Goal: Task Accomplishment & Management: Manage account settings

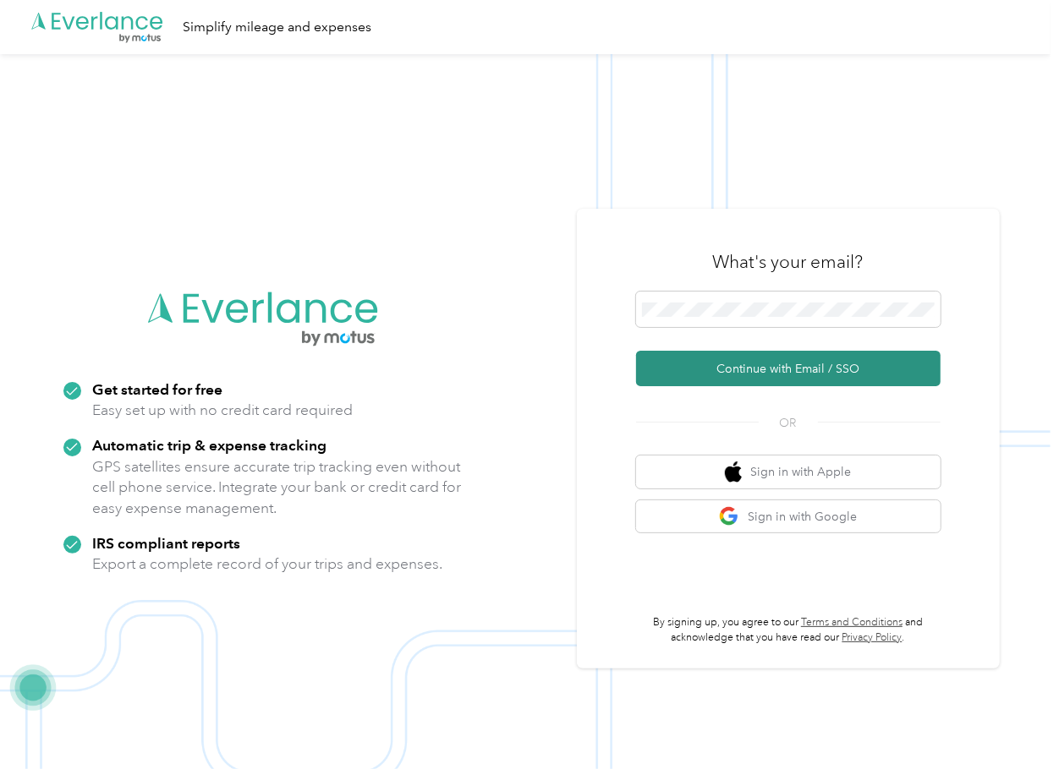
click at [697, 364] on button "Continue with Email / SSO" at bounding box center [788, 369] width 304 height 36
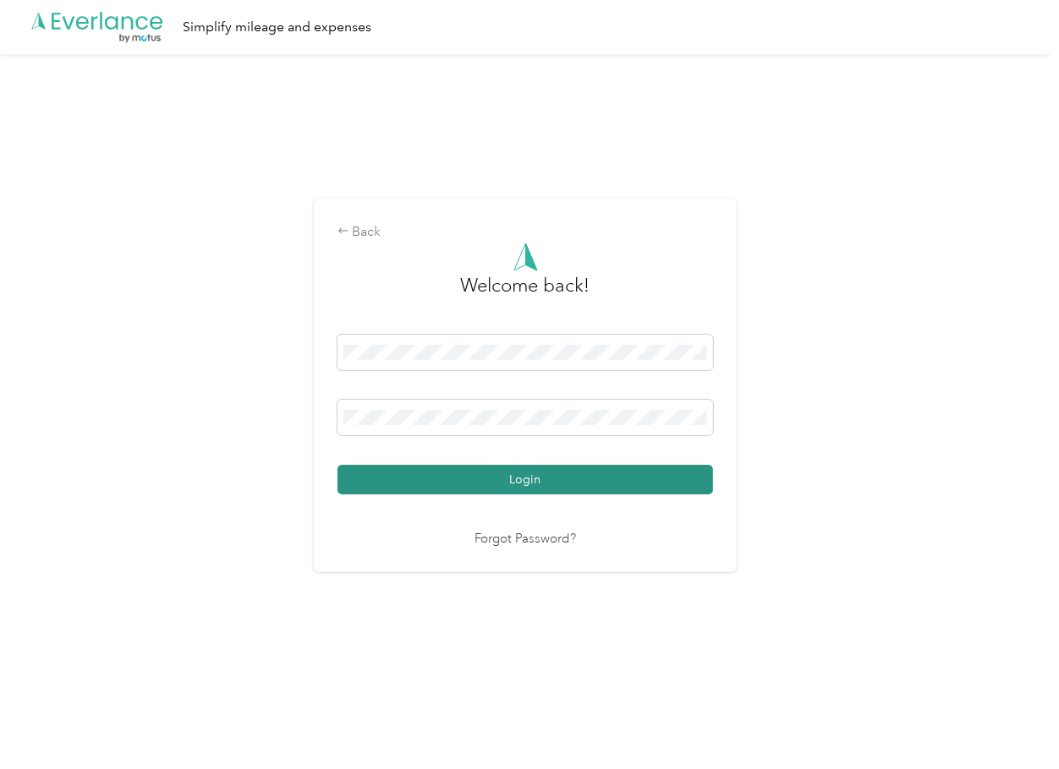
click at [389, 488] on button "Login" at bounding box center [524, 480] width 375 height 30
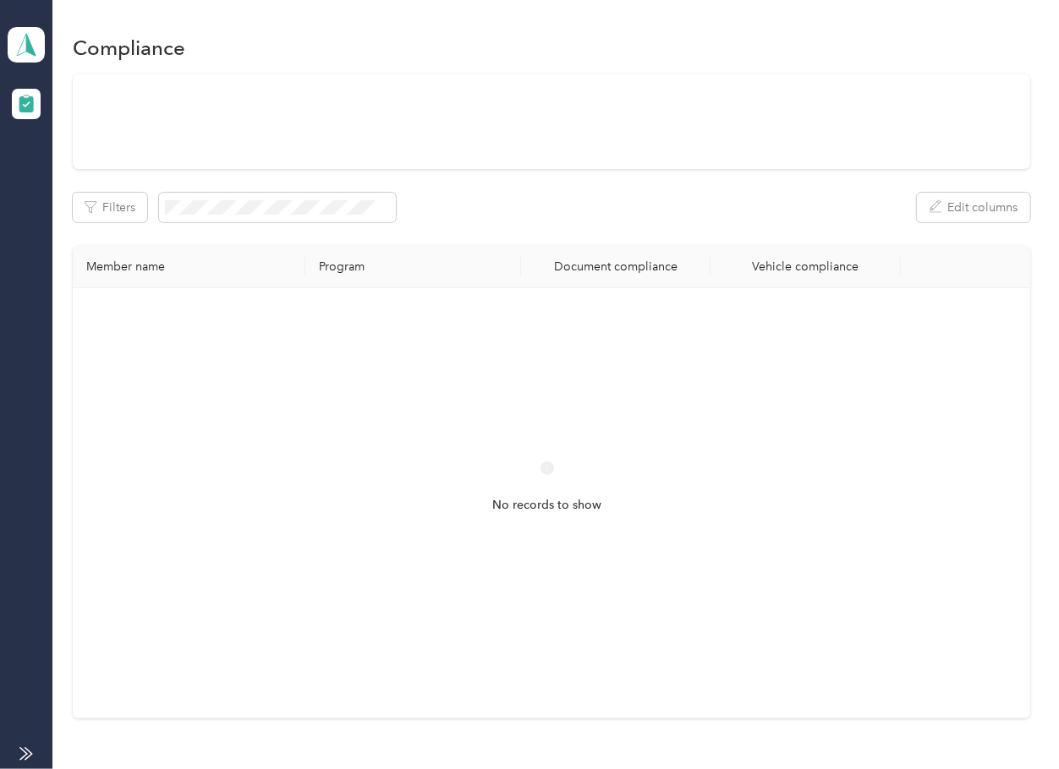
click at [632, 260] on div "Document compliance" at bounding box center [615, 267] width 162 height 14
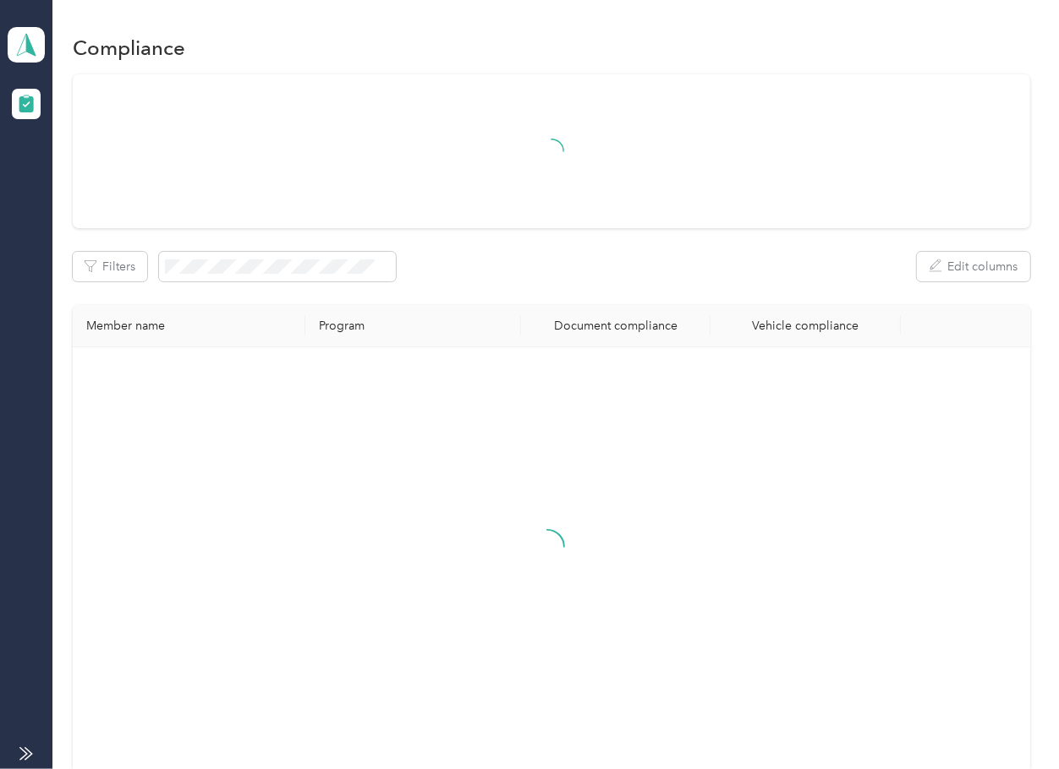
click at [593, 255] on div "Filters Edit columns" at bounding box center [551, 267] width 956 height 30
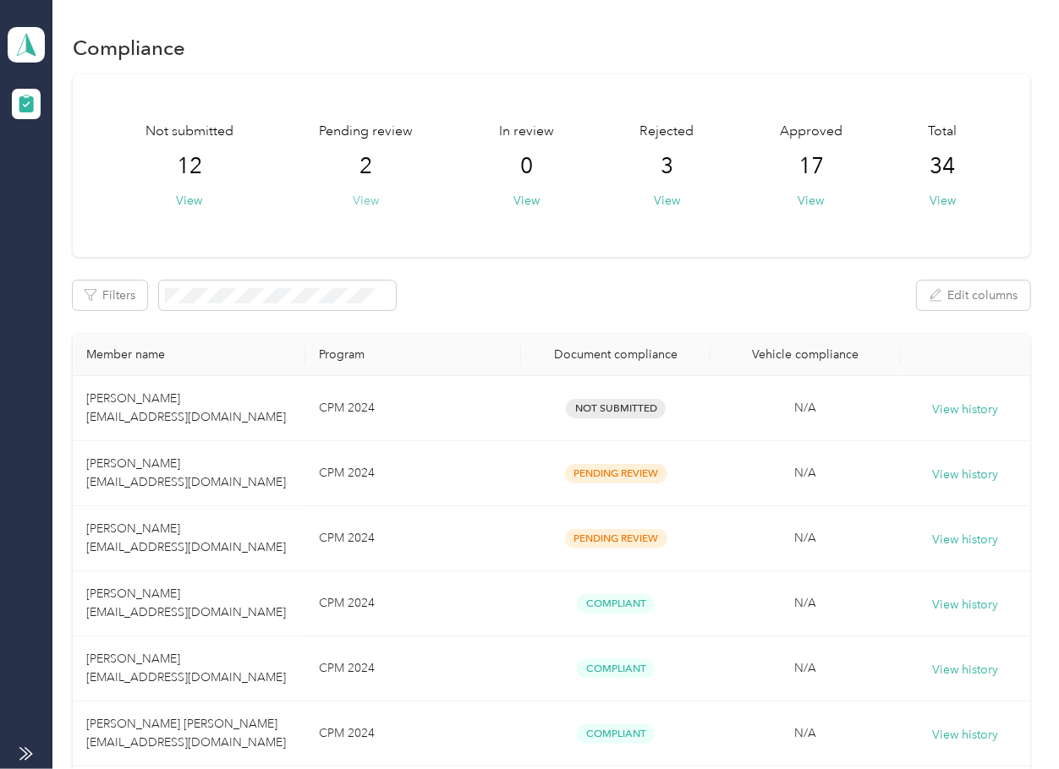
click at [361, 205] on button "View" at bounding box center [366, 201] width 26 height 18
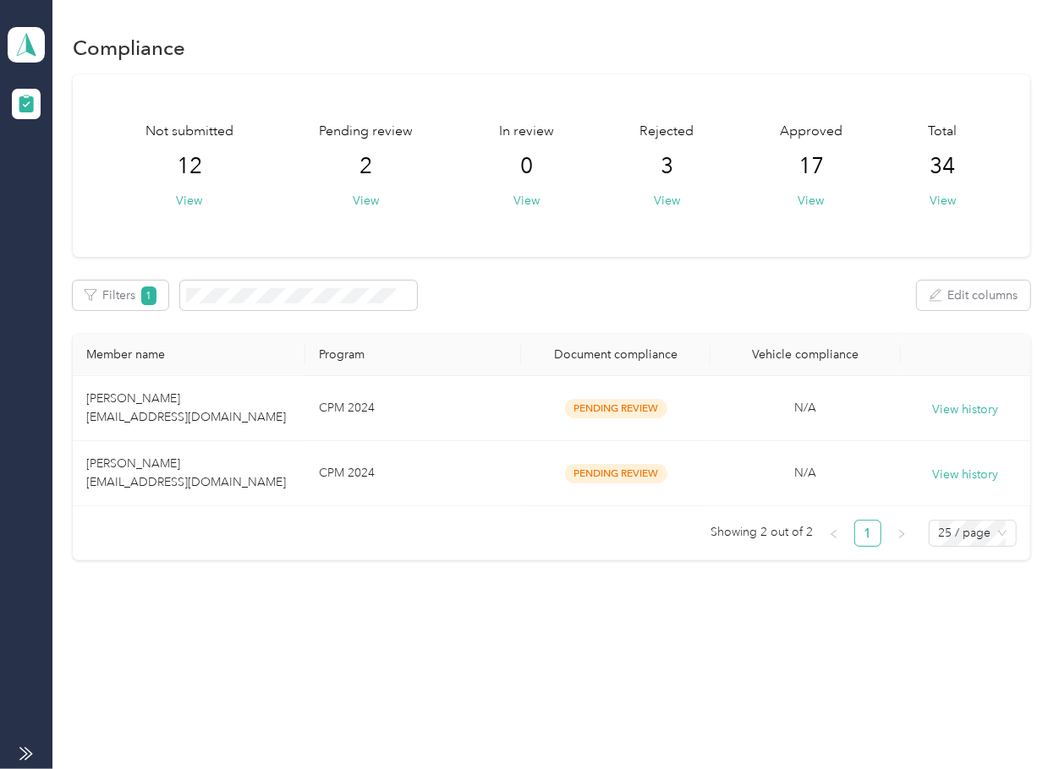
drag, startPoint x: 693, startPoint y: 277, endPoint x: 657, endPoint y: 297, distance: 41.2
click at [693, 277] on div "Not submitted 12 View Pending review 2 View In review 0 View Rejected 3 View Ap…" at bounding box center [551, 317] width 956 height 487
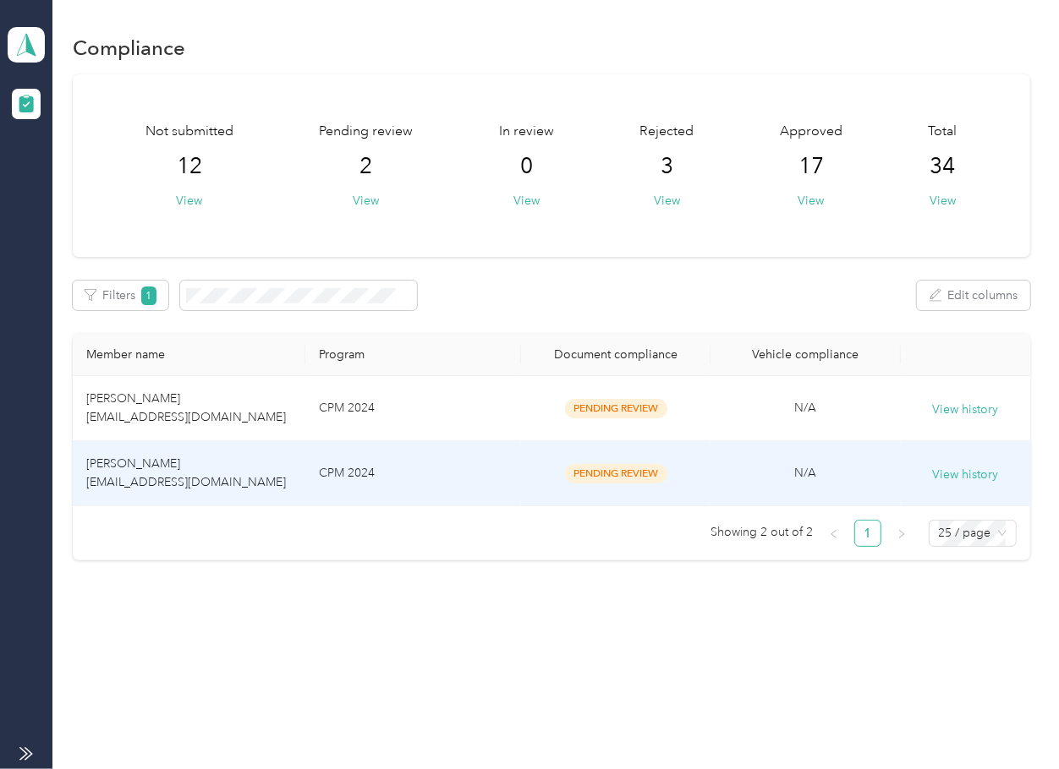
click at [166, 479] on span "[PERSON_NAME] [EMAIL_ADDRESS][DOMAIN_NAME]" at bounding box center [186, 473] width 200 height 33
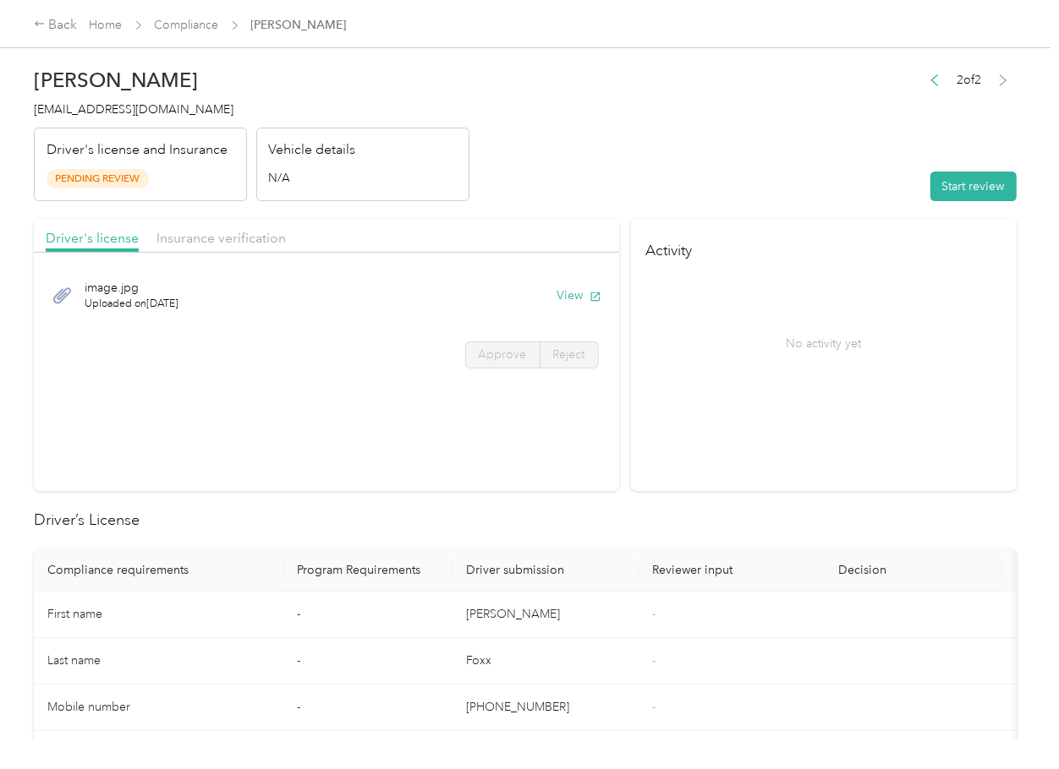
click at [720, 394] on div "No activity yet" at bounding box center [823, 343] width 356 height 142
drag, startPoint x: 683, startPoint y: 459, endPoint x: 565, endPoint y: 291, distance: 205.7
click at [683, 457] on section "Activity No activity yet" at bounding box center [824, 355] width 386 height 272
click at [566, 294] on button "View" at bounding box center [579, 296] width 44 height 18
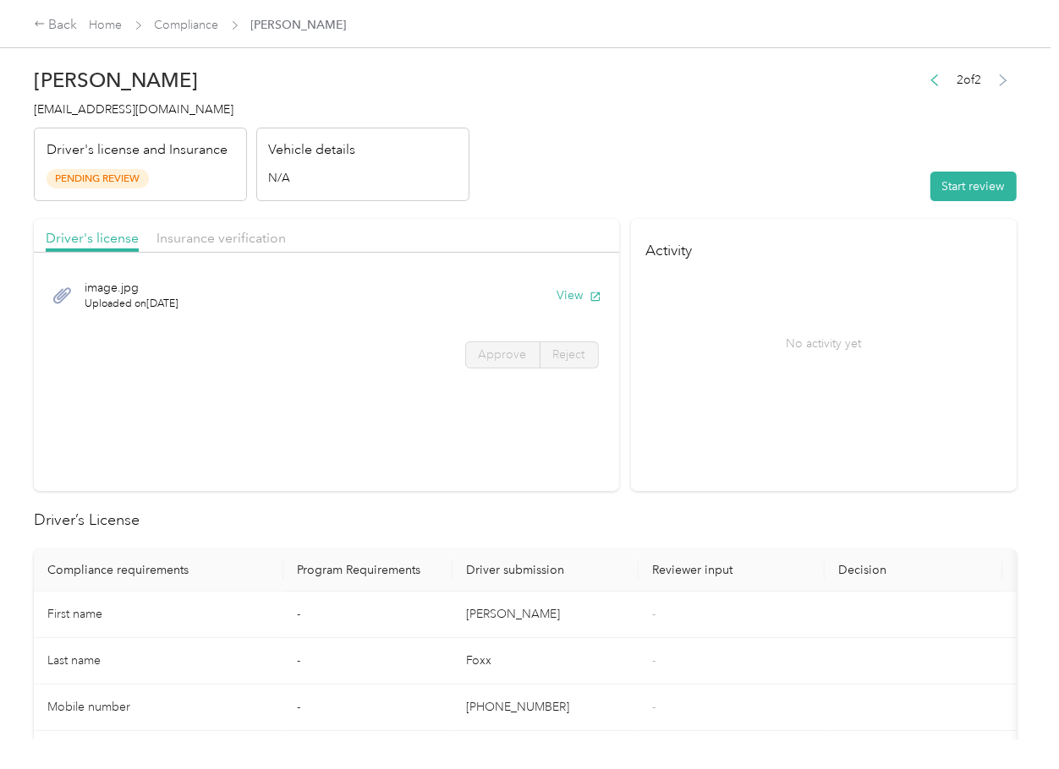
click at [239, 231] on span "Insurance verification" at bounding box center [220, 238] width 129 height 16
click at [227, 235] on span "Insurance verification" at bounding box center [220, 238] width 129 height 16
click at [580, 293] on button "View" at bounding box center [579, 296] width 44 height 18
drag, startPoint x: 884, startPoint y: 187, endPoint x: 923, endPoint y: 187, distance: 39.7
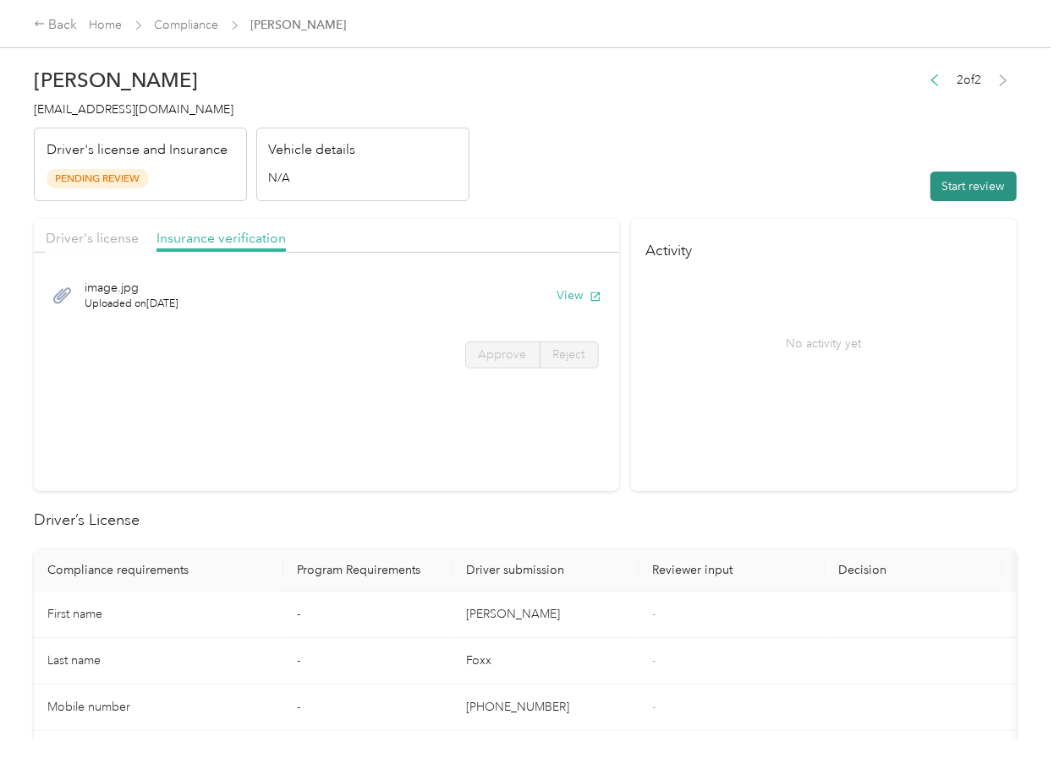
click at [884, 187] on header "[PERSON_NAME] [EMAIL_ADDRESS][DOMAIN_NAME] Driver's license and Insurance Pendi…" at bounding box center [525, 130] width 983 height 142
click at [932, 187] on button "Start review" at bounding box center [973, 187] width 86 height 30
click at [101, 226] on div "Driver's license Insurance verification" at bounding box center [326, 236] width 585 height 34
drag, startPoint x: 101, startPoint y: 227, endPoint x: 138, endPoint y: 251, distance: 43.4
click at [101, 228] on div "Driver's license" at bounding box center [92, 238] width 93 height 21
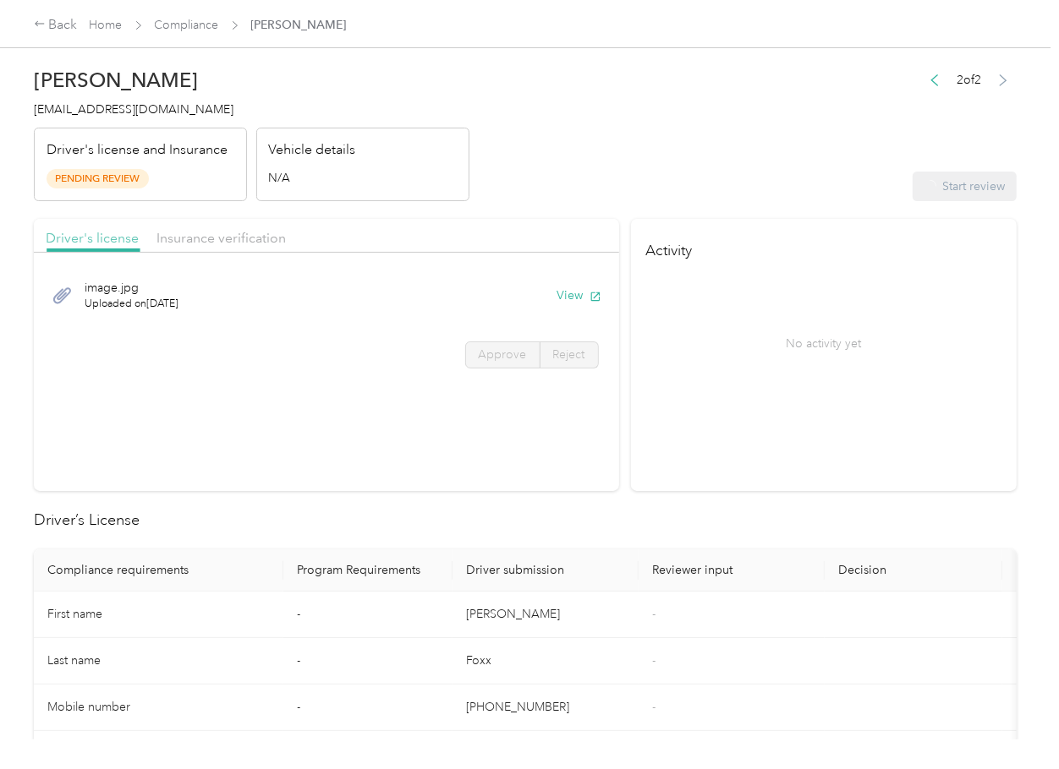
click at [131, 242] on span "Driver's license" at bounding box center [92, 238] width 93 height 16
click at [511, 362] on label "Approve" at bounding box center [502, 355] width 75 height 27
click at [505, 359] on span "Approve" at bounding box center [503, 355] width 48 height 14
drag, startPoint x: 493, startPoint y: 356, endPoint x: 512, endPoint y: 411, distance: 58.0
click at [493, 360] on span "Approve" at bounding box center [503, 355] width 48 height 14
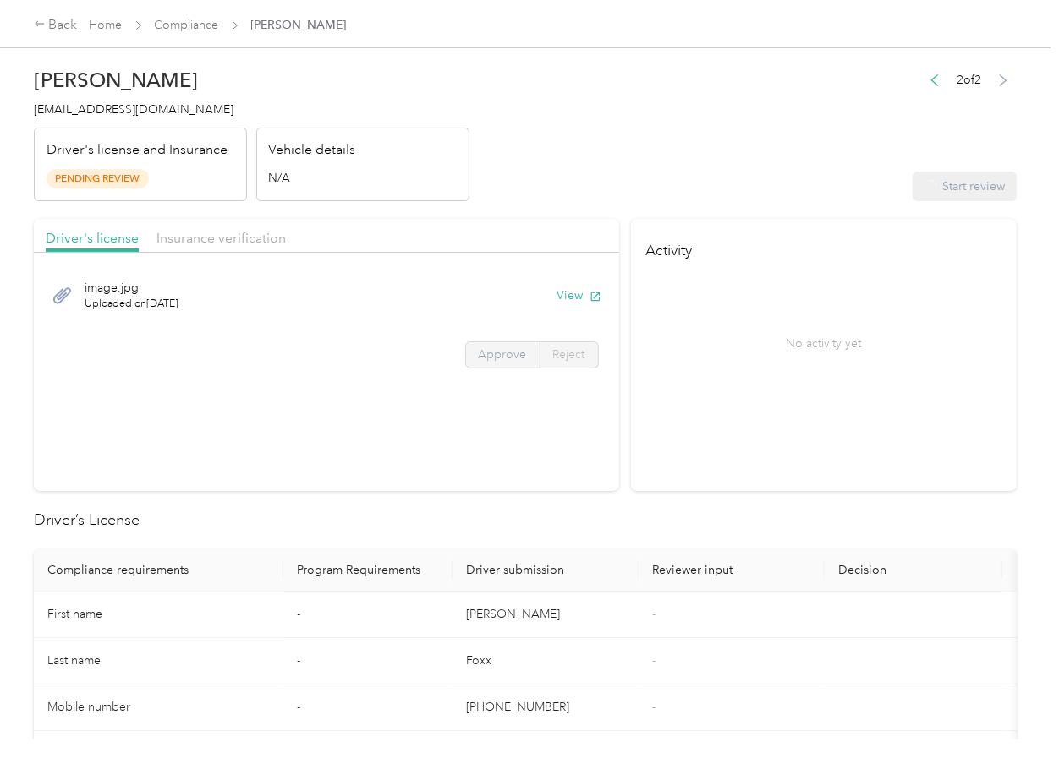
drag, startPoint x: 511, startPoint y: 412, endPoint x: 501, endPoint y: 348, distance: 65.1
click at [508, 392] on section "Driver's license Insurance verification image.jpg Uploaded on [DATE] View Appro…" at bounding box center [326, 355] width 585 height 272
click at [501, 348] on span "Approve" at bounding box center [503, 355] width 48 height 14
click at [495, 357] on span "Approve" at bounding box center [503, 355] width 48 height 14
click at [495, 358] on span "Approve" at bounding box center [503, 355] width 48 height 14
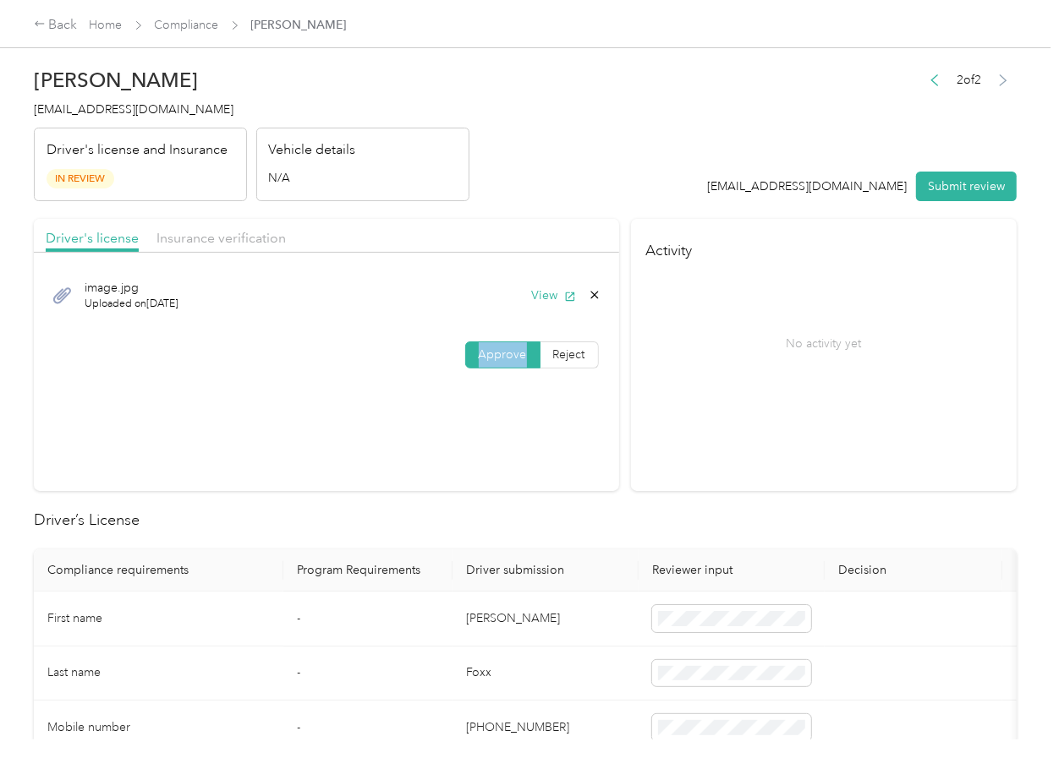
click at [495, 358] on span "Approve" at bounding box center [503, 355] width 48 height 14
click at [220, 230] on span "Insurance verification" at bounding box center [220, 238] width 129 height 16
click at [200, 233] on span "Insurance verification" at bounding box center [220, 238] width 129 height 16
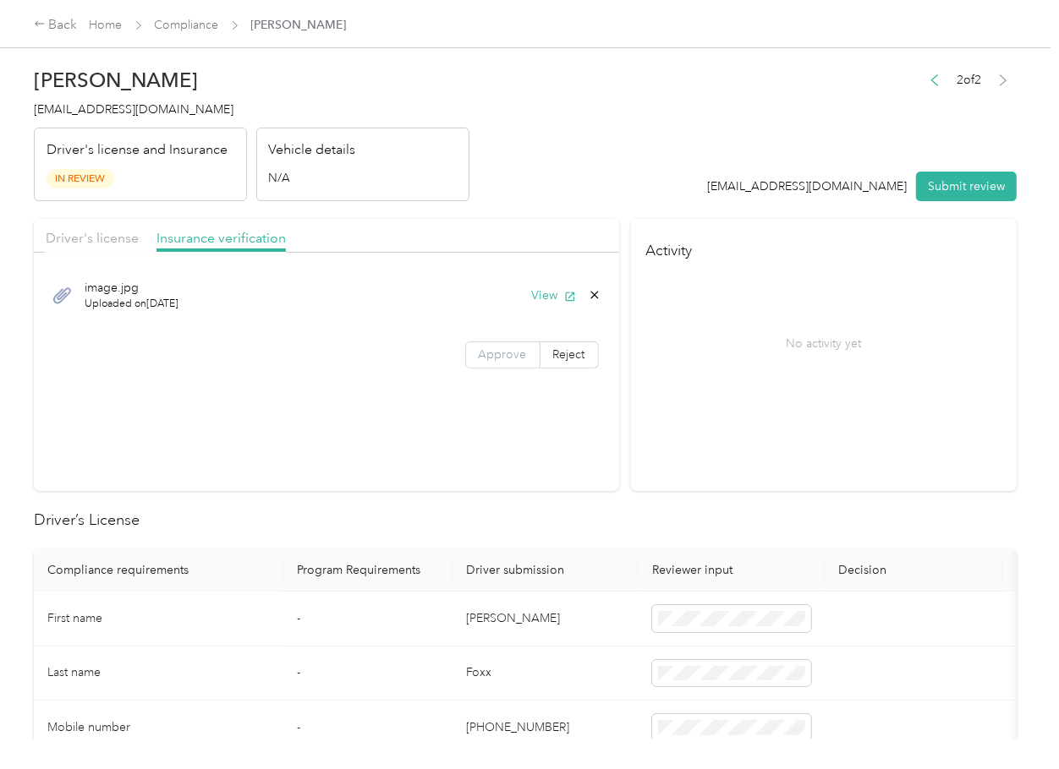
click at [496, 356] on span "Approve" at bounding box center [503, 355] width 48 height 14
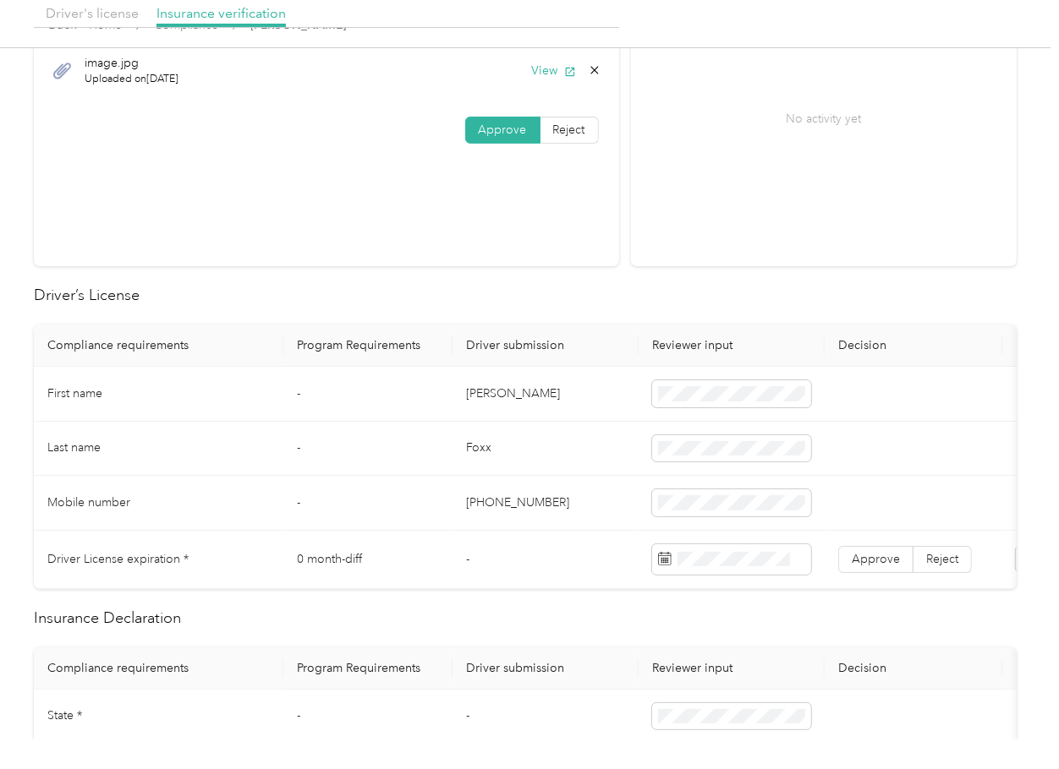
click at [479, 396] on td "[PERSON_NAME]" at bounding box center [545, 394] width 186 height 55
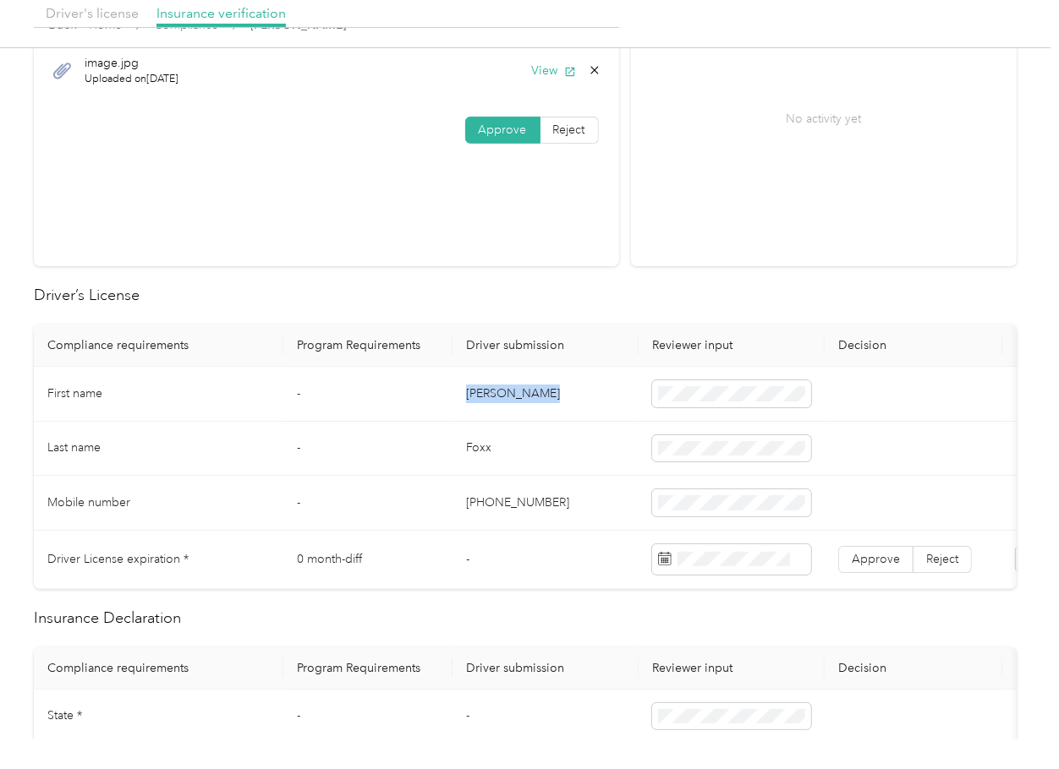
copy td "[PERSON_NAME]"
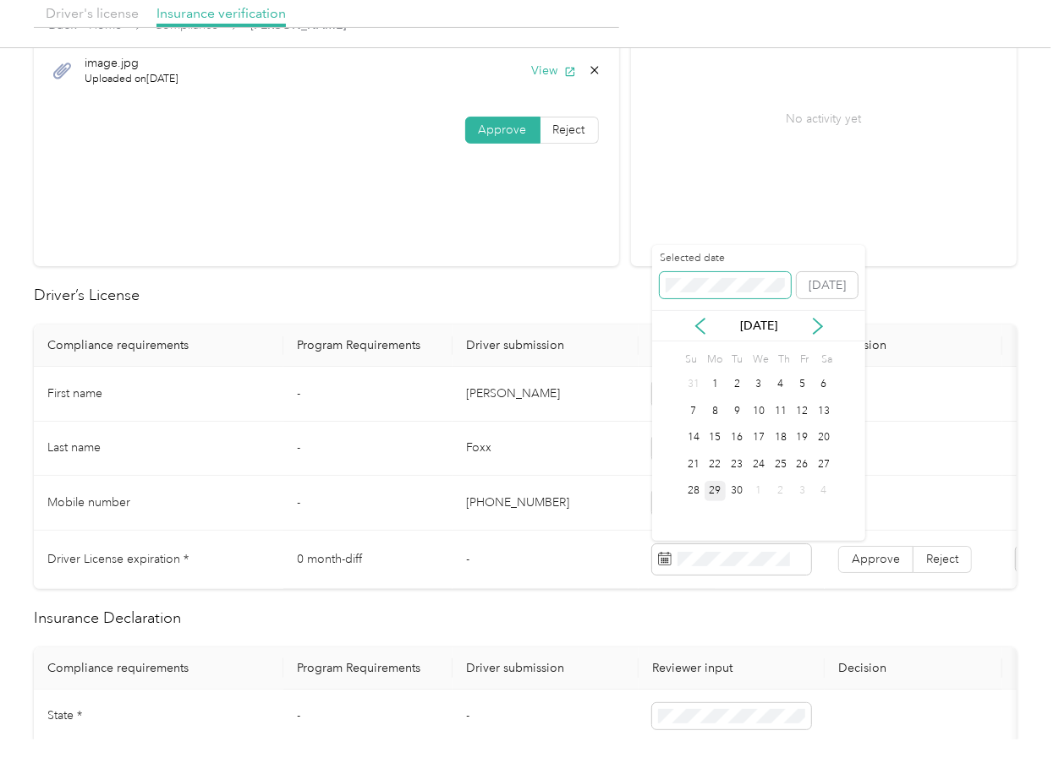
click at [727, 276] on span at bounding box center [725, 285] width 131 height 27
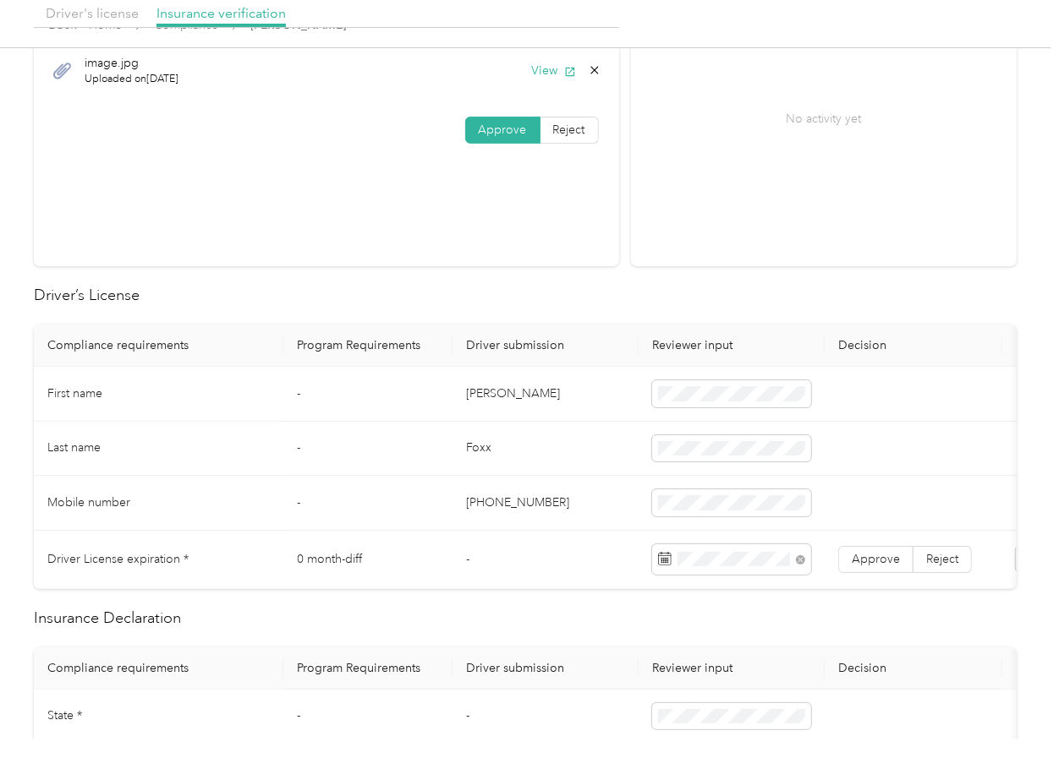
drag, startPoint x: 448, startPoint y: 462, endPoint x: 966, endPoint y: 594, distance: 535.0
click at [450, 464] on td "-" at bounding box center [367, 449] width 169 height 55
click at [894, 558] on span "Approve" at bounding box center [875, 559] width 48 height 14
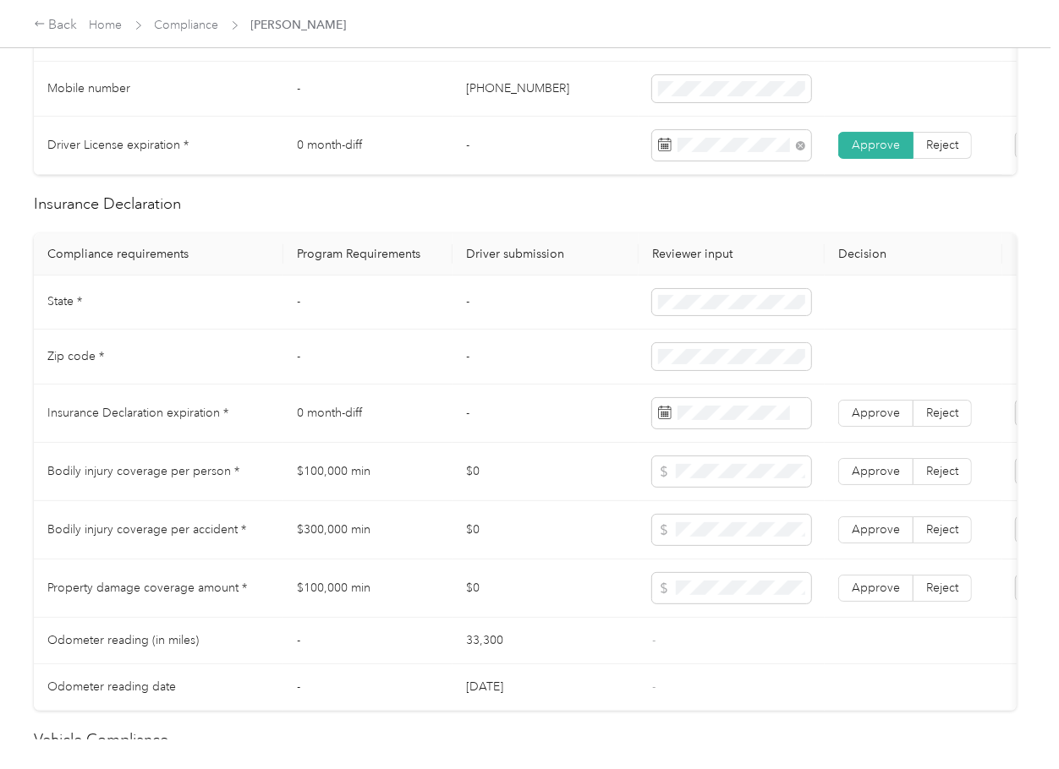
scroll to position [676, 0]
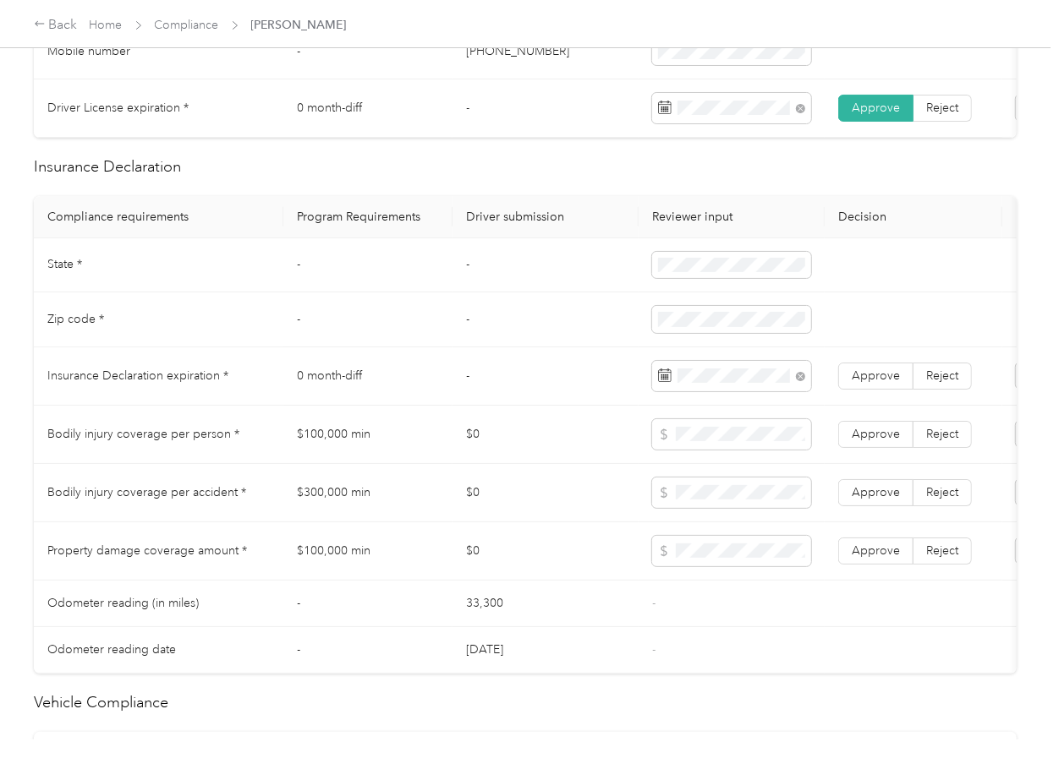
click at [650, 441] on td at bounding box center [731, 435] width 186 height 58
click at [868, 383] on span "Approve" at bounding box center [875, 376] width 48 height 14
drag, startPoint x: 438, startPoint y: 413, endPoint x: 534, endPoint y: 413, distance: 96.4
click at [439, 406] on td "0 month-diff" at bounding box center [367, 377] width 169 height 58
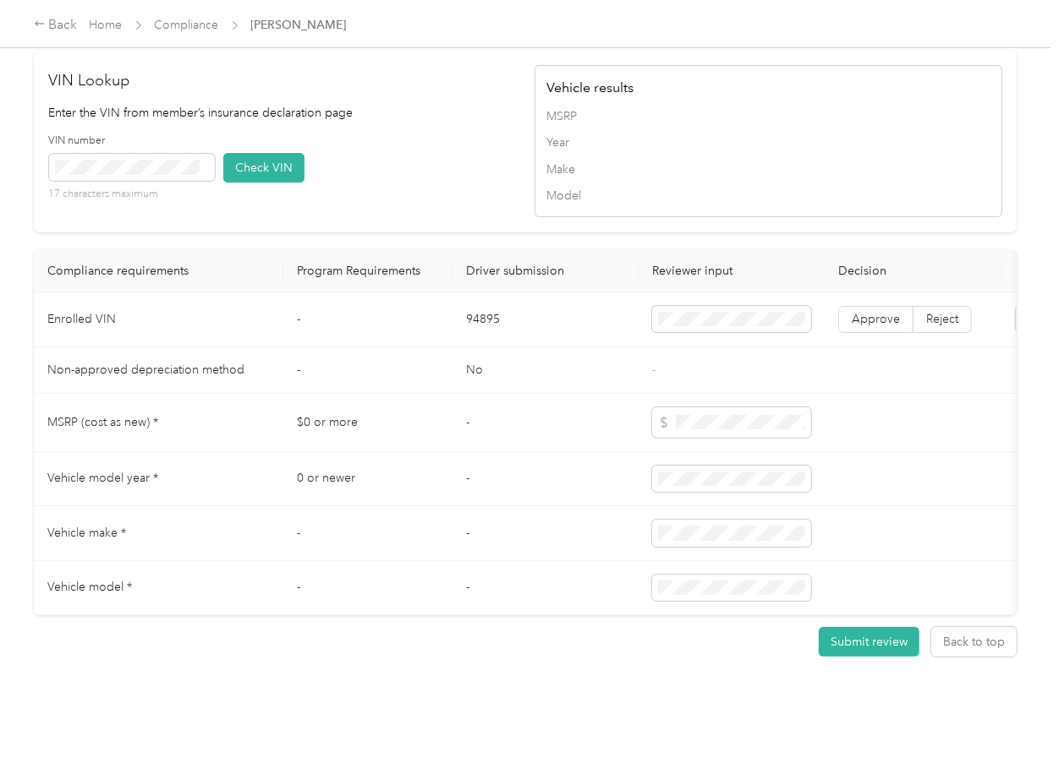
click at [471, 293] on td "94895" at bounding box center [545, 320] width 186 height 55
copy td "94895"
click at [420, 161] on div "VIN number 17 characters maximum Check VIN" at bounding box center [283, 174] width 468 height 80
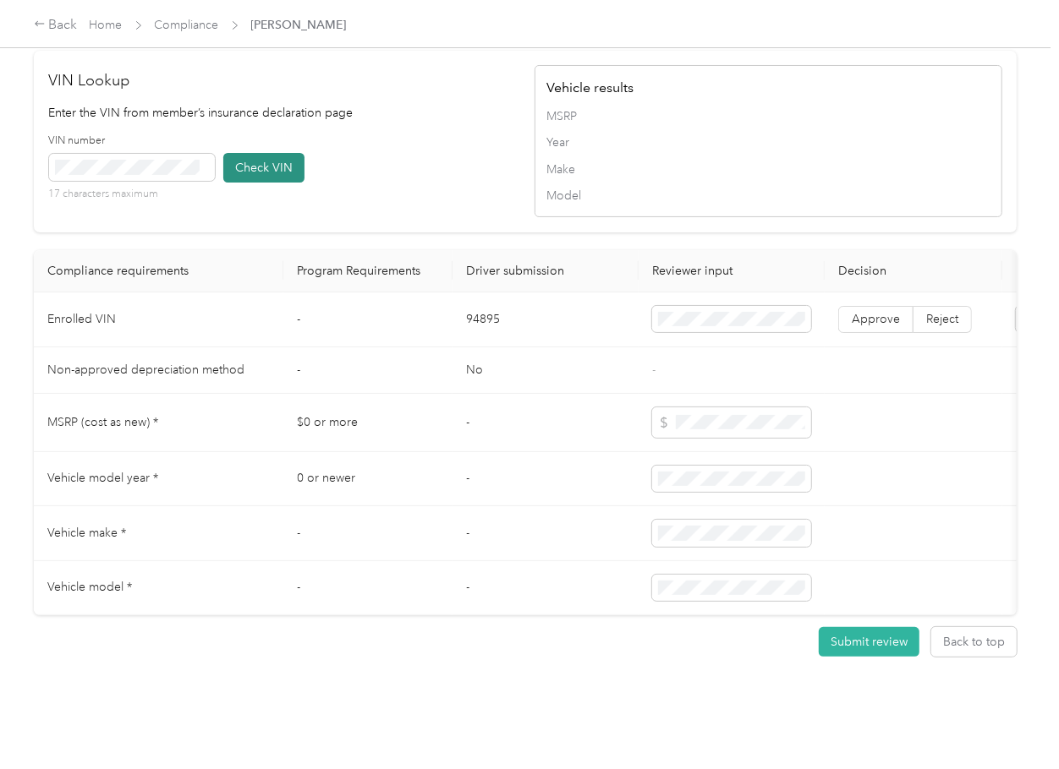
click at [254, 153] on button "Check VIN" at bounding box center [263, 168] width 81 height 30
click at [877, 312] on span "Approve" at bounding box center [875, 319] width 48 height 14
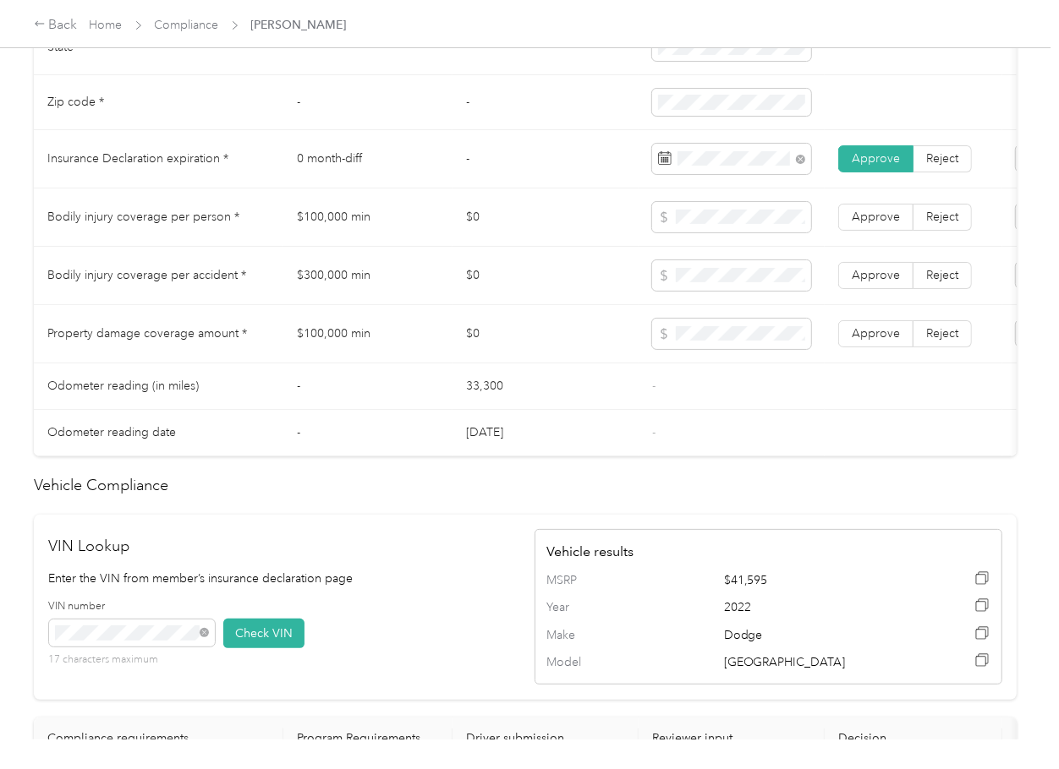
scroll to position [861, 0]
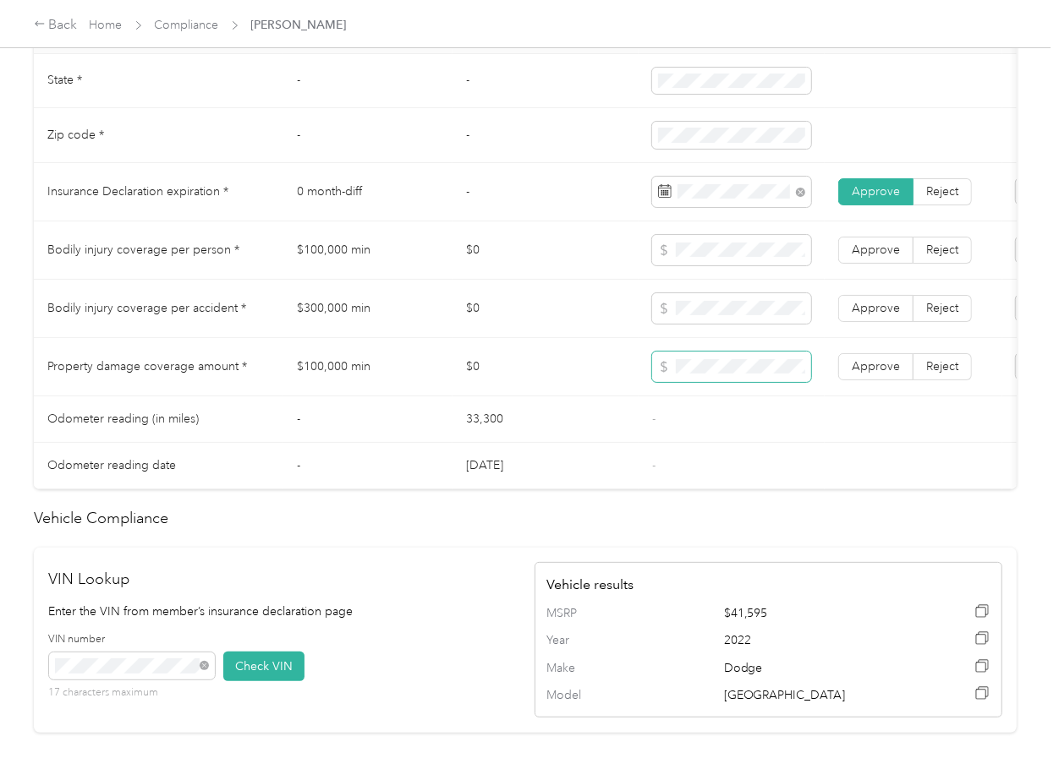
click at [721, 372] on span at bounding box center [731, 367] width 159 height 30
click at [878, 380] on label "Approve" at bounding box center [875, 366] width 75 height 27
click at [873, 338] on td "Approve Reject" at bounding box center [913, 309] width 178 height 58
click at [879, 264] on label "Approve" at bounding box center [875, 250] width 75 height 27
click at [874, 311] on label "Approve" at bounding box center [875, 308] width 75 height 27
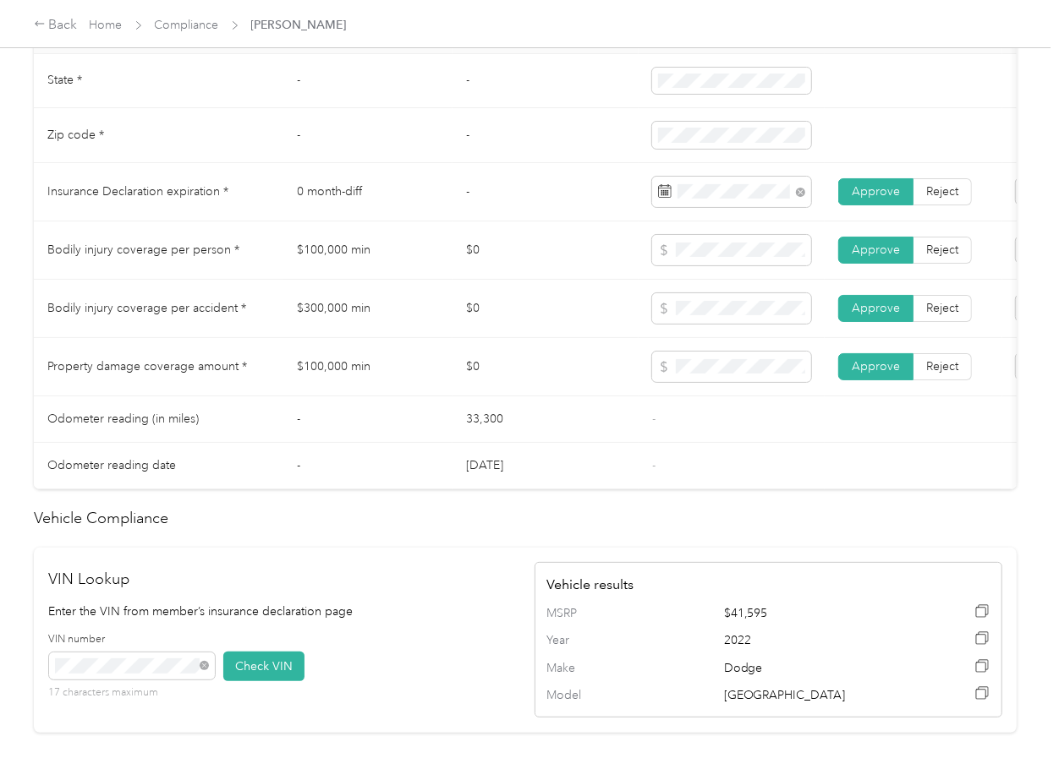
click at [873, 315] on span "Approve" at bounding box center [875, 308] width 48 height 14
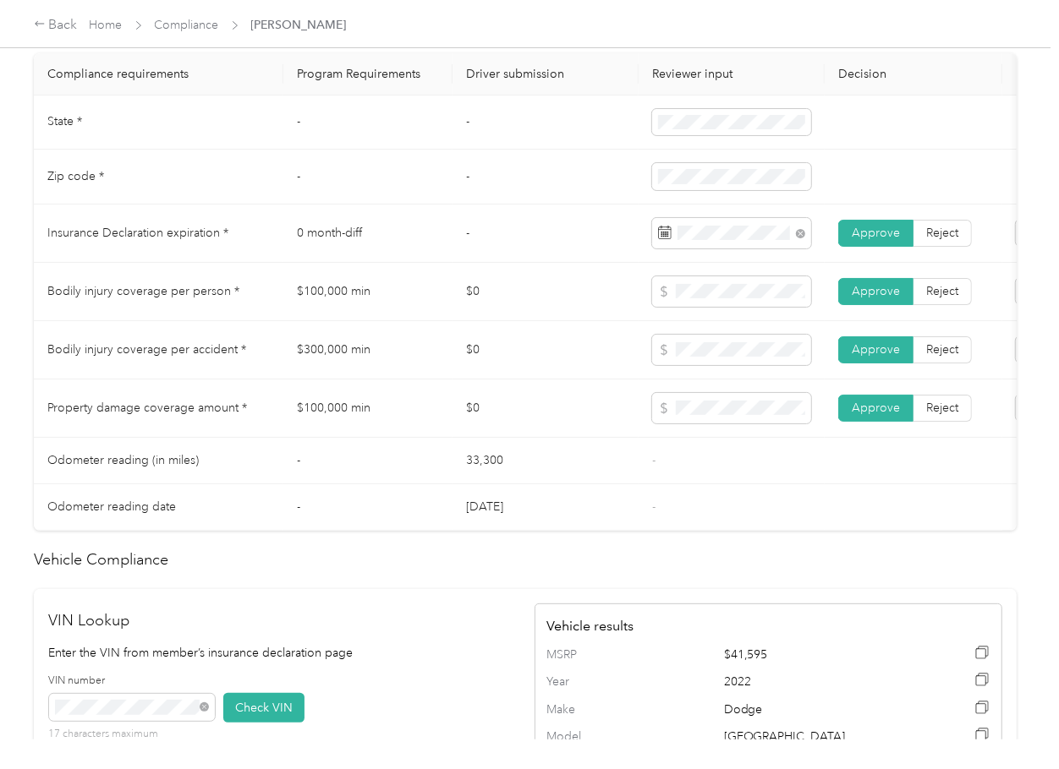
scroll to position [748, 0]
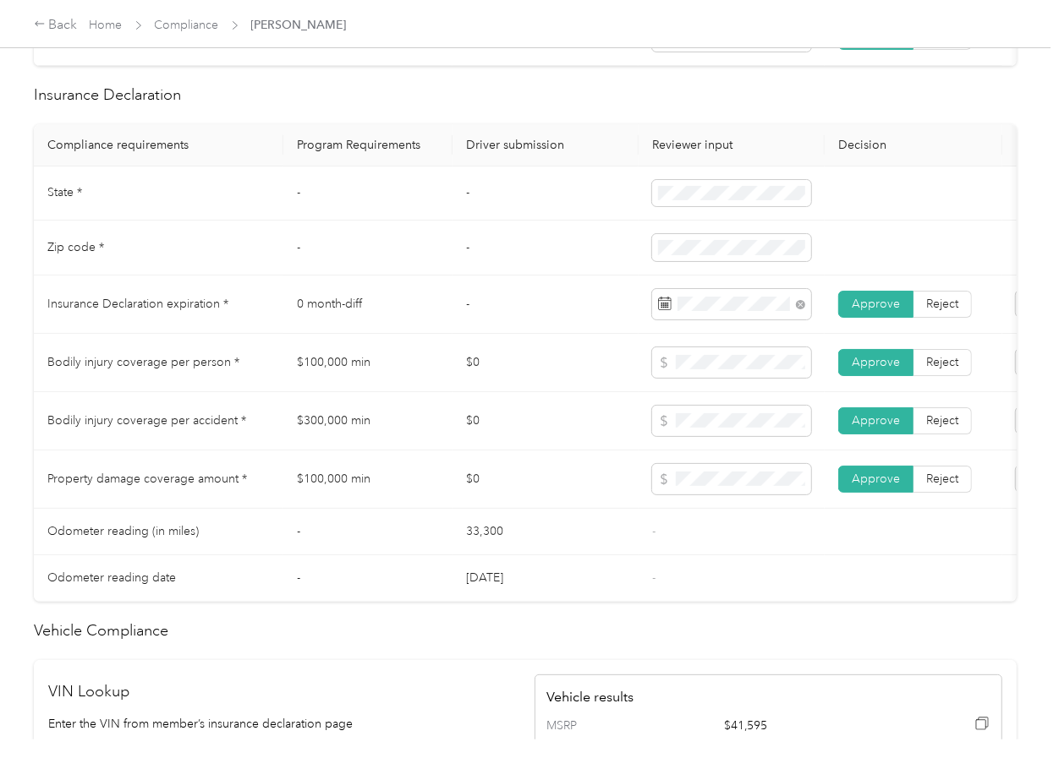
click at [510, 317] on td "-" at bounding box center [545, 305] width 186 height 58
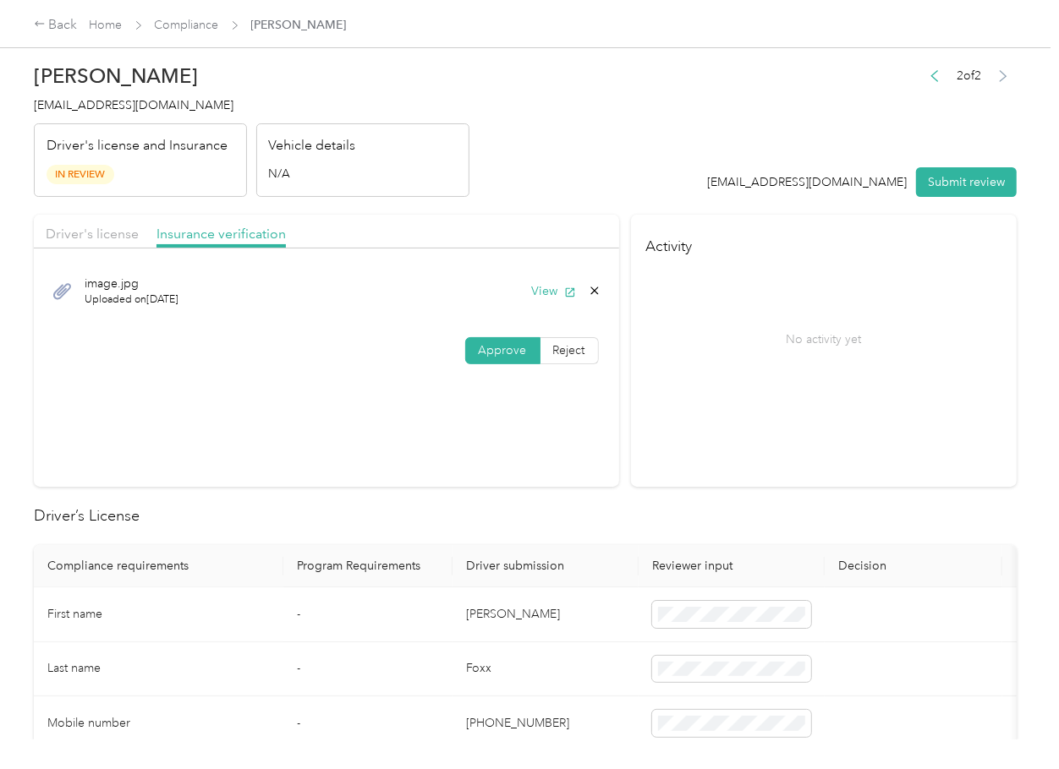
scroll to position [0, 0]
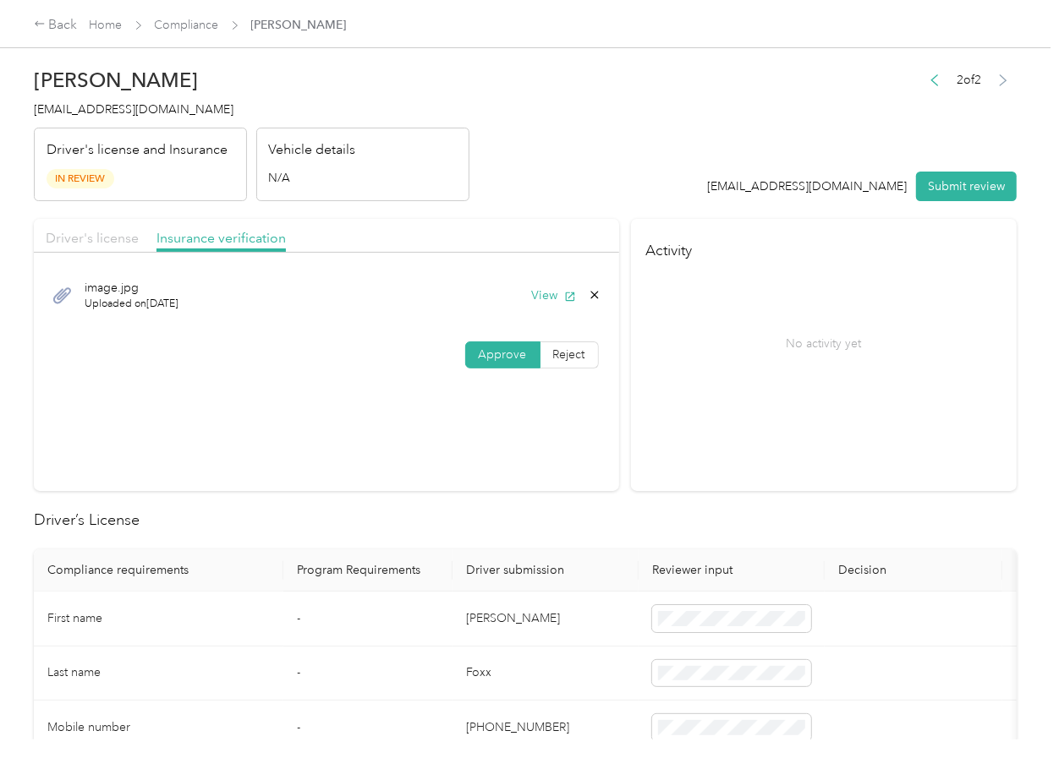
click at [115, 233] on span "Driver's license" at bounding box center [92, 238] width 93 height 16
click at [219, 240] on span "Insurance verification" at bounding box center [220, 238] width 129 height 16
click at [994, 190] on button "Submit review" at bounding box center [966, 187] width 101 height 30
click at [143, 116] on span "[EMAIL_ADDRESS][DOMAIN_NAME]" at bounding box center [134, 109] width 200 height 14
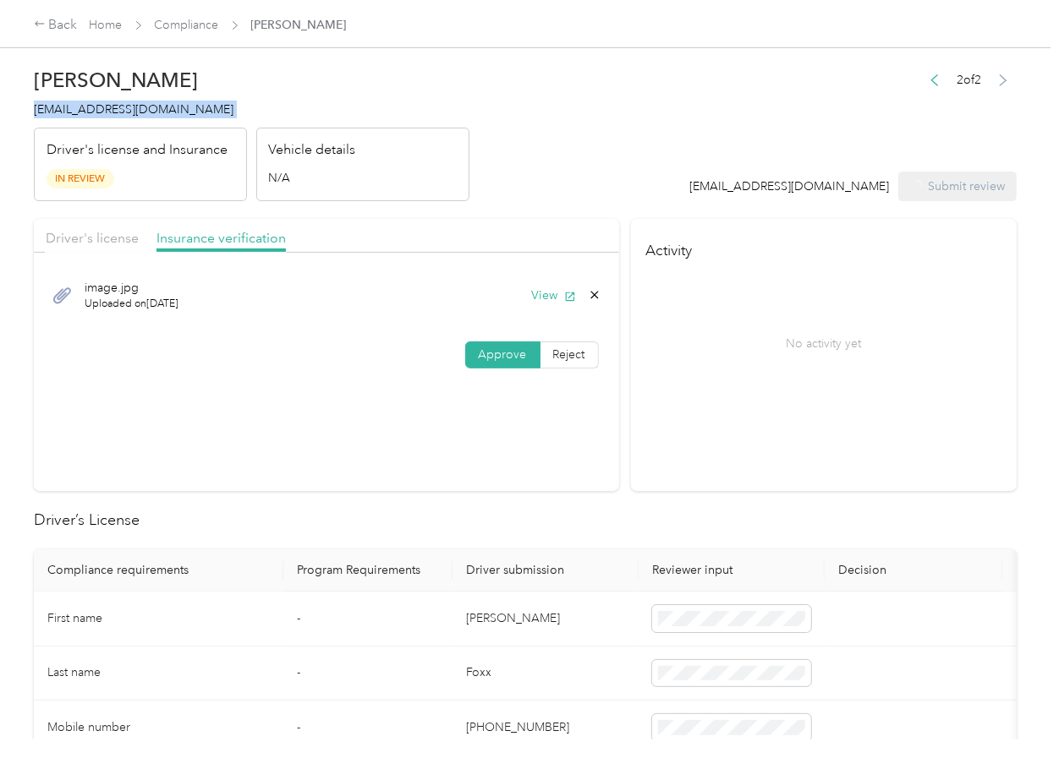
click at [143, 116] on span "[EMAIL_ADDRESS][DOMAIN_NAME]" at bounding box center [134, 109] width 200 height 14
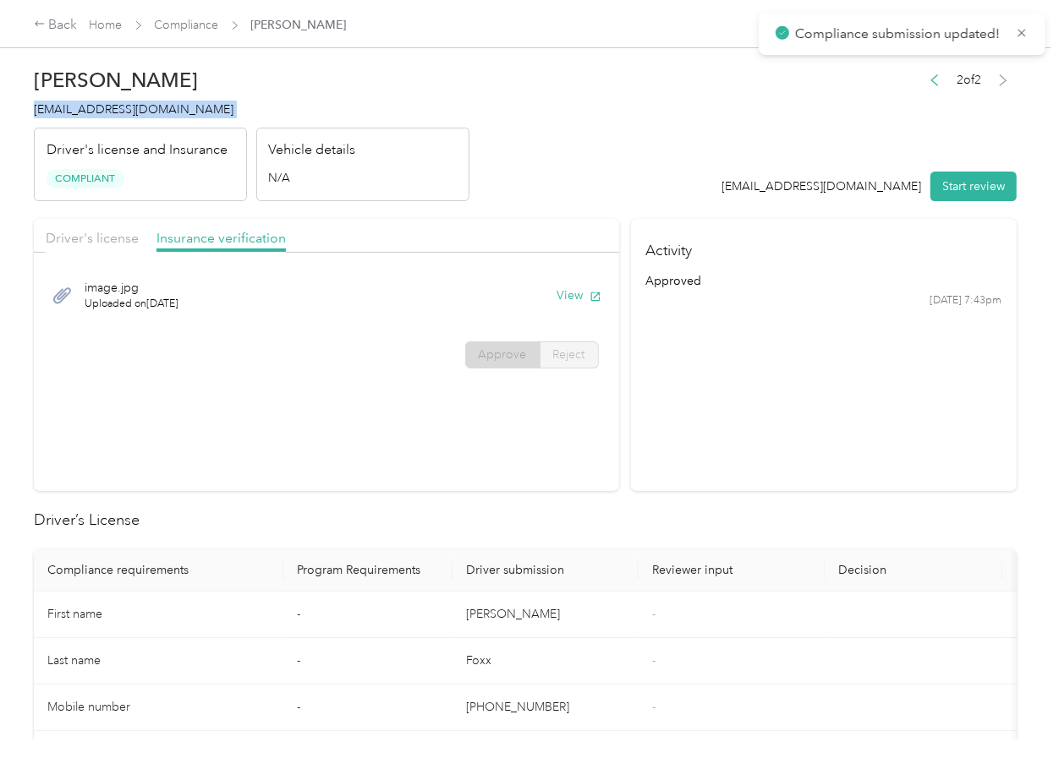
copy span "[EMAIL_ADDRESS][DOMAIN_NAME]"
click at [671, 460] on section "Activity approved [DATE] 7:43pm" at bounding box center [824, 355] width 386 height 272
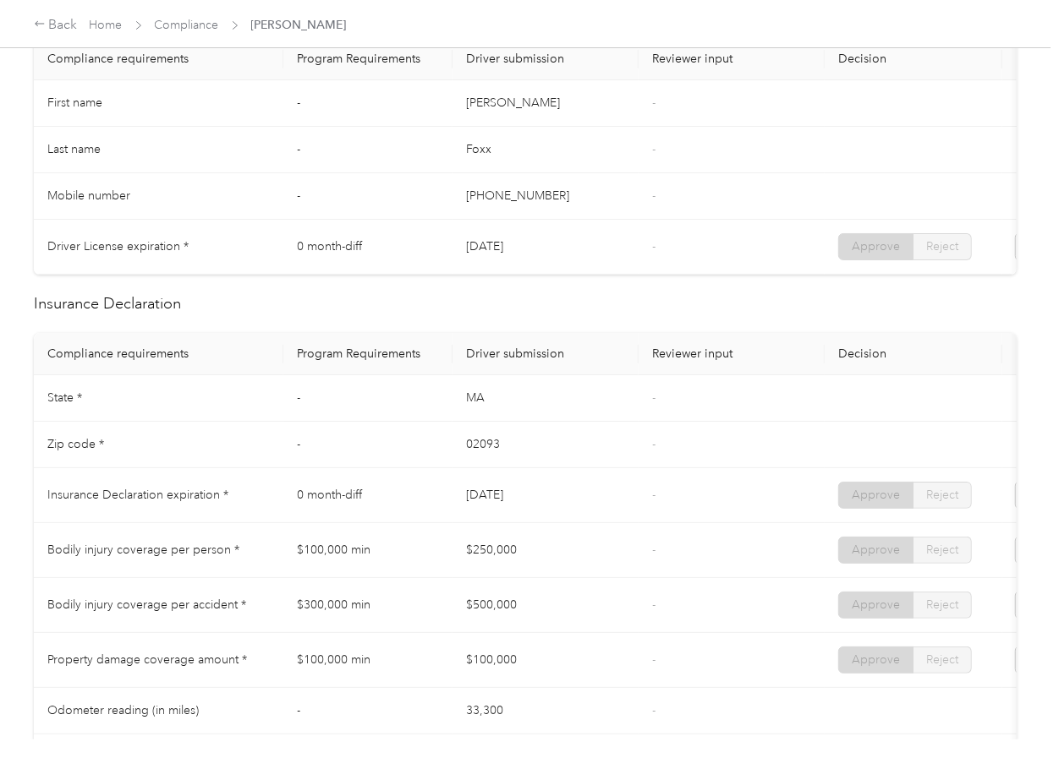
scroll to position [676, 0]
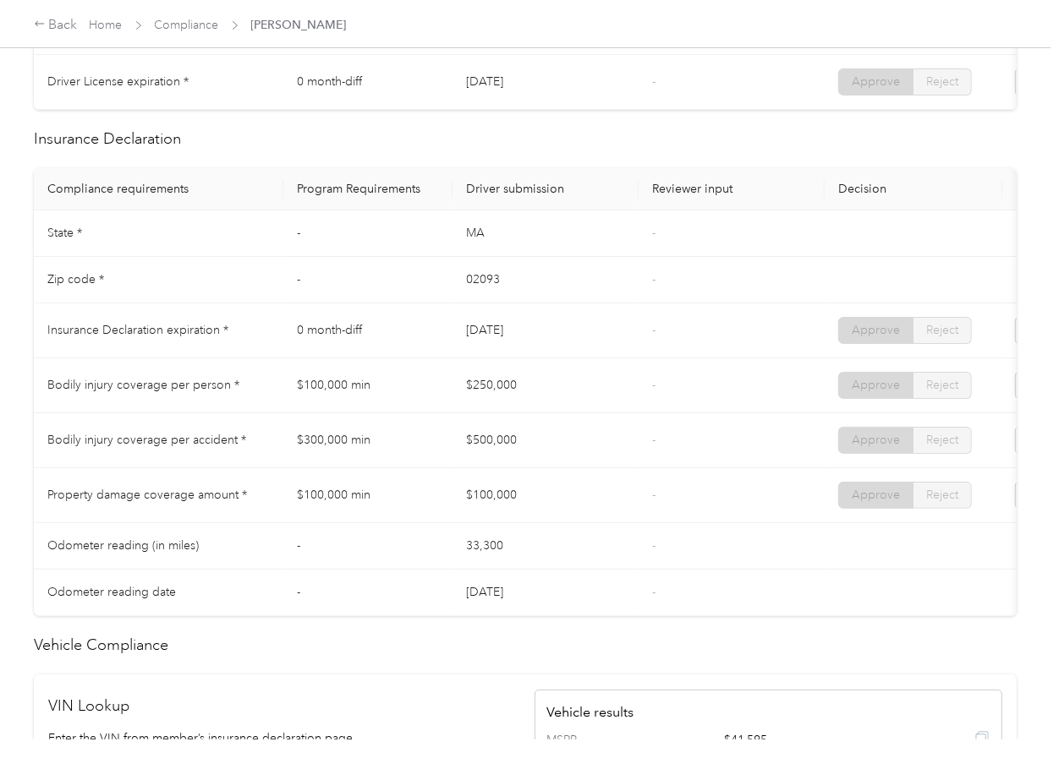
drag, startPoint x: 468, startPoint y: 353, endPoint x: 546, endPoint y: 359, distance: 78.9
click at [539, 350] on td "[DATE]" at bounding box center [545, 331] width 186 height 55
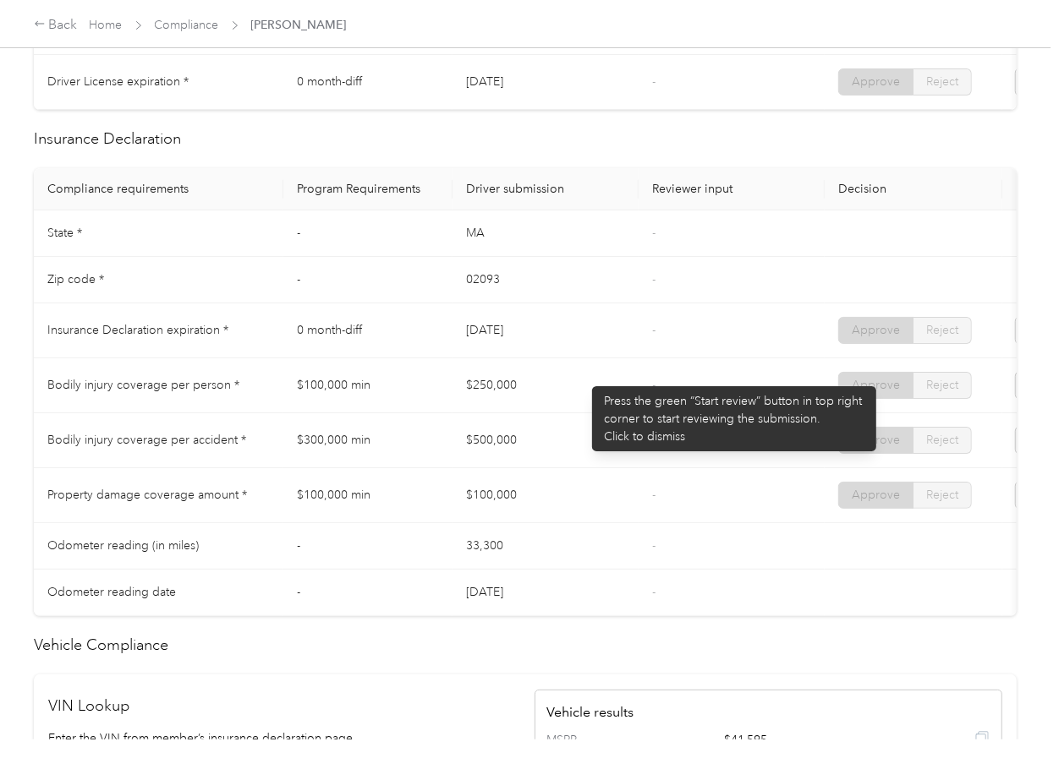
click at [583, 378] on td "$250,000" at bounding box center [545, 386] width 186 height 55
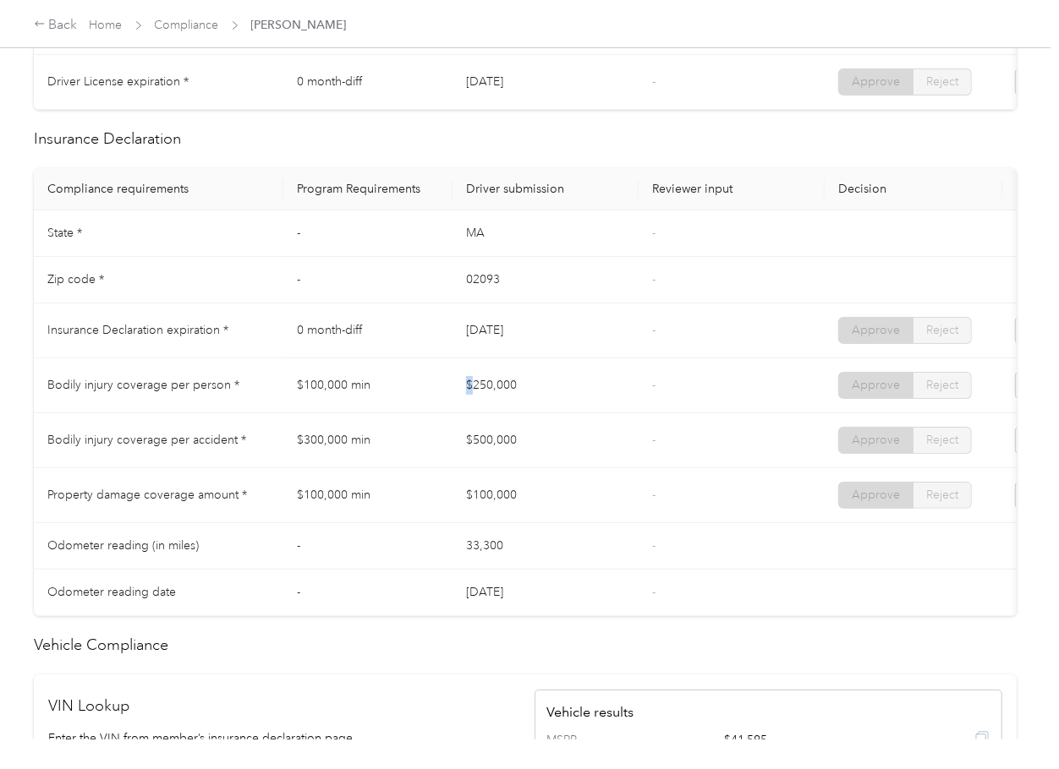
click at [537, 404] on tr "Bodily injury coverage per person * $100,000 min $250,000 - Approve Reject" at bounding box center [630, 386] width 1192 height 55
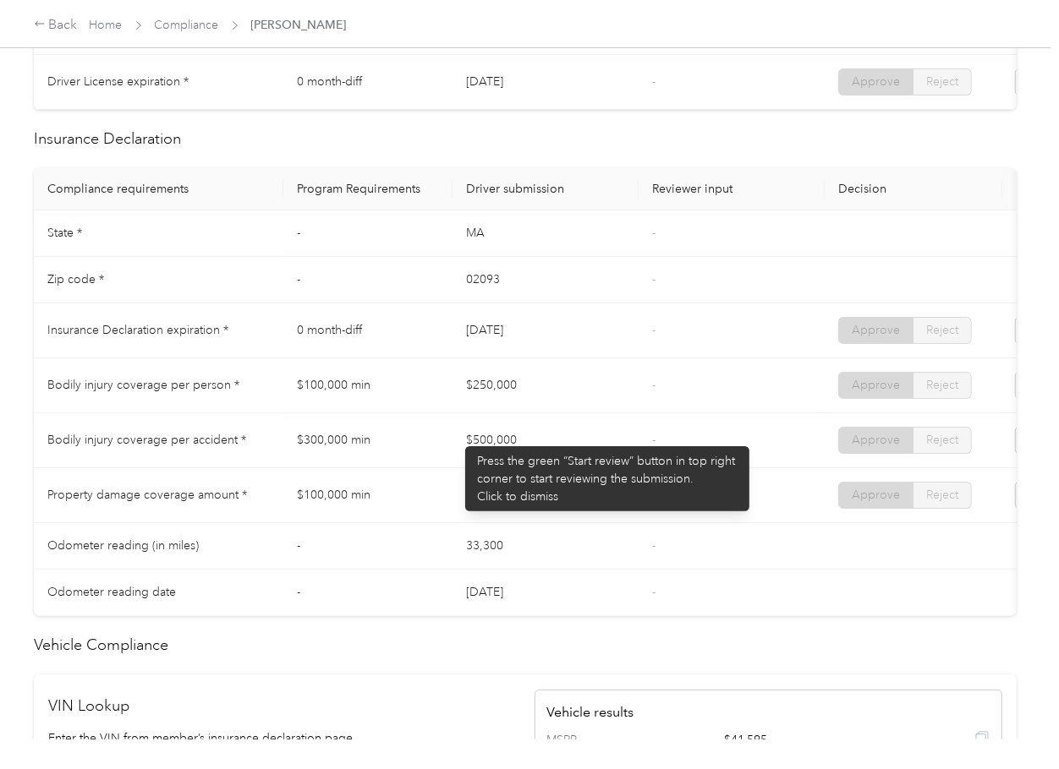
drag, startPoint x: 455, startPoint y: 441, endPoint x: 522, endPoint y: 475, distance: 75.3
click at [532, 450] on td "$500,000" at bounding box center [545, 440] width 186 height 55
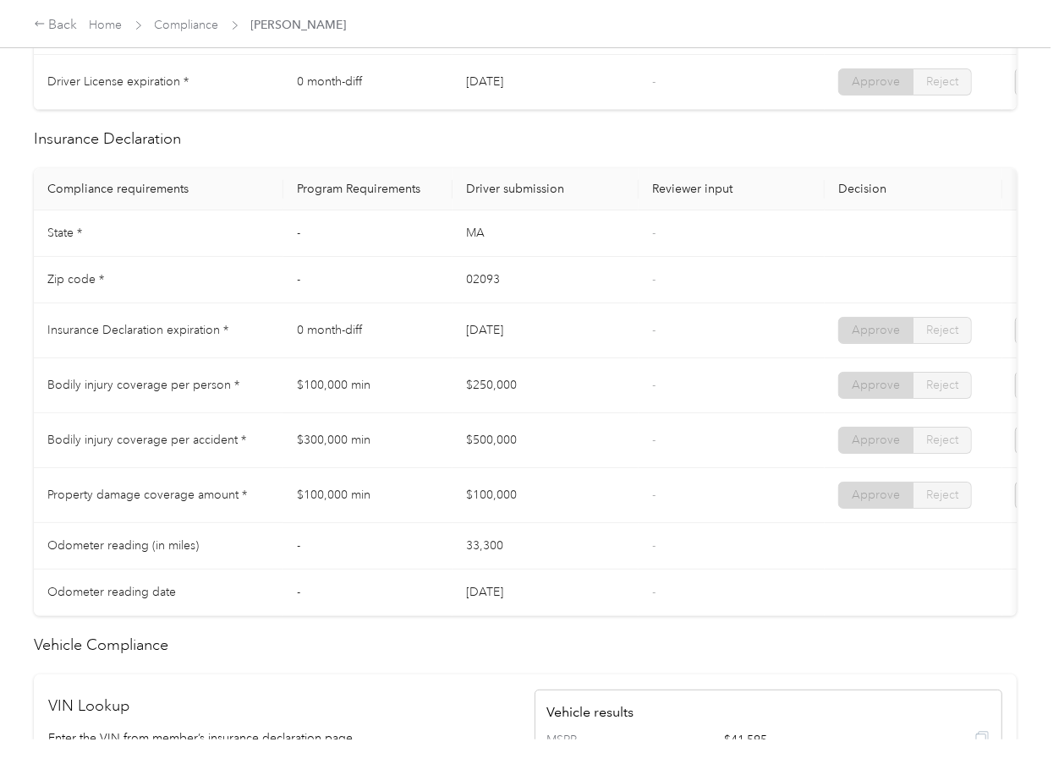
drag, startPoint x: 427, startPoint y: 501, endPoint x: 680, endPoint y: 523, distance: 253.8
click at [528, 512] on tr "Property damage coverage amount * $100,000 min $100,000 - Approve Reject" at bounding box center [630, 495] width 1192 height 55
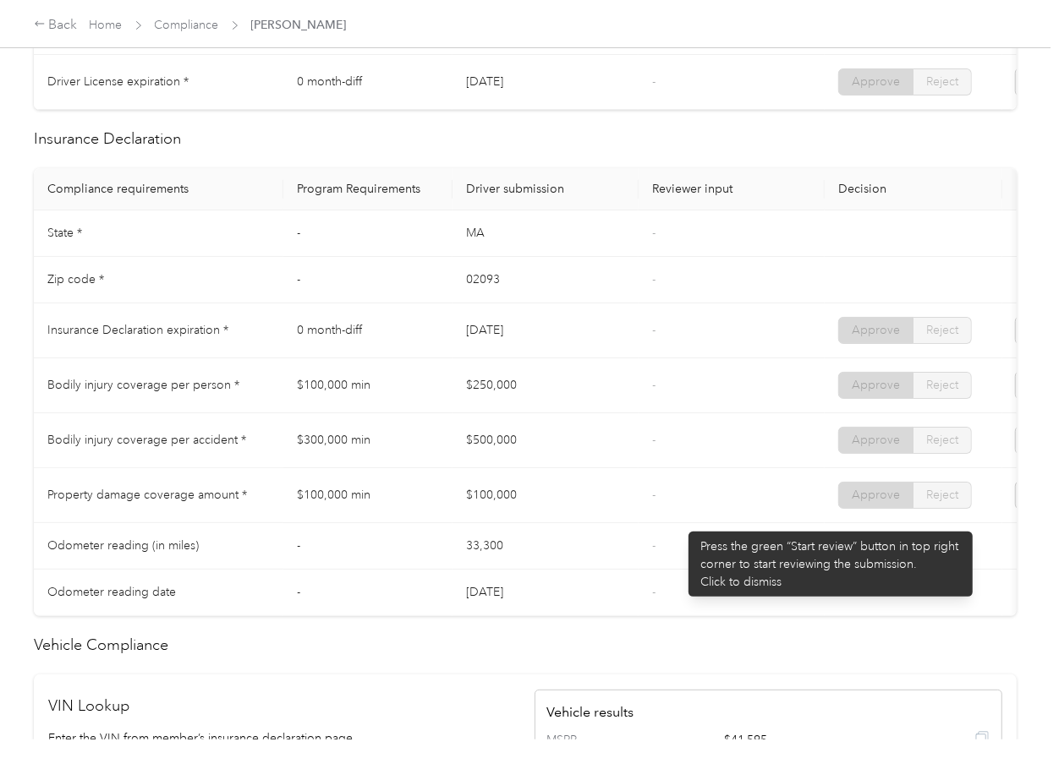
click at [680, 506] on td "-" at bounding box center [731, 495] width 186 height 55
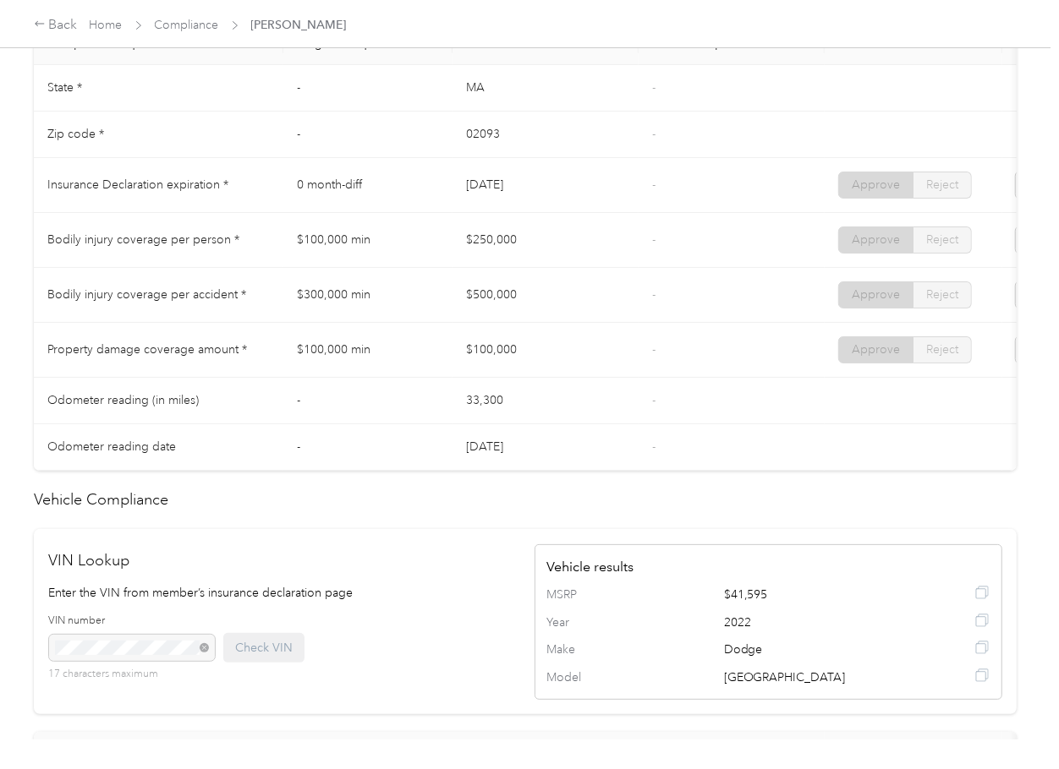
scroll to position [772, 0]
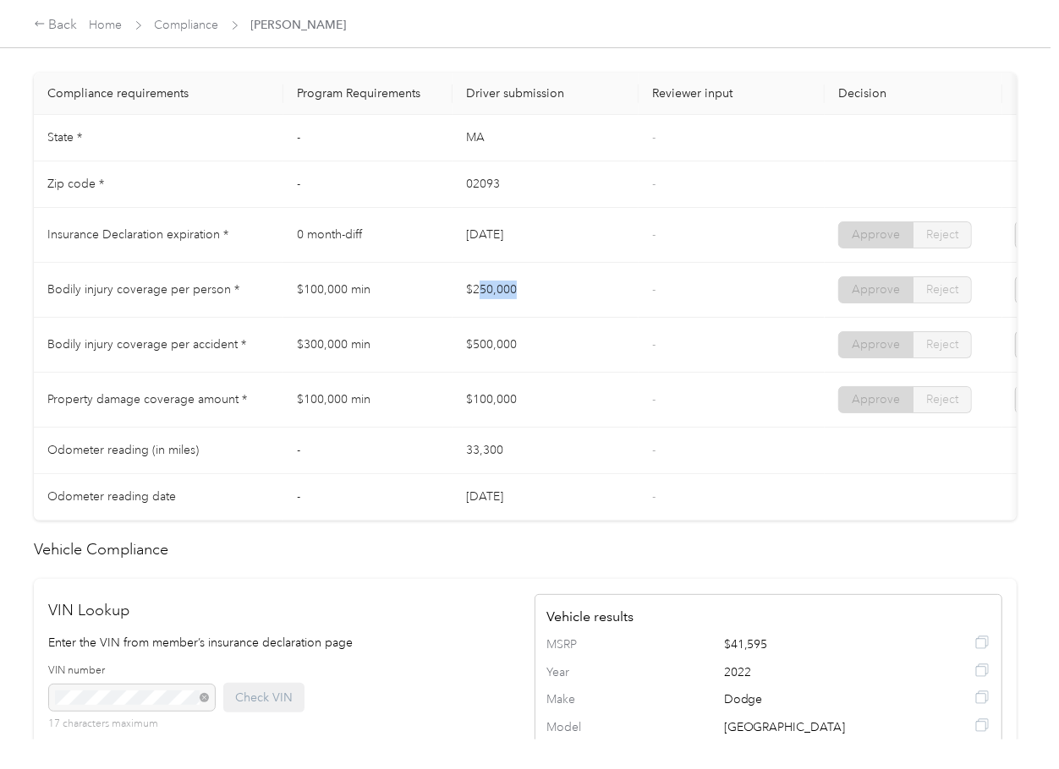
drag, startPoint x: 495, startPoint y: 285, endPoint x: 514, endPoint y: 285, distance: 18.6
click at [514, 285] on td "$250,000" at bounding box center [545, 290] width 186 height 55
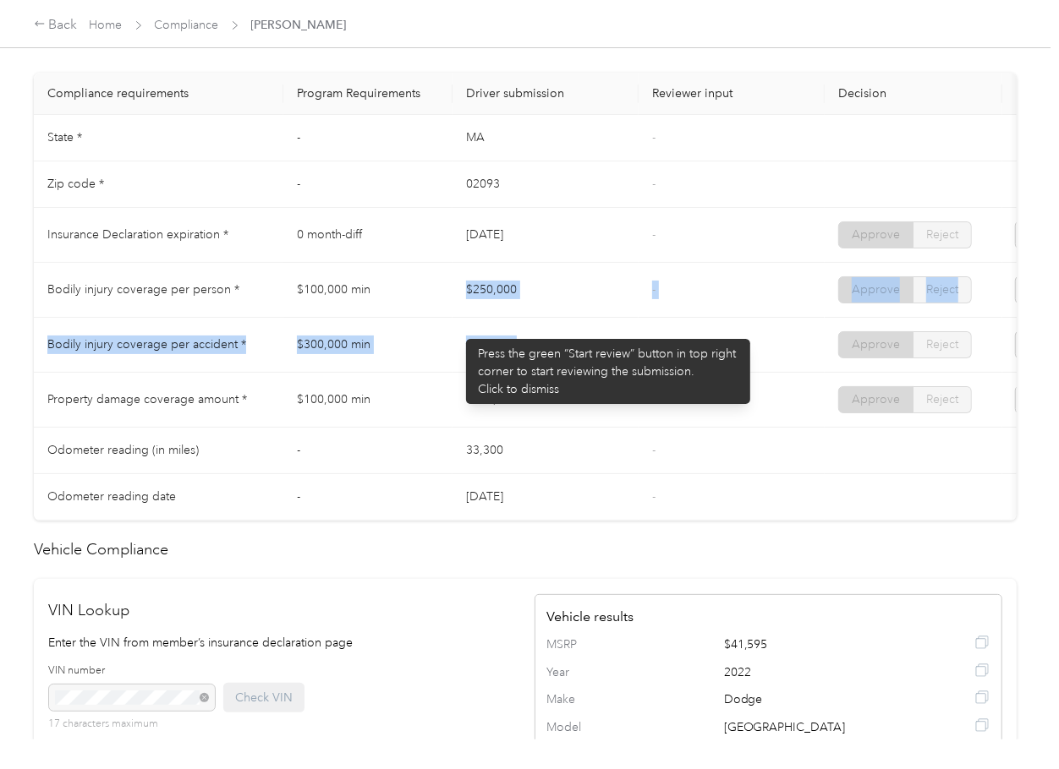
drag, startPoint x: 457, startPoint y: 333, endPoint x: 587, endPoint y: 357, distance: 131.5
click at [587, 357] on tbody "State * - [US_STATE] - Zip code * - 02093 - Insurance Declaration expiration * …" at bounding box center [630, 318] width 1192 height 406
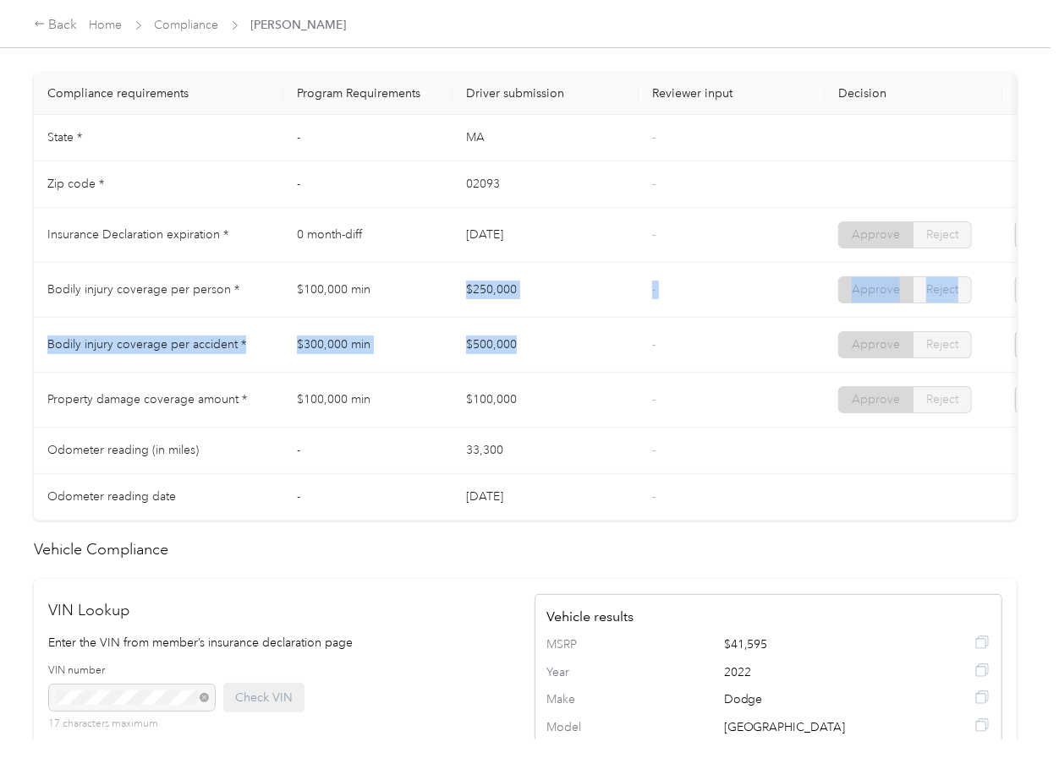
click at [587, 357] on td "$500,000" at bounding box center [545, 345] width 186 height 55
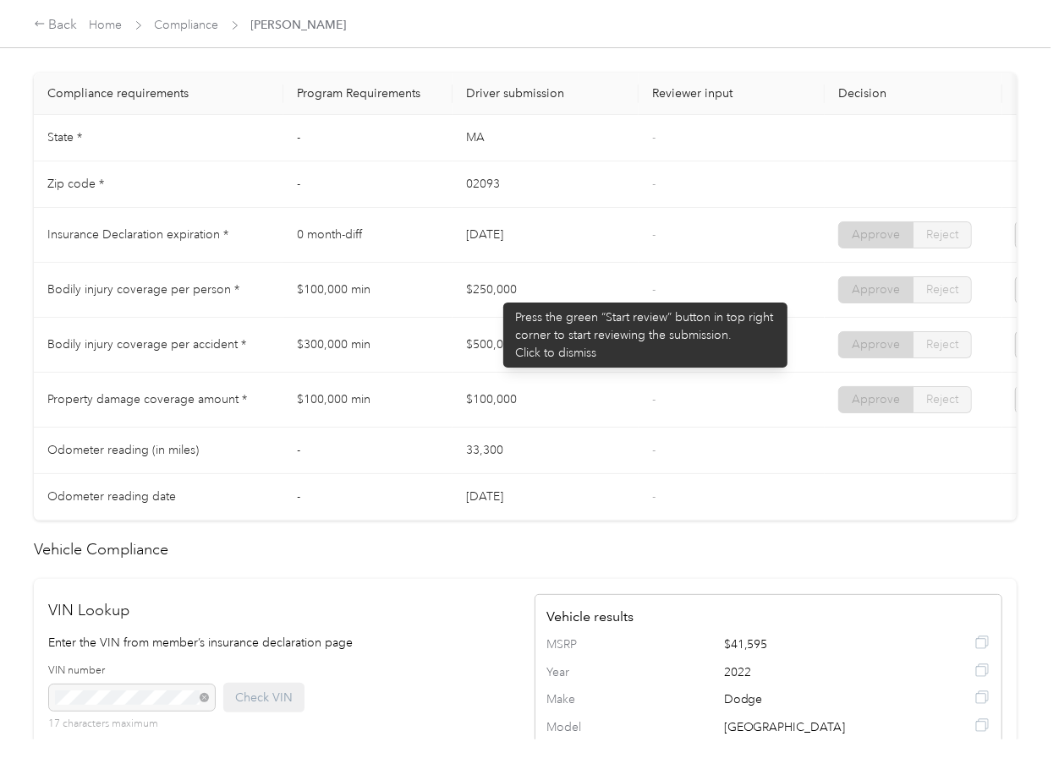
drag, startPoint x: 495, startPoint y: 294, endPoint x: 506, endPoint y: 315, distance: 24.2
click at [512, 294] on td "$250,000" at bounding box center [545, 290] width 186 height 55
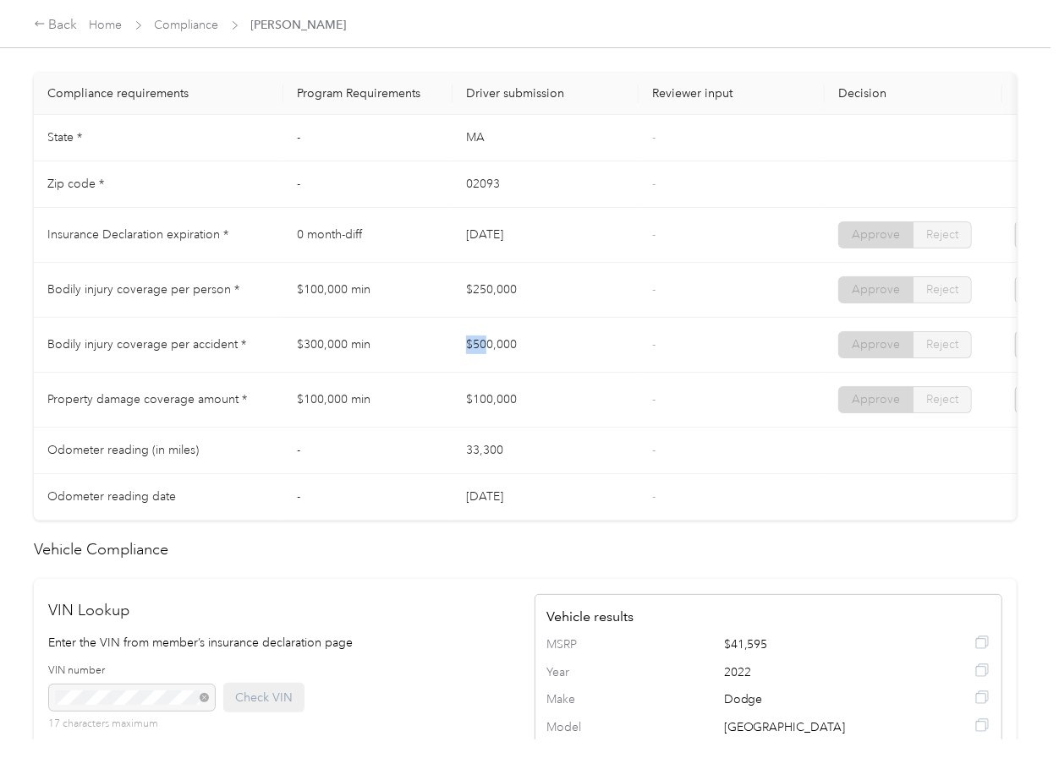
drag, startPoint x: 474, startPoint y: 348, endPoint x: 488, endPoint y: 394, distance: 48.4
click at [525, 357] on td "$500,000" at bounding box center [545, 345] width 186 height 55
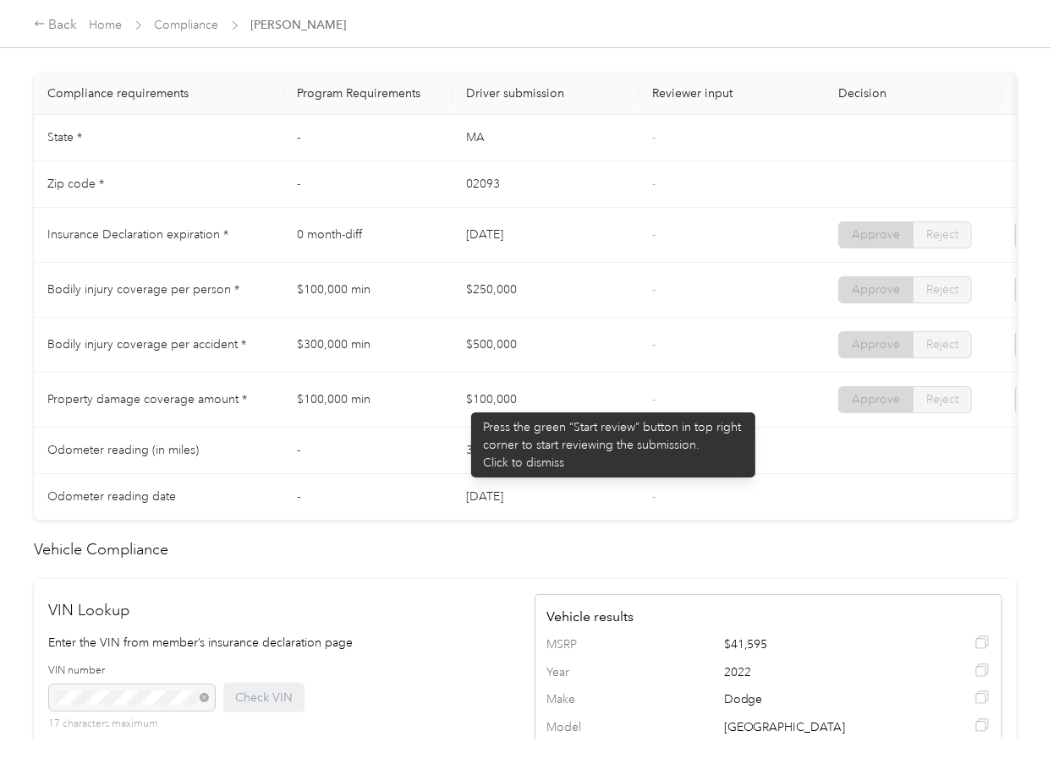
click at [477, 410] on td "$100,000" at bounding box center [545, 400] width 186 height 55
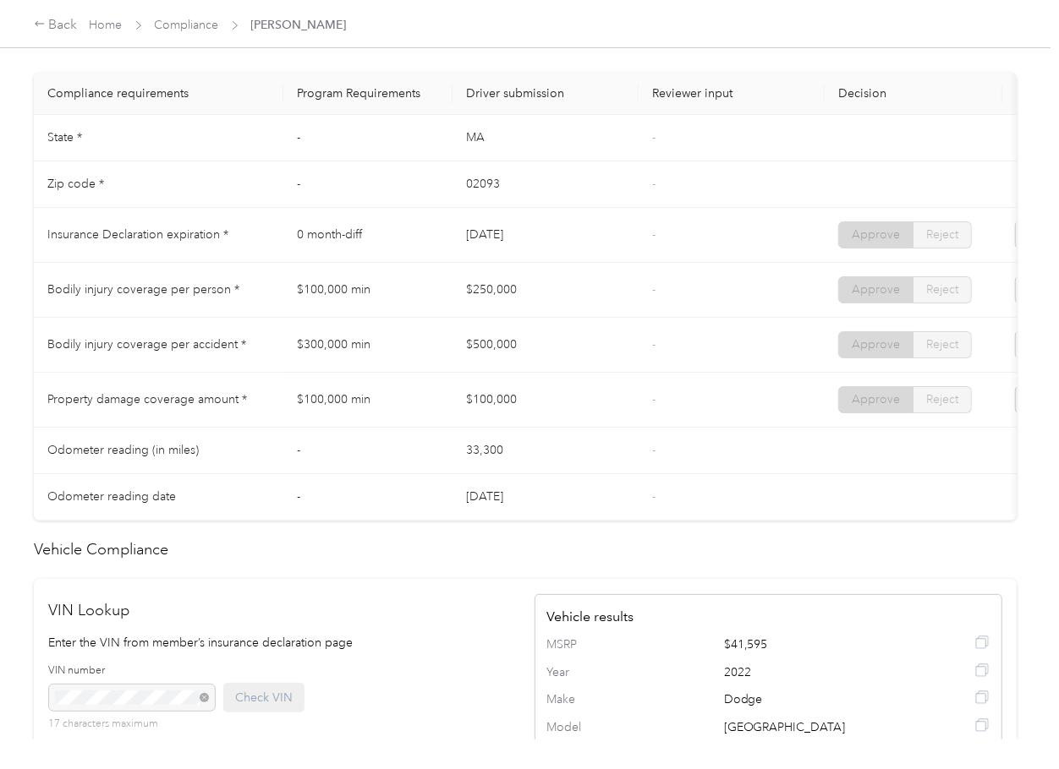
click at [596, 419] on td "$100,000" at bounding box center [545, 400] width 186 height 55
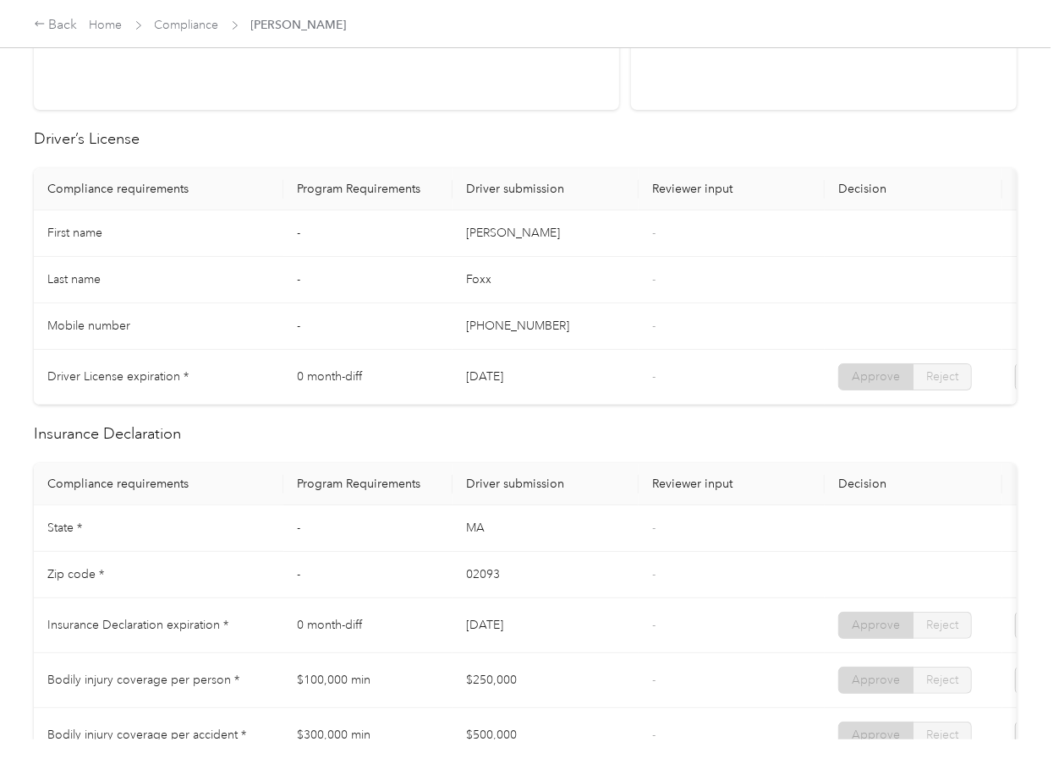
scroll to position [0, 0]
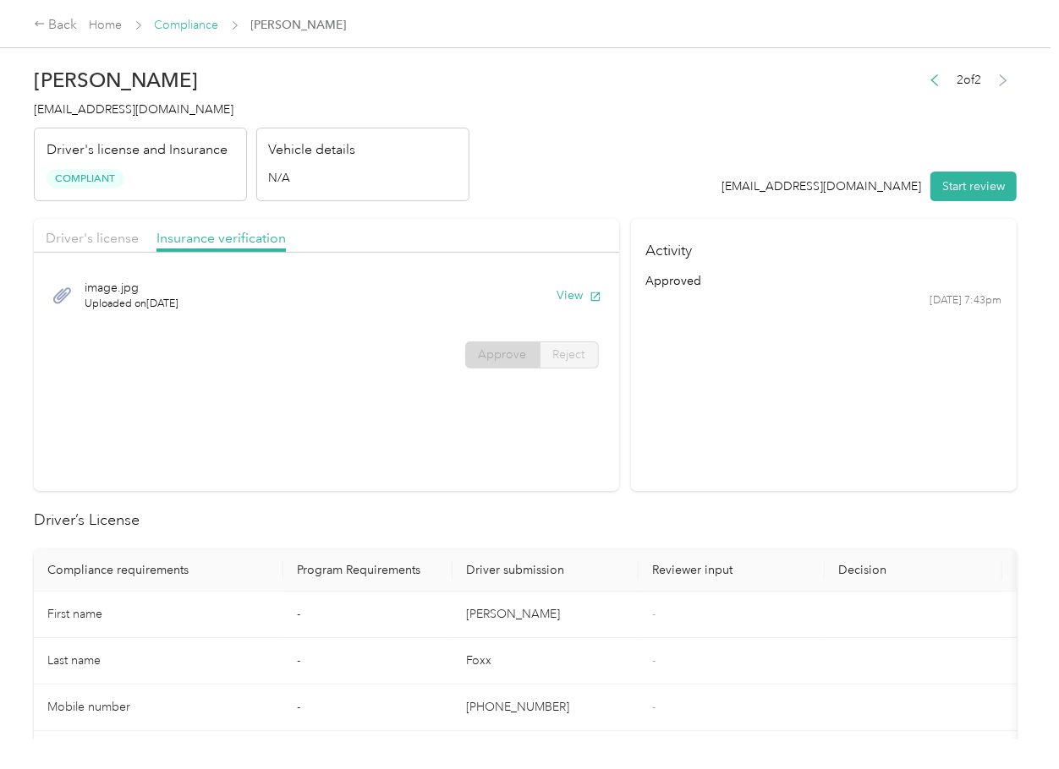
click at [201, 27] on link "Compliance" at bounding box center [187, 25] width 64 height 14
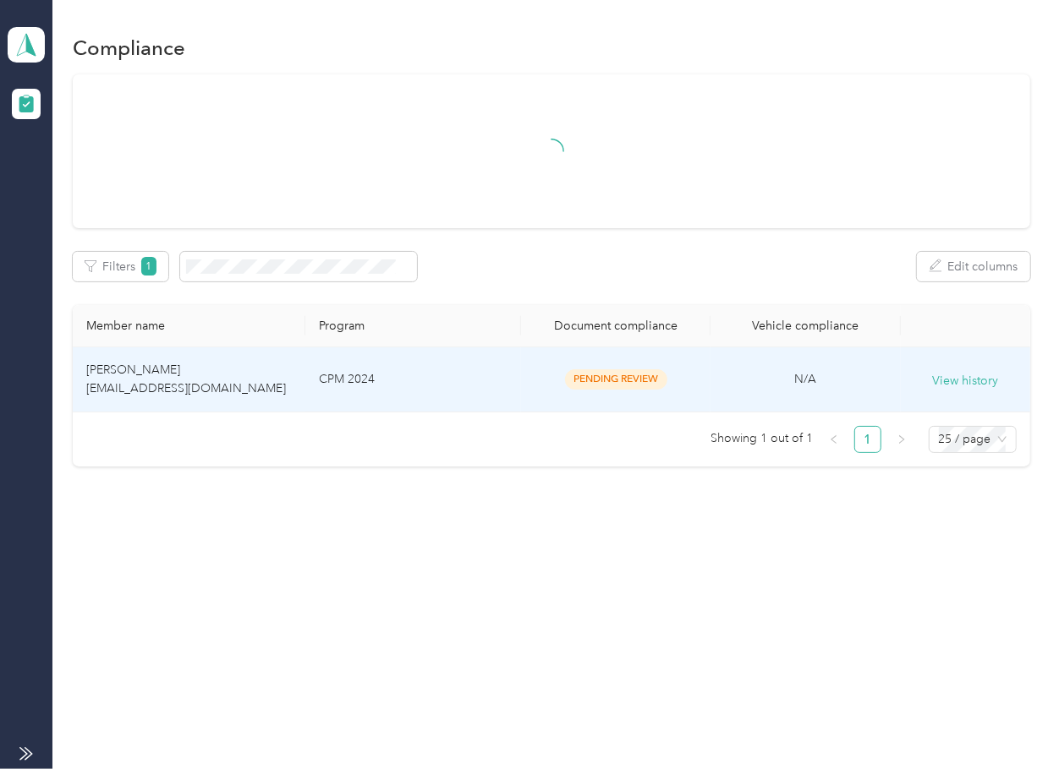
click at [239, 389] on td "[PERSON_NAME] [EMAIL_ADDRESS][DOMAIN_NAME]" at bounding box center [189, 380] width 233 height 65
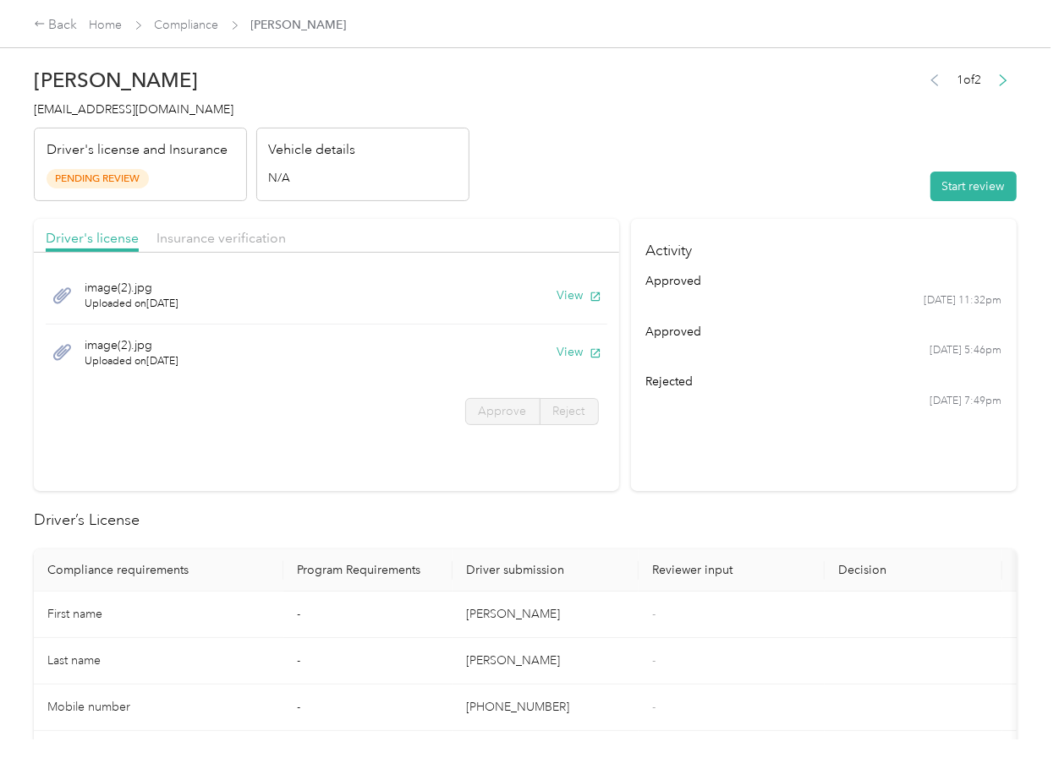
click at [736, 430] on section "Activity approved [DATE] 11:32pm approved [DATE] 5:46pm rejected [DATE] 7:49pm" at bounding box center [824, 355] width 386 height 272
click at [568, 288] on button "View" at bounding box center [579, 296] width 44 height 18
click at [565, 351] on button "View" at bounding box center [579, 352] width 44 height 18
click at [490, 219] on div "Driver's license Insurance verification" at bounding box center [326, 236] width 585 height 34
click at [231, 242] on span "Insurance verification" at bounding box center [220, 238] width 129 height 16
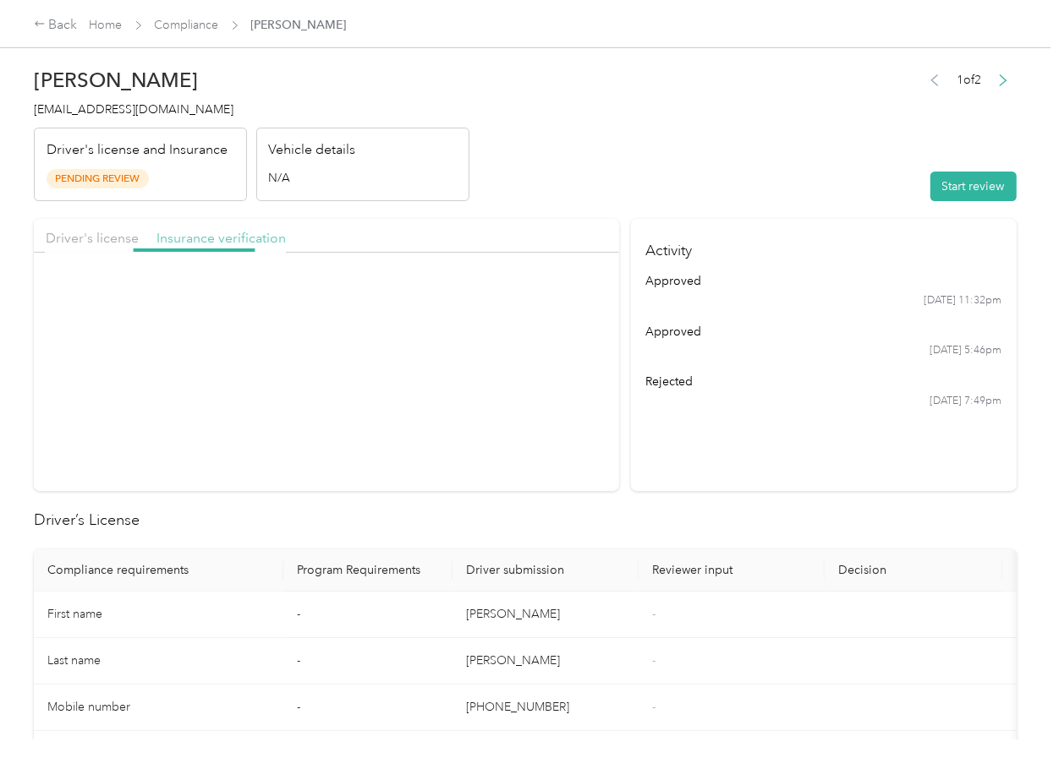
click at [265, 241] on span "Insurance verification" at bounding box center [220, 238] width 129 height 16
click at [566, 292] on button "View" at bounding box center [579, 296] width 44 height 18
drag, startPoint x: 971, startPoint y: 184, endPoint x: 966, endPoint y: 193, distance: 9.5
click at [970, 183] on button "Start review" at bounding box center [973, 187] width 86 height 30
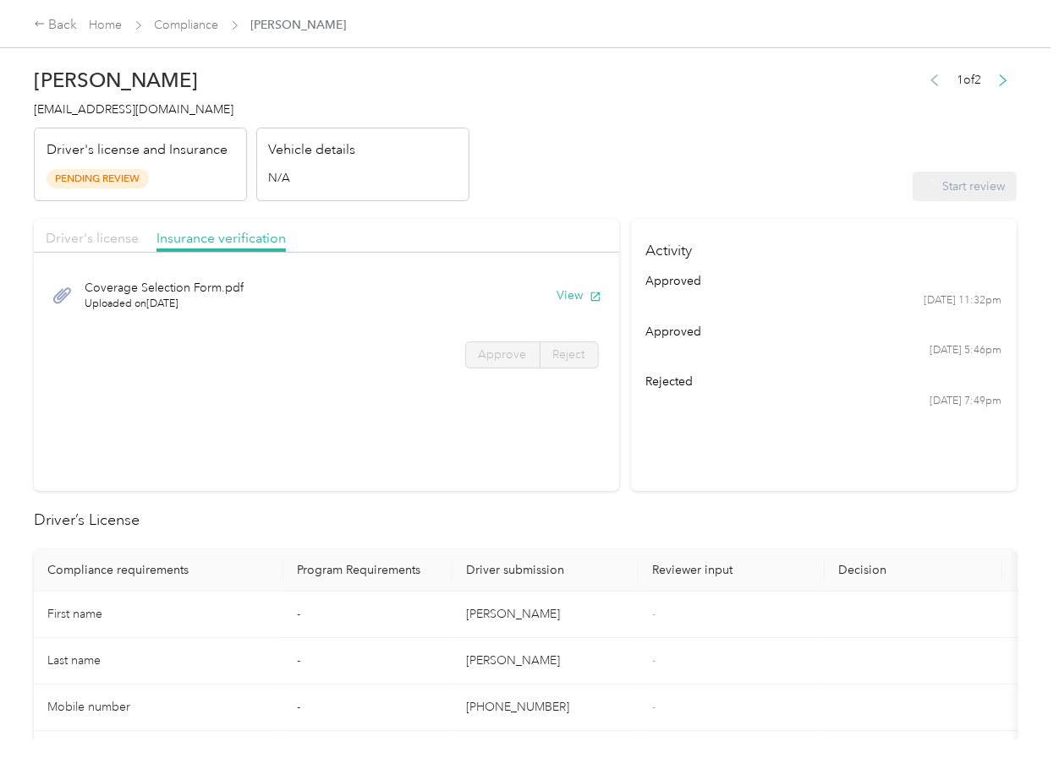
click at [129, 243] on span "Driver's license" at bounding box center [92, 238] width 93 height 16
click at [108, 237] on span "Driver's license" at bounding box center [92, 238] width 93 height 16
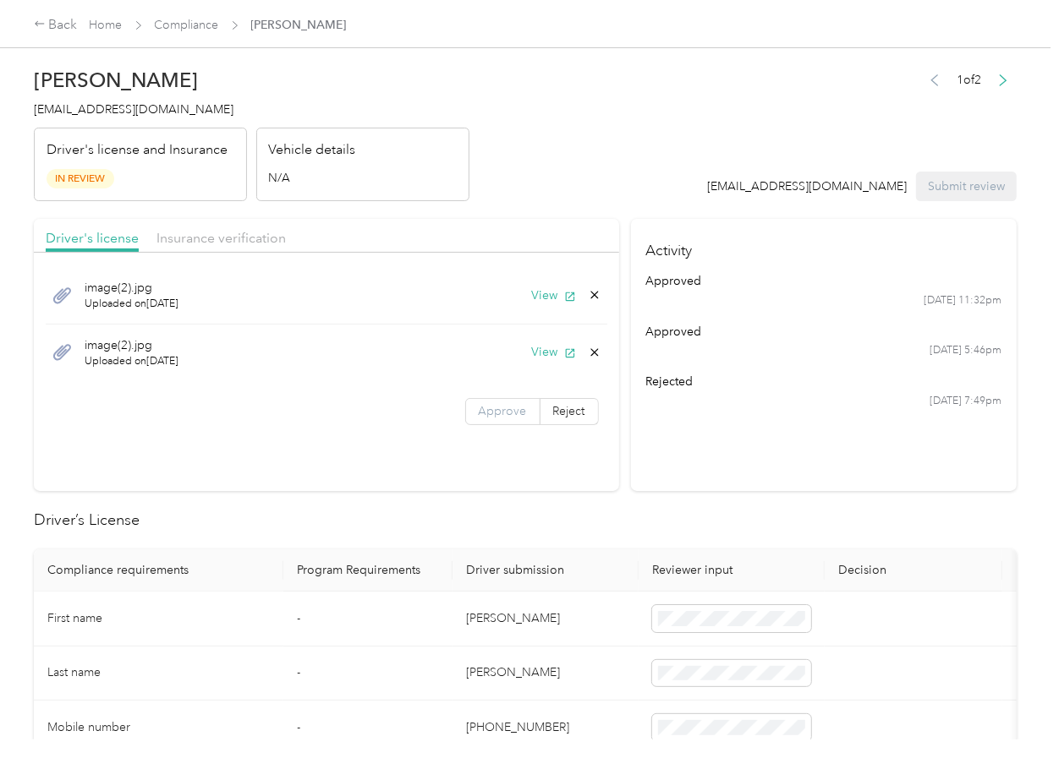
click at [491, 411] on span "Approve" at bounding box center [503, 411] width 48 height 14
click at [236, 235] on span "Insurance verification" at bounding box center [220, 238] width 129 height 16
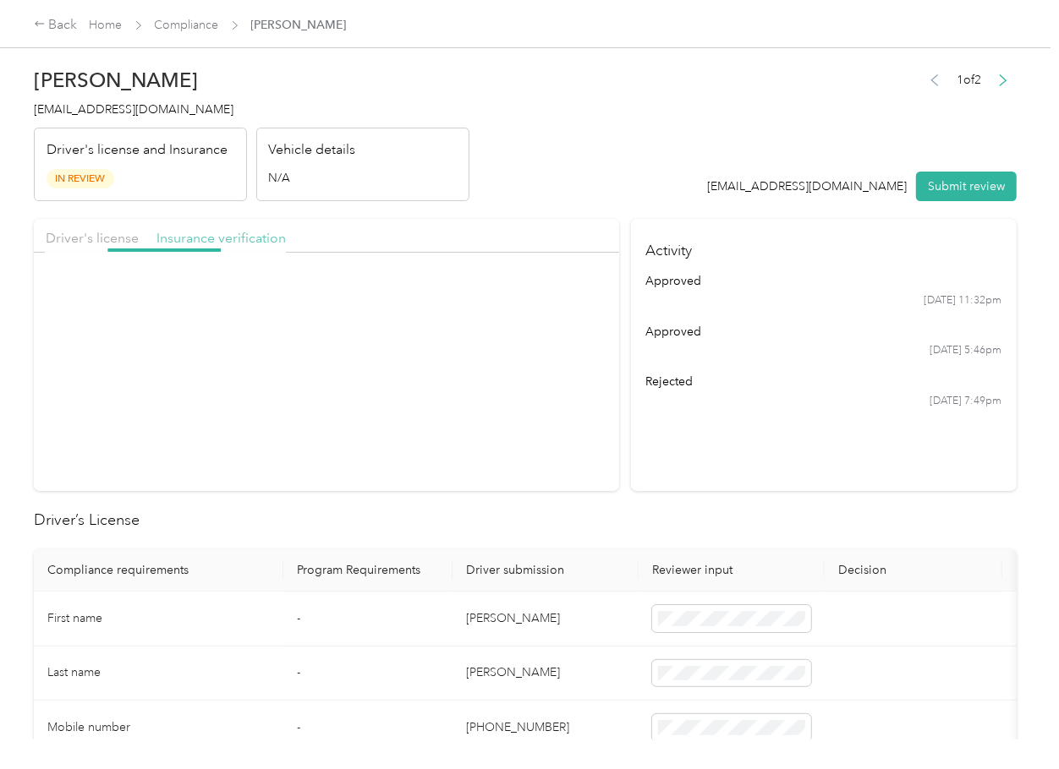
click at [206, 231] on span "Insurance verification" at bounding box center [220, 238] width 129 height 16
click at [492, 359] on span "Approve" at bounding box center [503, 355] width 48 height 14
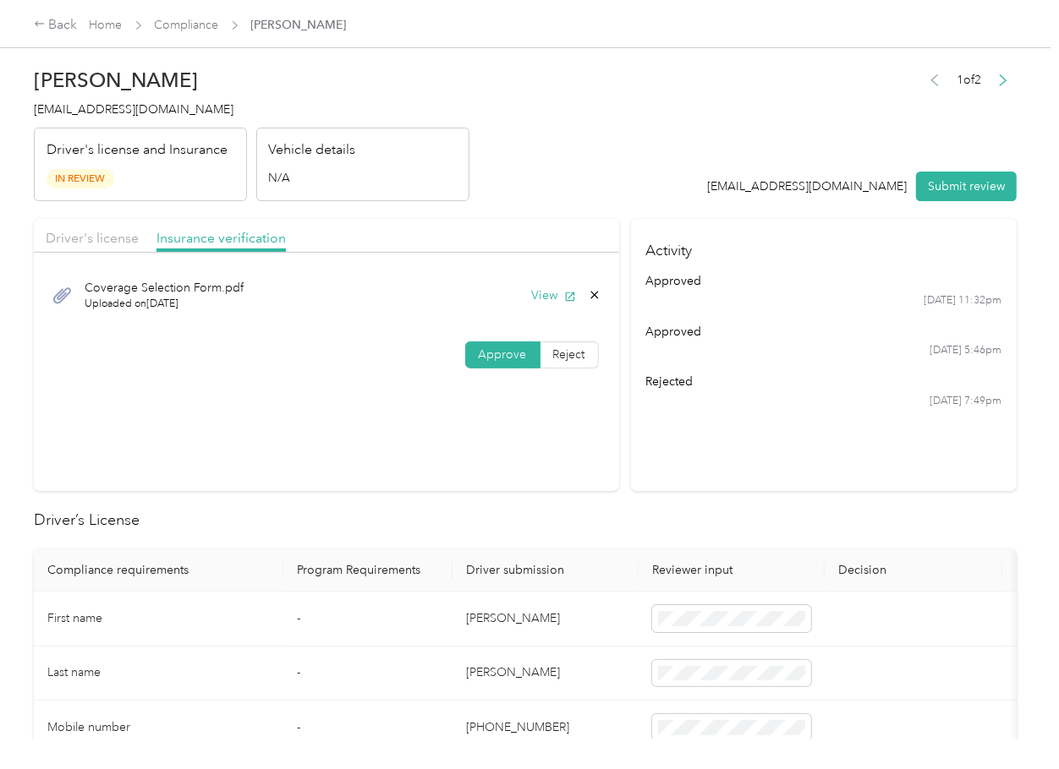
drag, startPoint x: 487, startPoint y: 466, endPoint x: 119, endPoint y: 343, distance: 387.7
click at [484, 466] on section "Driver's license Insurance verification Coverage Selection Form.pdf Uploaded on…" at bounding box center [326, 355] width 585 height 272
click at [112, 225] on div "Driver's license Insurance verification" at bounding box center [326, 236] width 585 height 34
click at [97, 233] on span "Driver's license" at bounding box center [92, 238] width 93 height 16
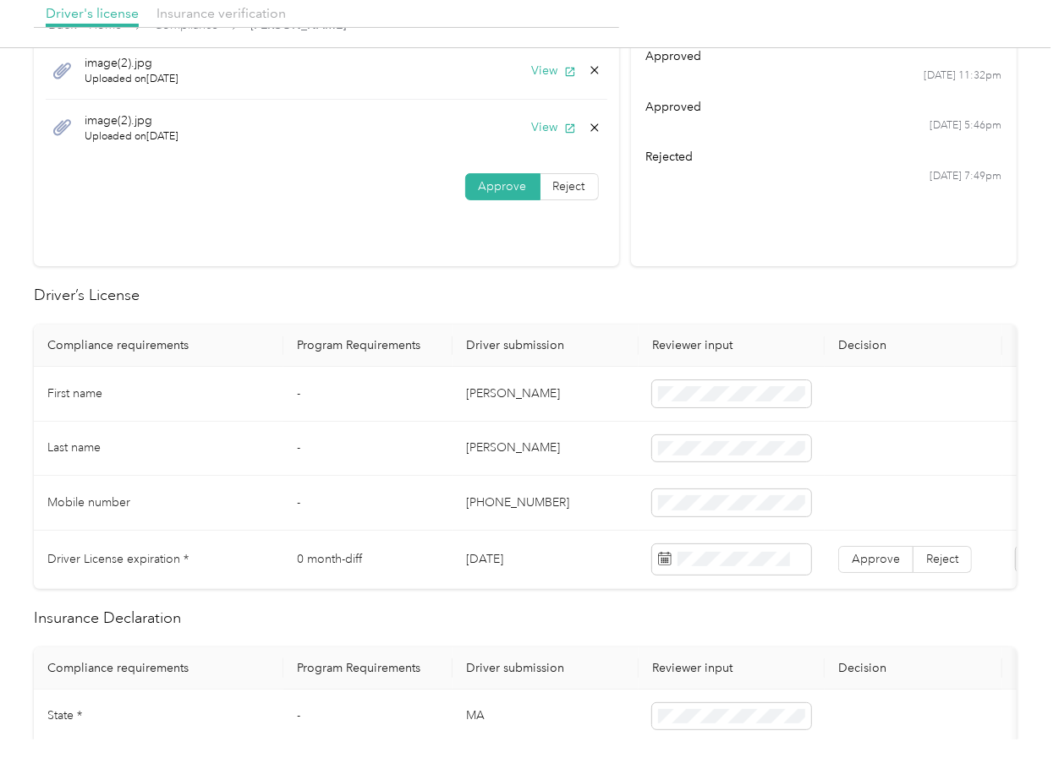
scroll to position [451, 0]
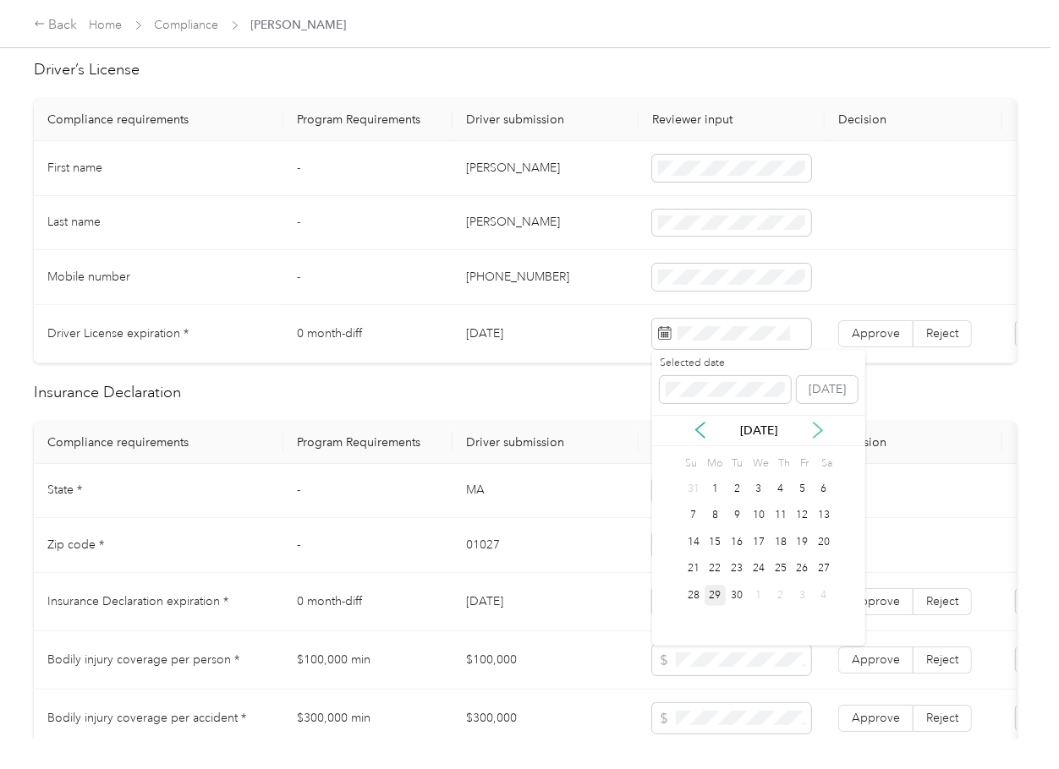
click at [816, 424] on icon at bounding box center [817, 430] width 17 height 17
click at [764, 599] on div "26" at bounding box center [758, 595] width 22 height 21
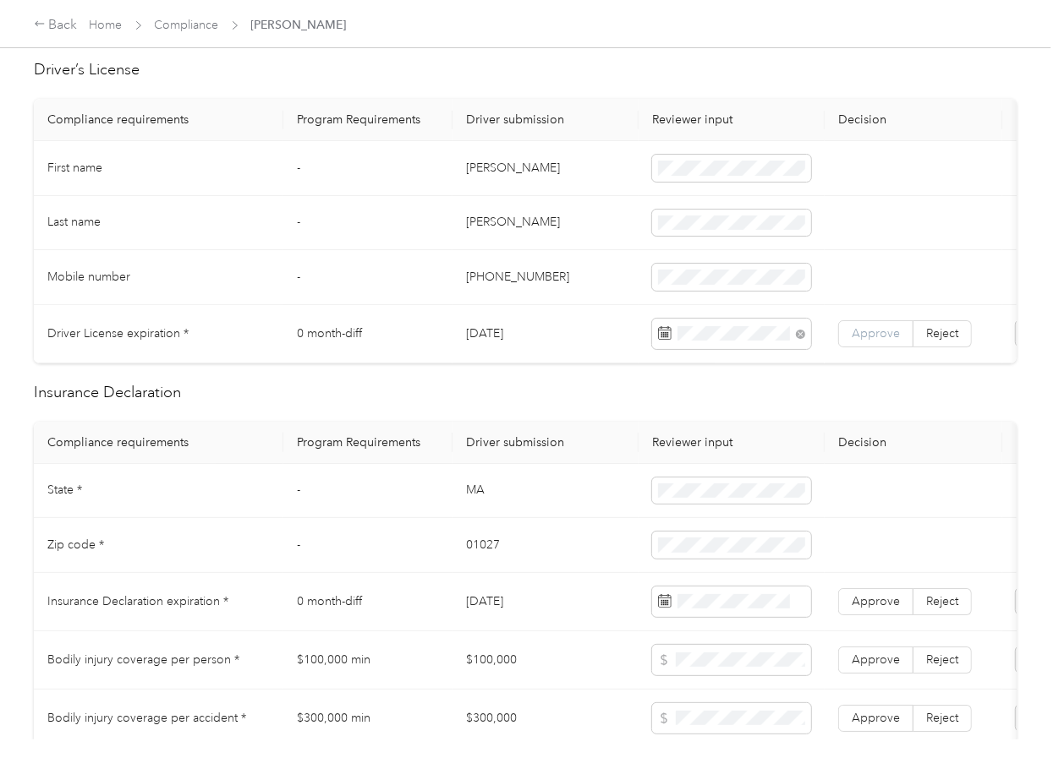
click at [889, 339] on label "Approve" at bounding box center [875, 333] width 75 height 27
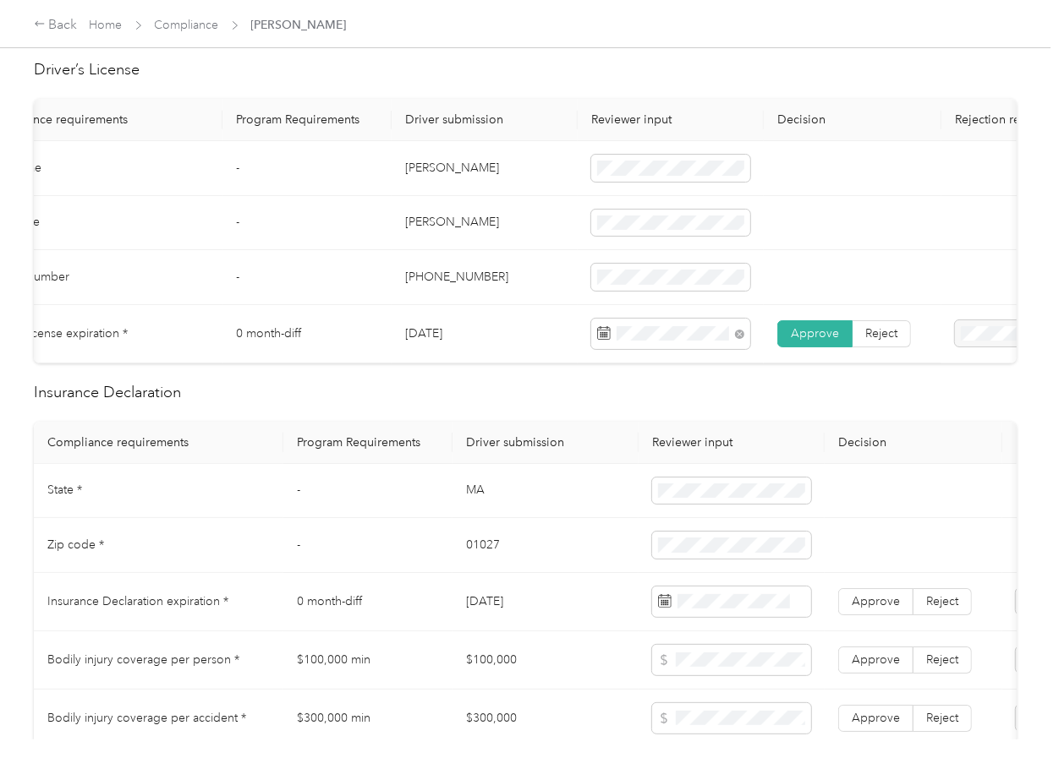
scroll to position [0, 0]
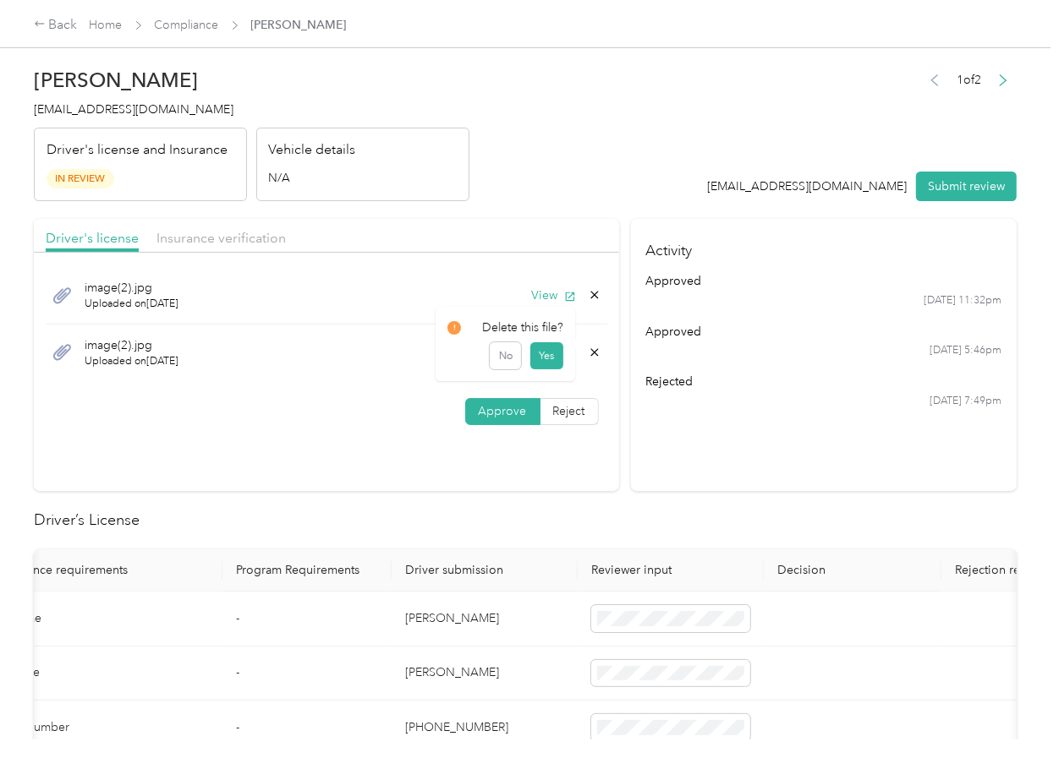
click at [588, 349] on icon at bounding box center [595, 353] width 14 height 14
click at [545, 362] on button "Yes" at bounding box center [546, 365] width 33 height 27
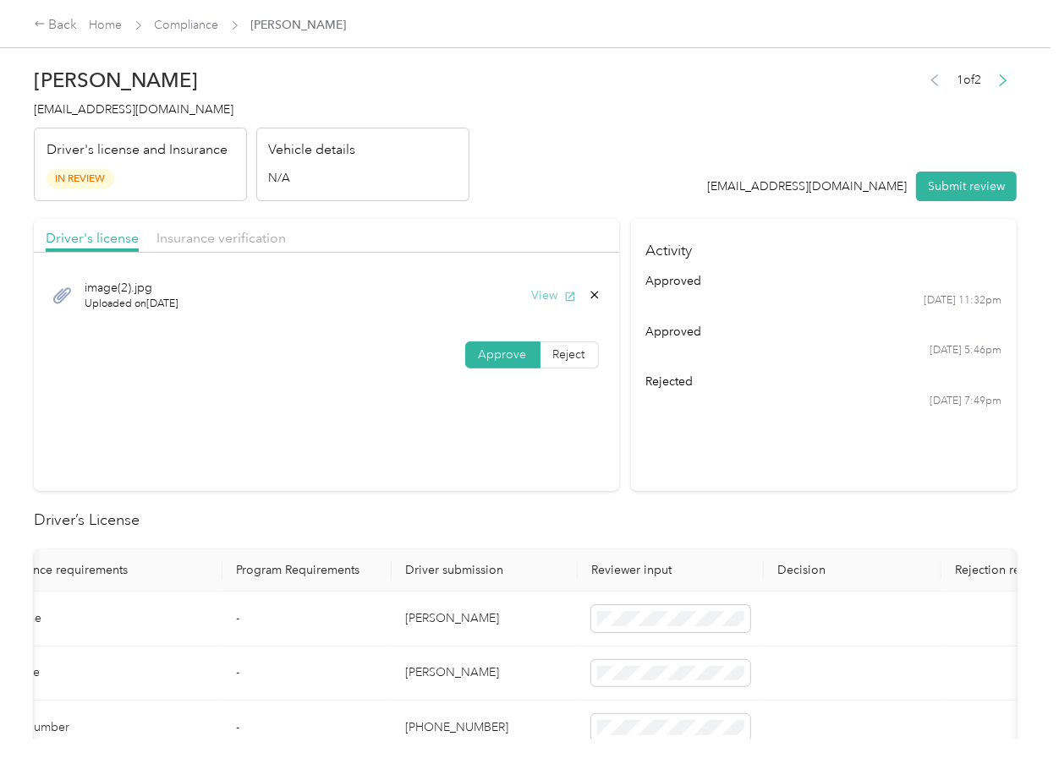
click at [548, 296] on button "View" at bounding box center [554, 296] width 44 height 18
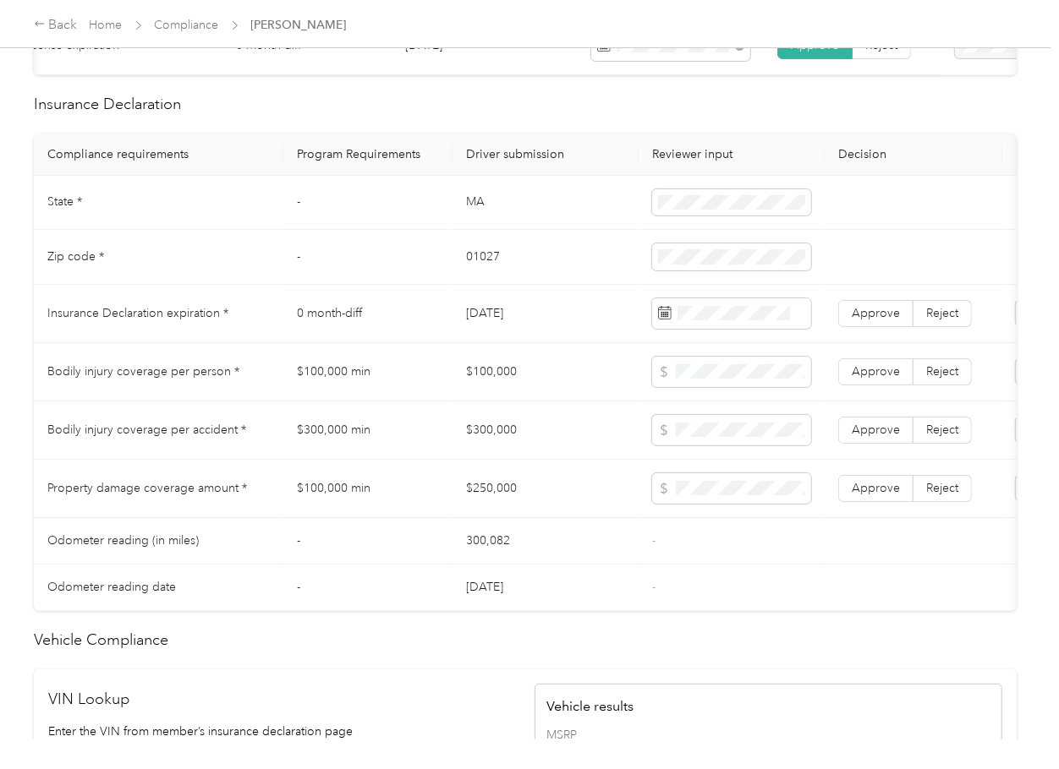
scroll to position [789, 0]
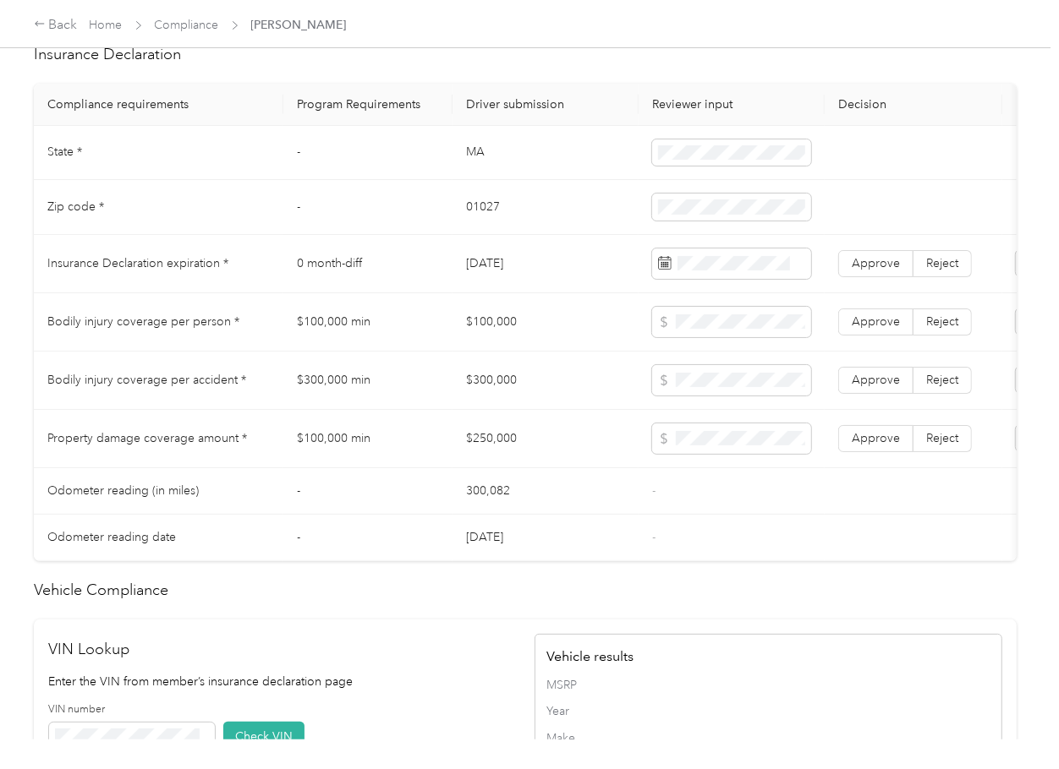
click at [512, 279] on td "[DATE]" at bounding box center [545, 264] width 186 height 58
copy td "[DATE]"
click at [884, 277] on label "Approve" at bounding box center [875, 263] width 75 height 27
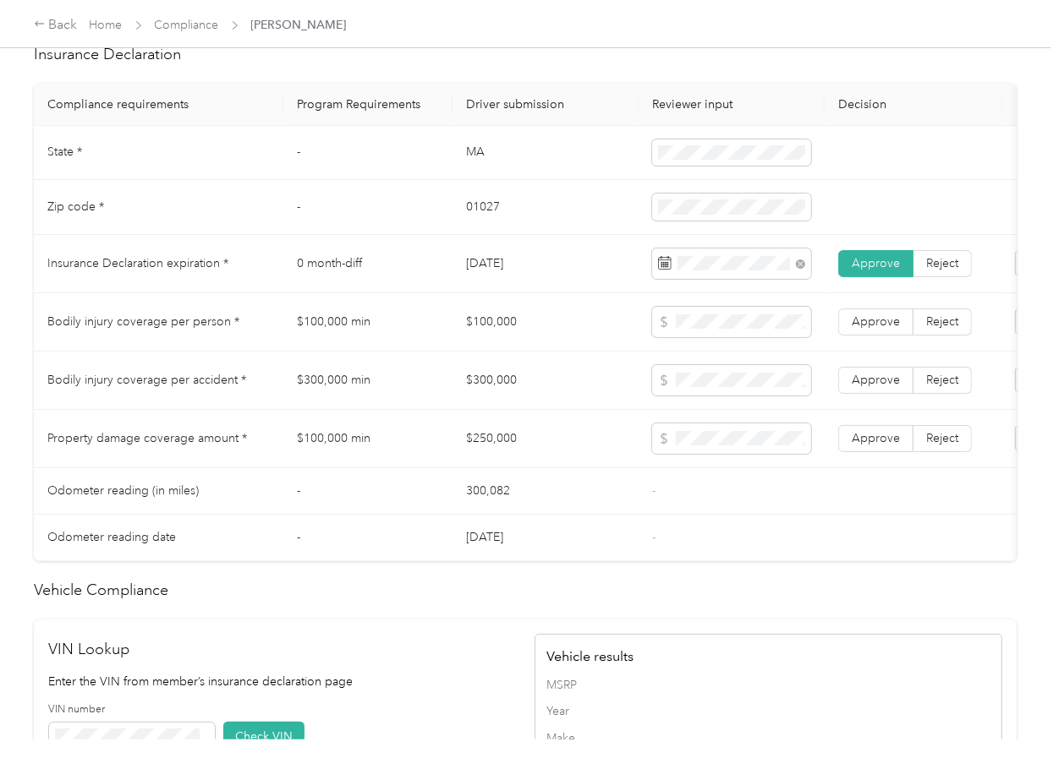
click at [463, 171] on td "MA" at bounding box center [545, 153] width 186 height 55
copy td "MA"
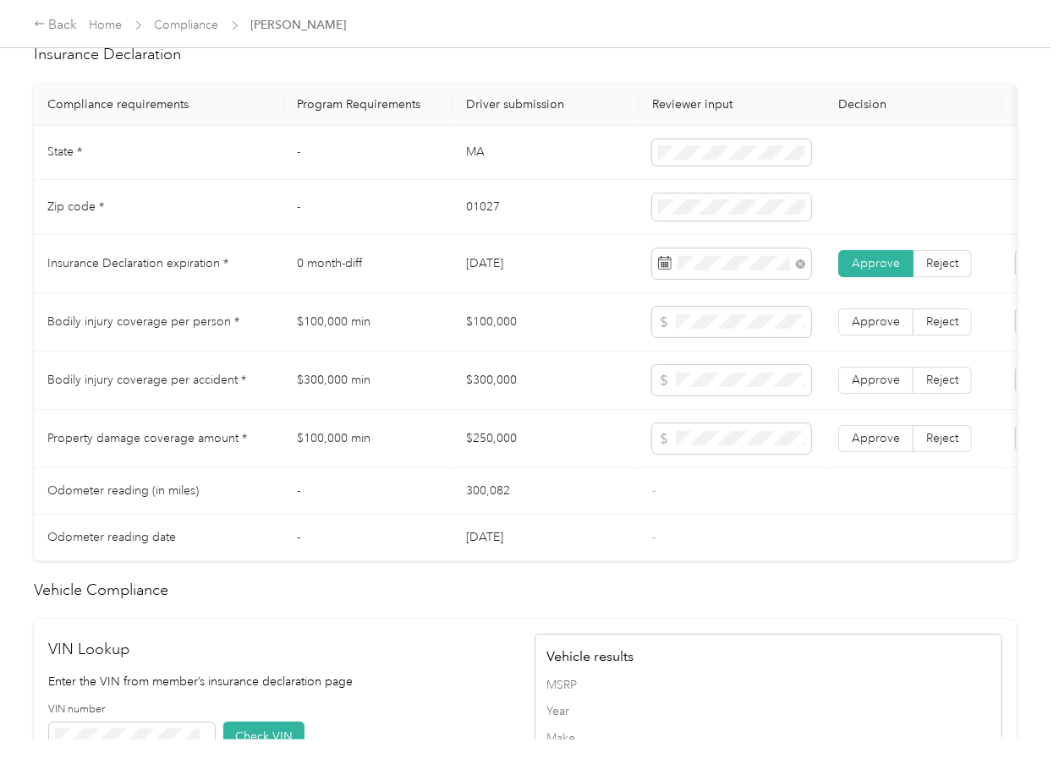
click at [488, 221] on td "01027" at bounding box center [545, 207] width 186 height 55
click at [488, 222] on td "01027" at bounding box center [545, 207] width 186 height 55
copy td "01027"
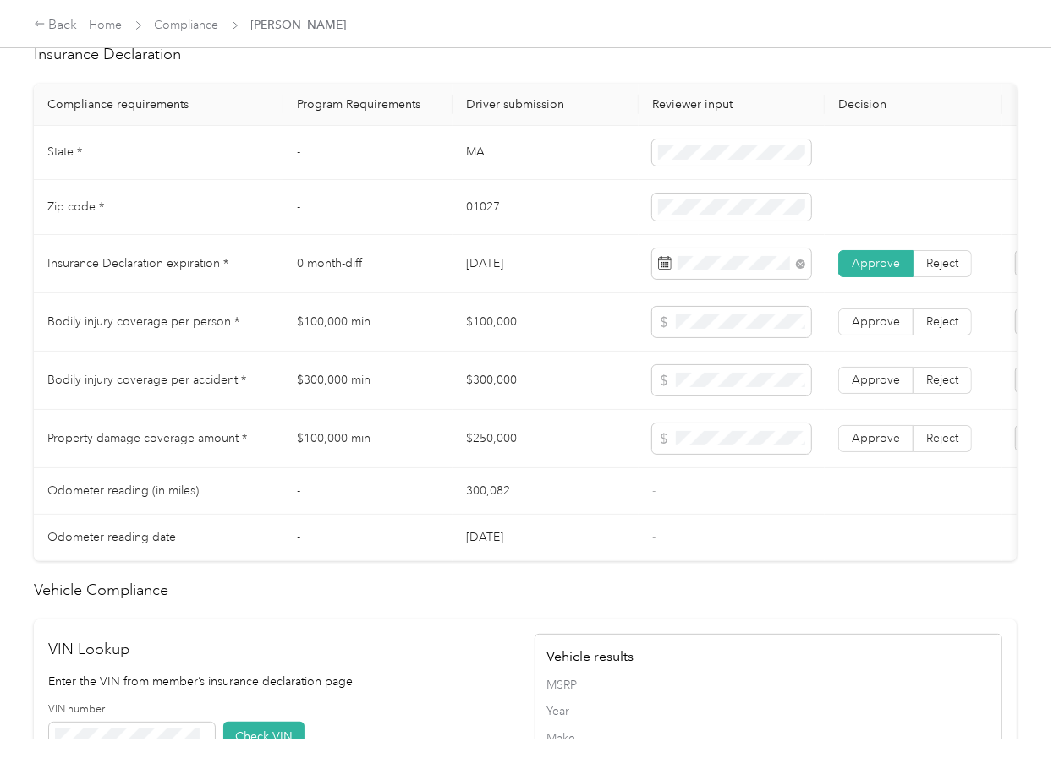
click at [589, 339] on td "$100,000" at bounding box center [545, 322] width 186 height 58
click at [442, 330] on td "$100,000 min" at bounding box center [367, 322] width 169 height 58
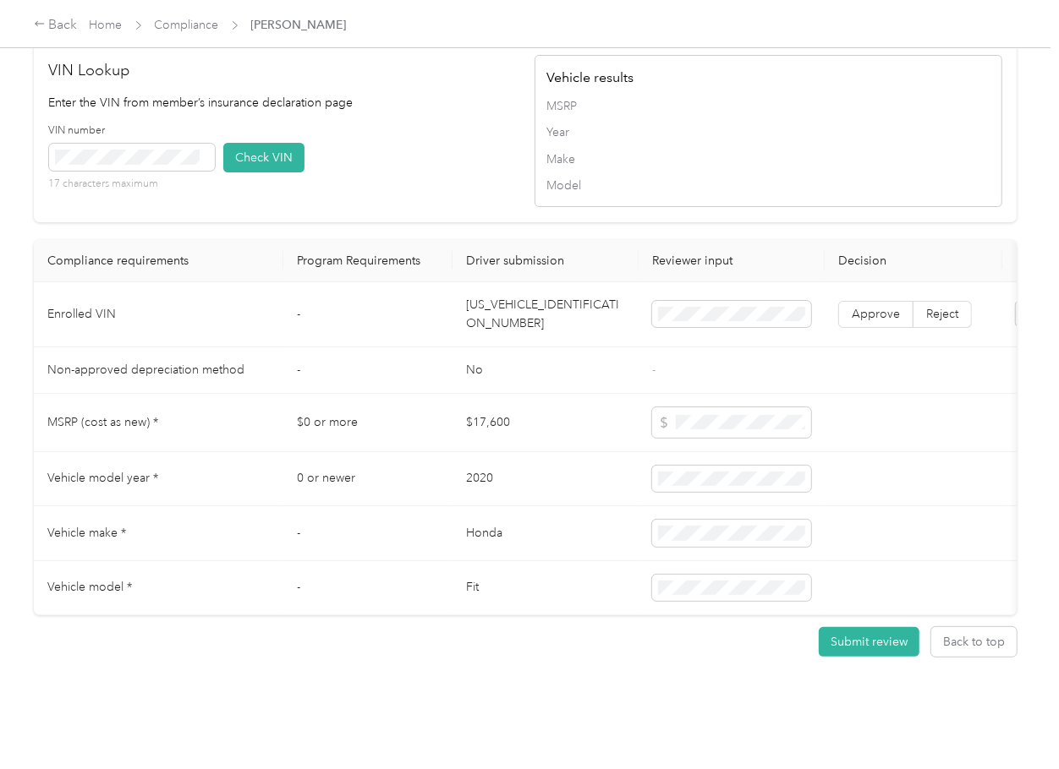
click at [493, 293] on td "[US_VEHICLE_IDENTIFICATION_NUMBER]" at bounding box center [545, 314] width 186 height 65
copy td "[US_VEHICLE_IDENTIFICATION_NUMBER]"
click at [436, 157] on div "VIN number 17 characters maximum Check VIN" at bounding box center [283, 163] width 468 height 80
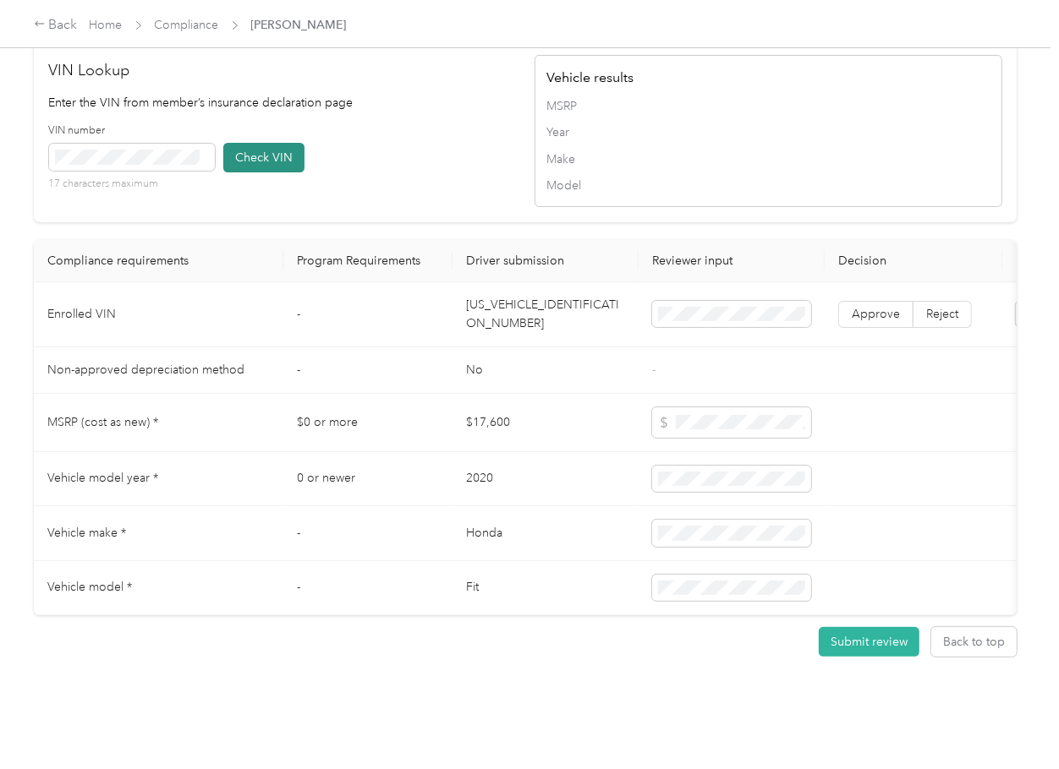
click at [262, 143] on button "Check VIN" at bounding box center [263, 158] width 81 height 30
click at [866, 301] on label "Approve" at bounding box center [875, 314] width 75 height 27
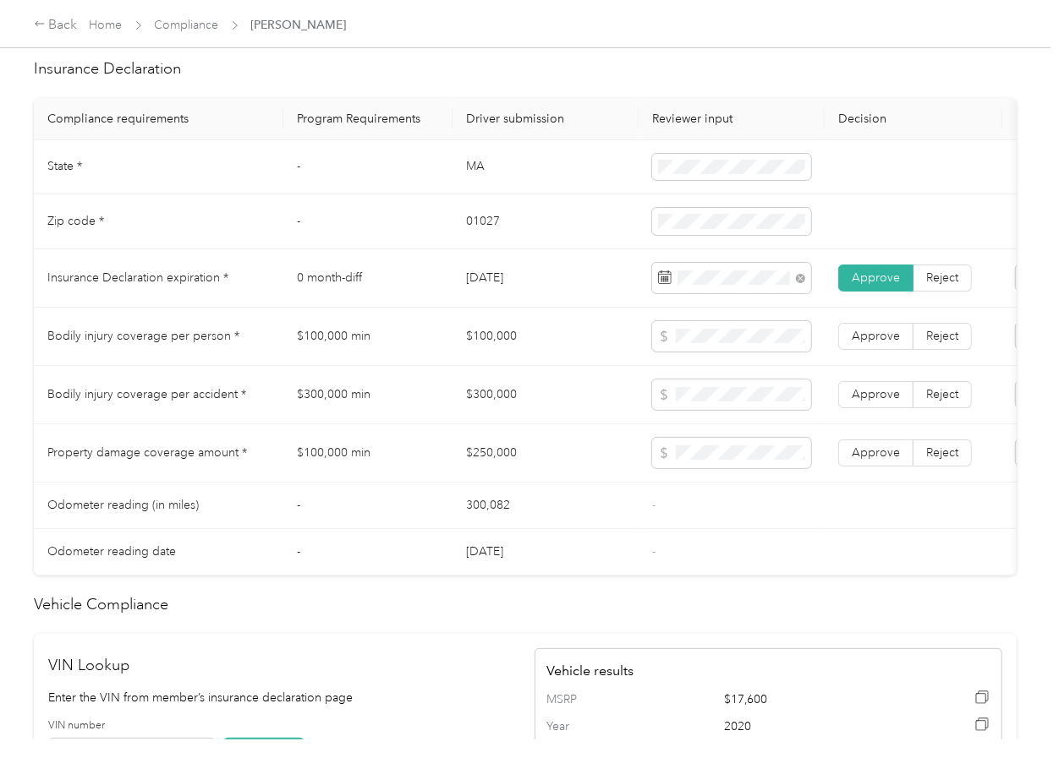
scroll to position [748, 0]
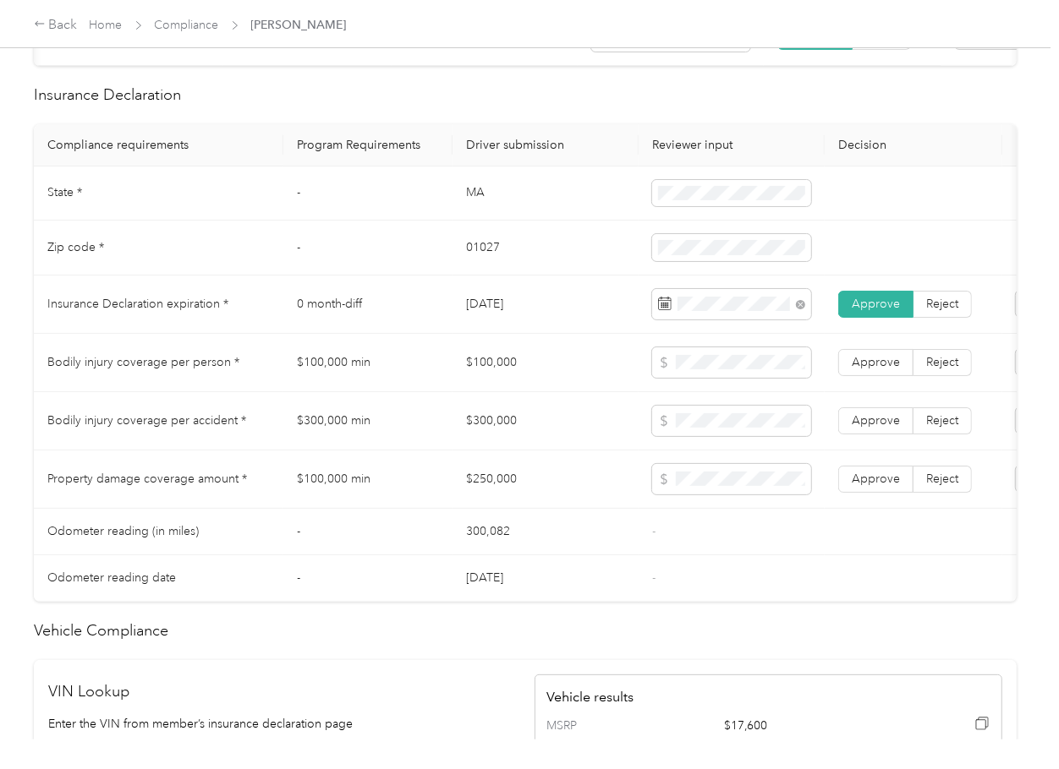
click at [497, 380] on td "$100,000" at bounding box center [545, 363] width 186 height 58
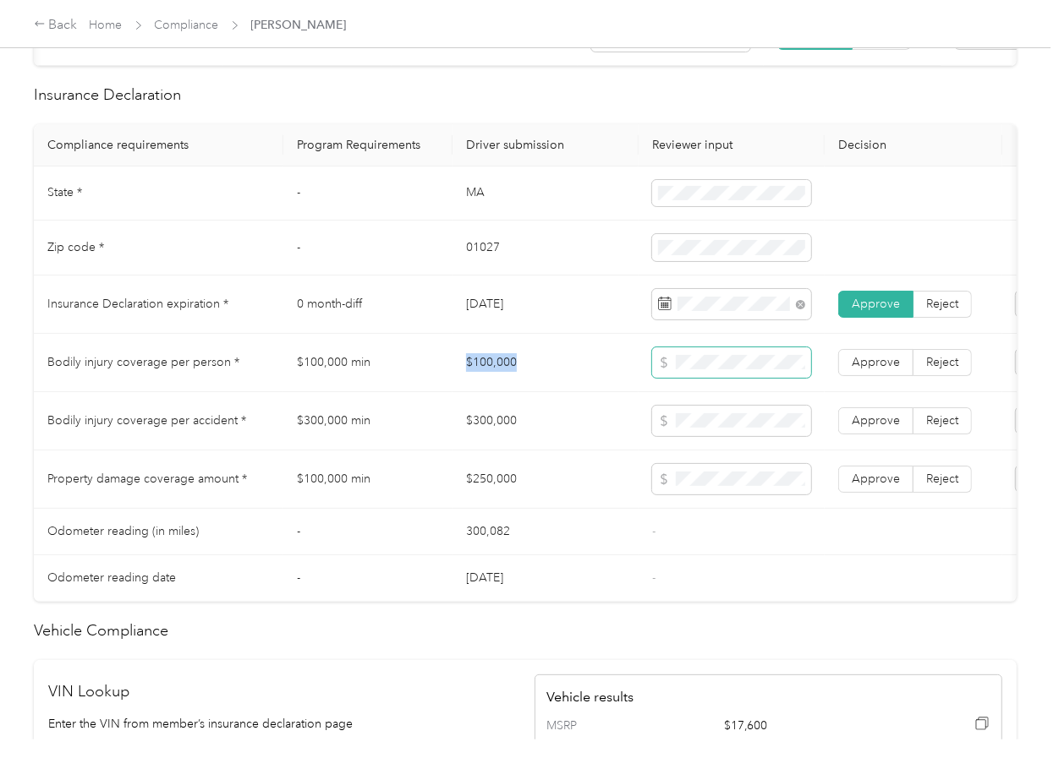
copy td "$100,000"
click at [642, 441] on td at bounding box center [731, 421] width 186 height 58
click at [885, 486] on span "Approve" at bounding box center [875, 479] width 48 height 14
click at [881, 435] on label "Approve" at bounding box center [875, 421] width 75 height 27
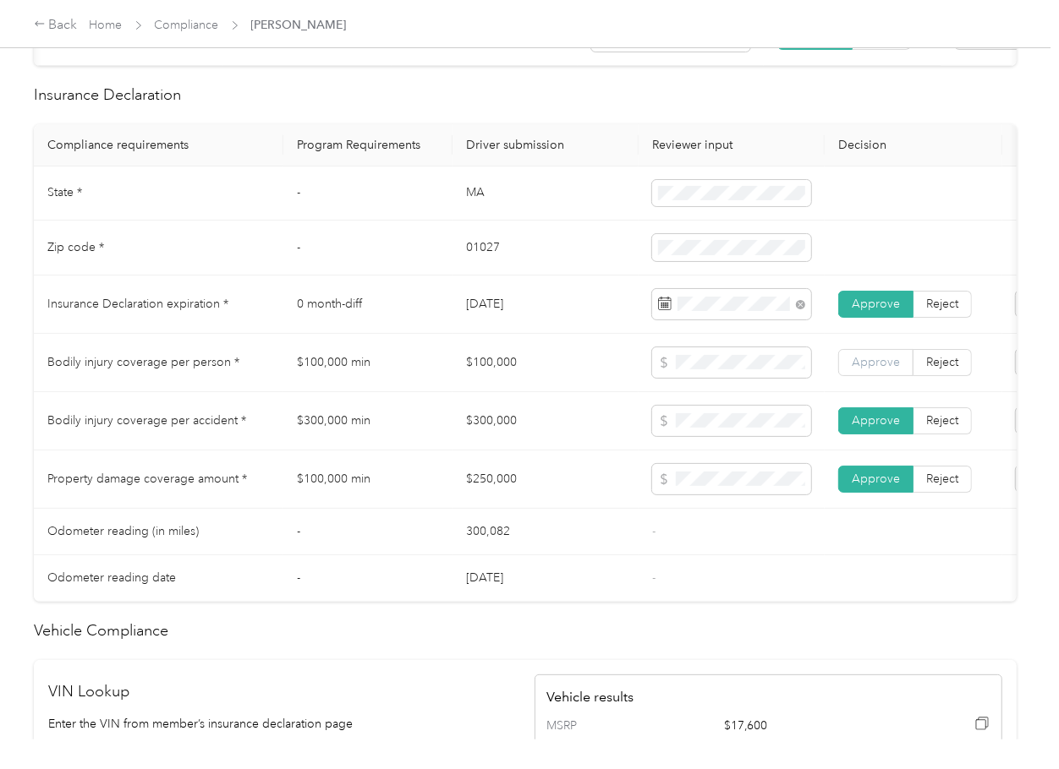
click at [870, 369] on span "Approve" at bounding box center [875, 362] width 48 height 14
click at [710, 556] on td "-" at bounding box center [731, 532] width 186 height 47
click at [722, 451] on td at bounding box center [731, 421] width 186 height 58
click at [701, 509] on td at bounding box center [731, 480] width 186 height 58
click at [464, 392] on td "$100,000" at bounding box center [545, 363] width 186 height 58
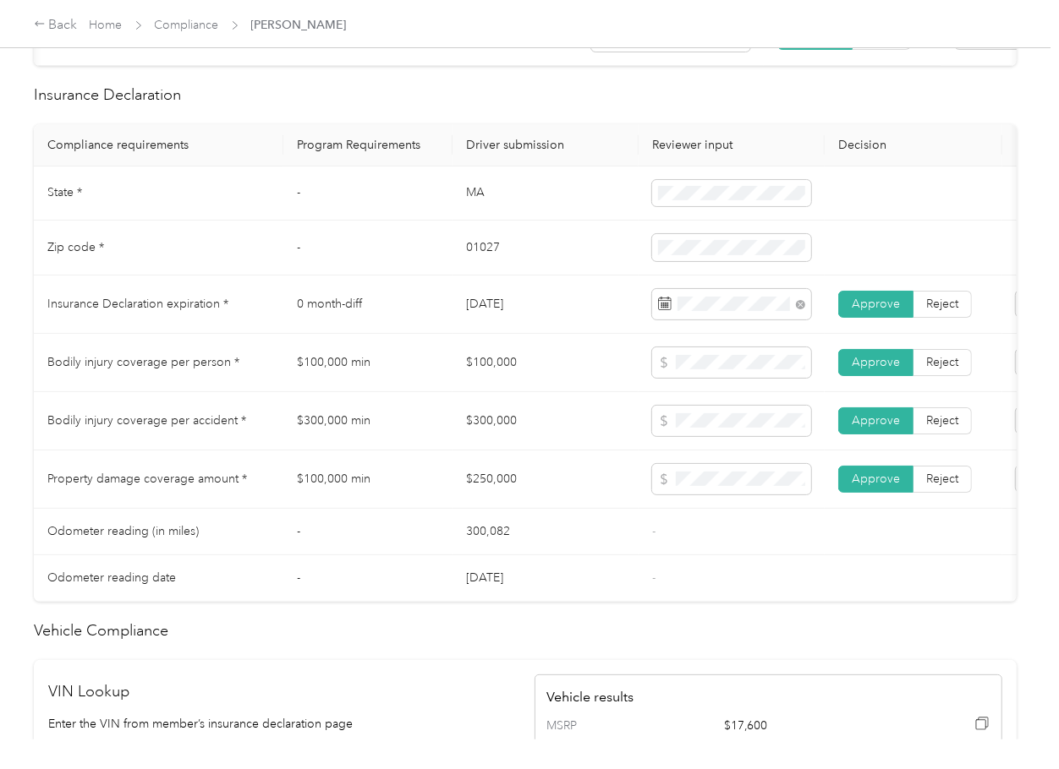
click at [420, 334] on td "0 month-diff" at bounding box center [367, 305] width 169 height 58
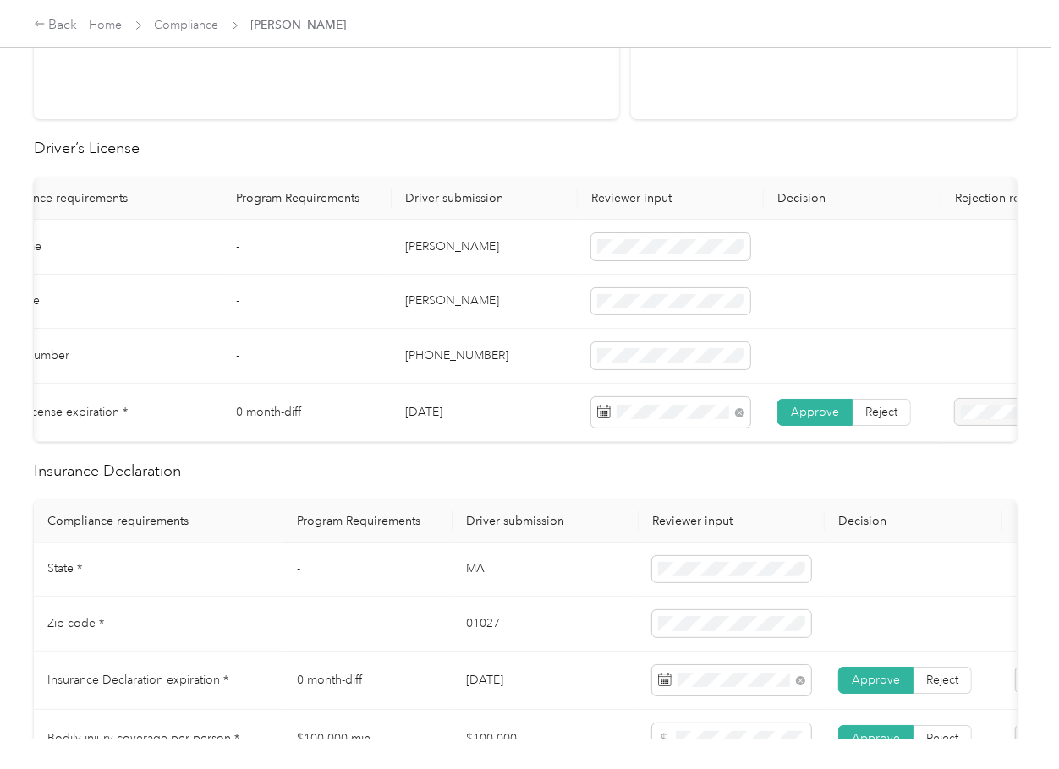
scroll to position [0, 0]
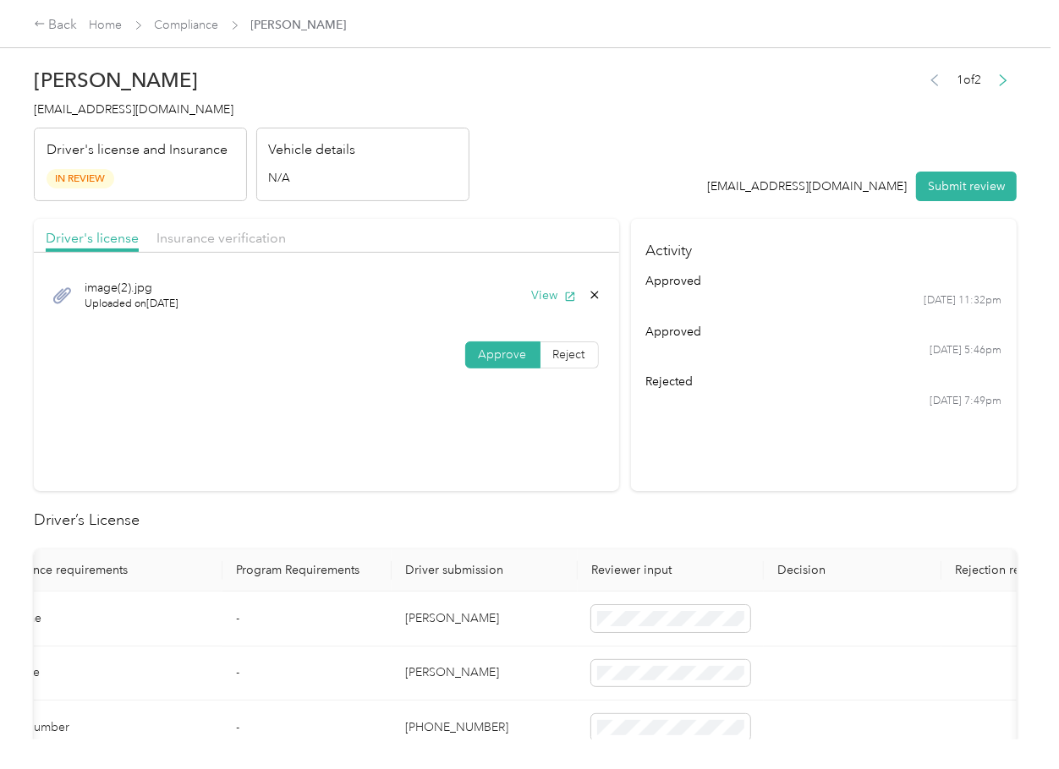
click at [219, 251] on div "Driver's license Insurance verification" at bounding box center [326, 236] width 585 height 34
click at [233, 245] on span "Insurance verification" at bounding box center [220, 238] width 129 height 16
click at [906, 177] on div "[EMAIL_ADDRESS][DOMAIN_NAME] Submit review" at bounding box center [862, 187] width 309 height 30
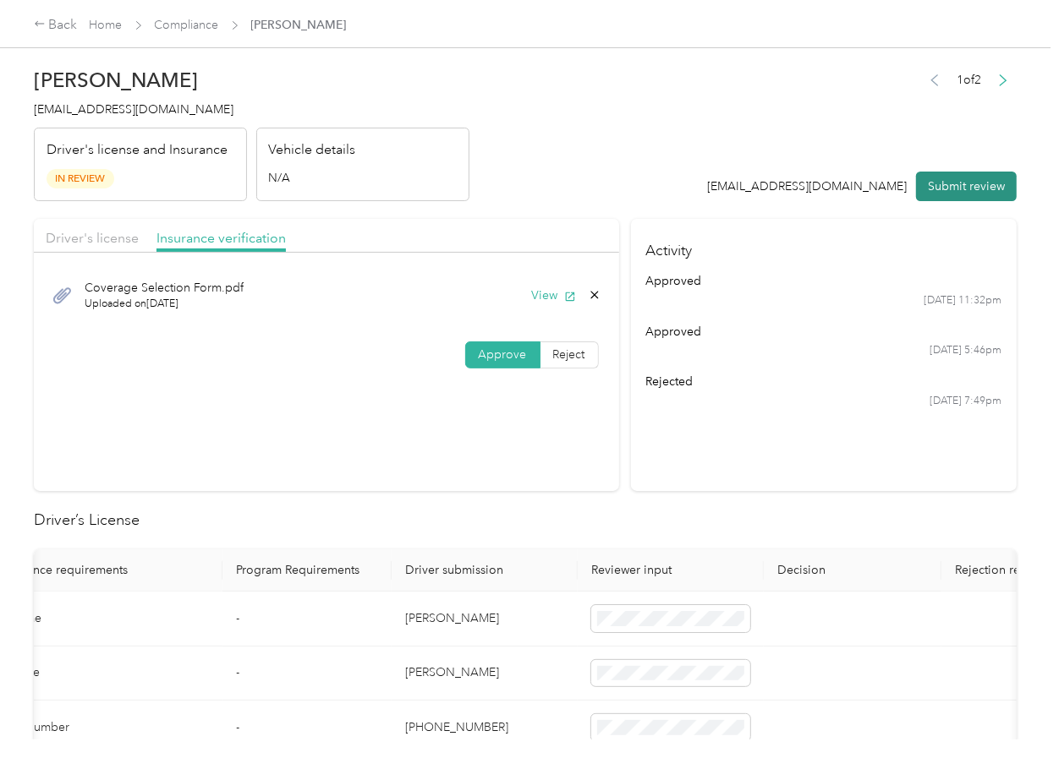
click at [961, 183] on button "Submit review" at bounding box center [966, 187] width 101 height 30
click at [137, 109] on span "[EMAIL_ADDRESS][DOMAIN_NAME]" at bounding box center [134, 109] width 200 height 14
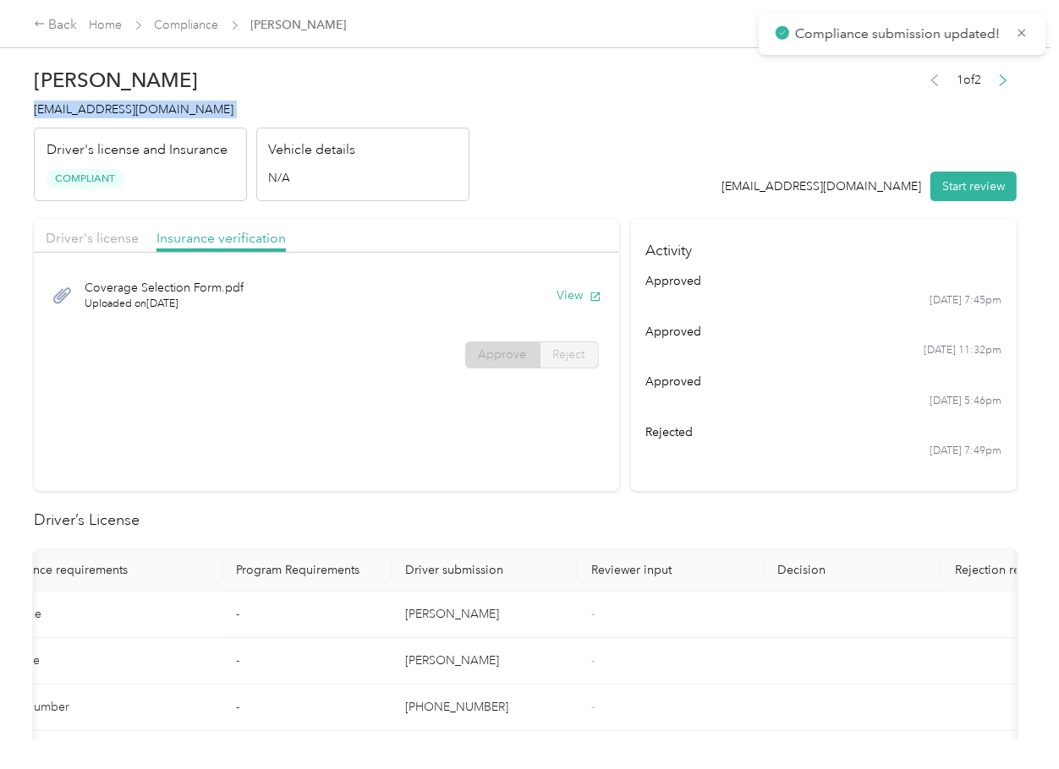
copy span "[EMAIL_ADDRESS][DOMAIN_NAME]"
click at [579, 461] on section "Driver's license Insurance verification Coverage Selection Form.pdf Uploaded on…" at bounding box center [326, 355] width 585 height 272
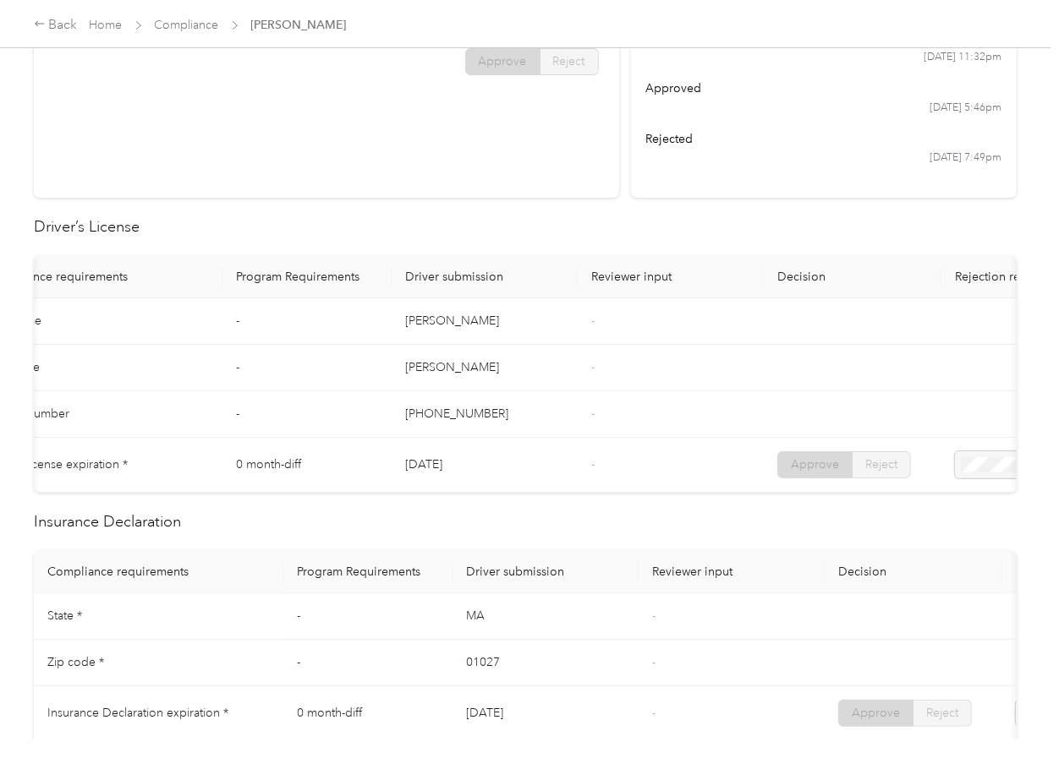
scroll to position [676, 0]
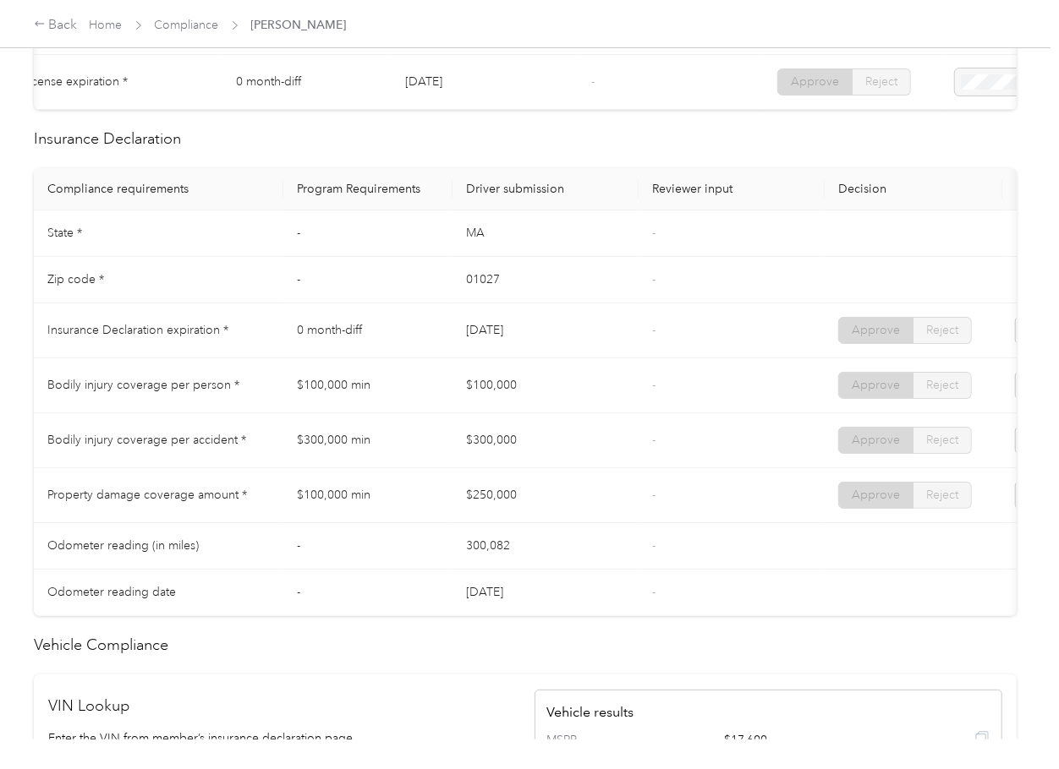
drag, startPoint x: 628, startPoint y: 268, endPoint x: 517, endPoint y: 299, distance: 115.1
click at [628, 257] on td "MA" at bounding box center [545, 234] width 186 height 47
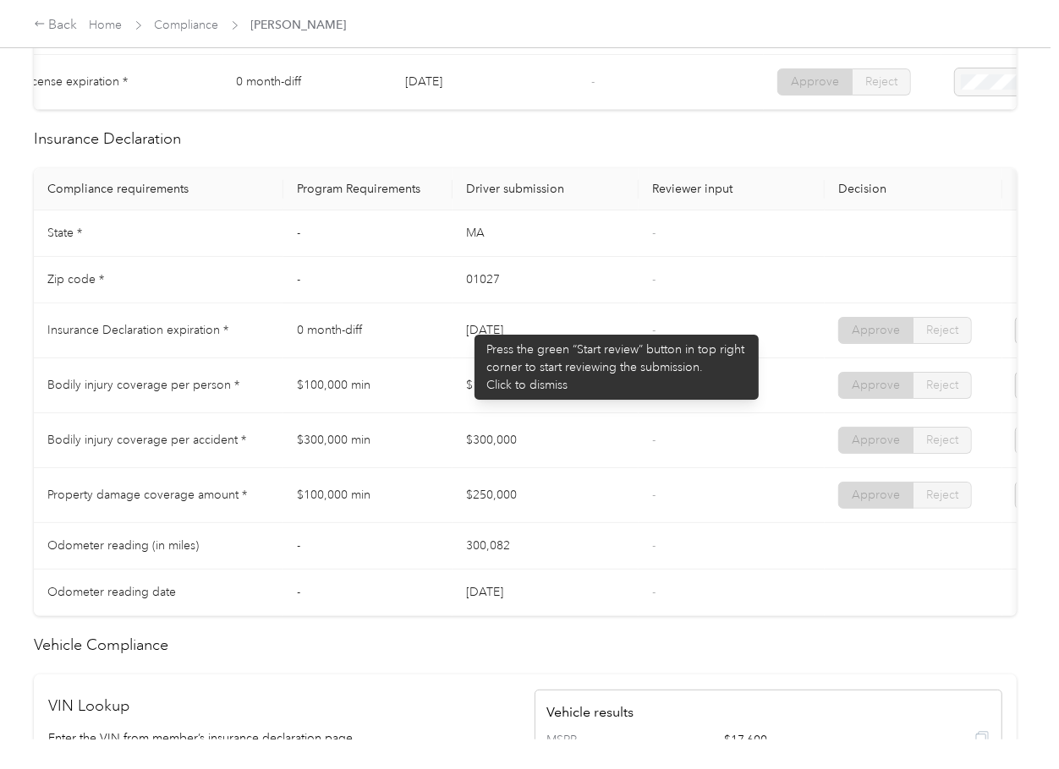
drag, startPoint x: 466, startPoint y: 326, endPoint x: 545, endPoint y: 328, distance: 78.7
click at [537, 328] on td "[DATE]" at bounding box center [545, 331] width 186 height 55
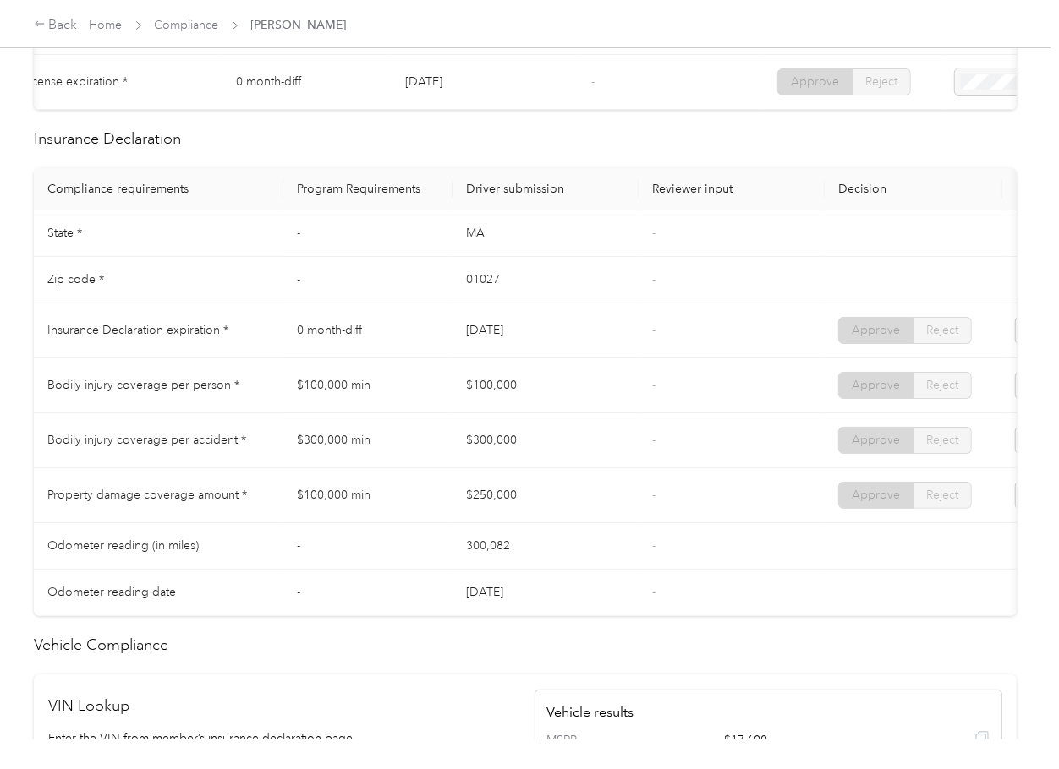
click at [570, 328] on td "[DATE]" at bounding box center [545, 331] width 186 height 55
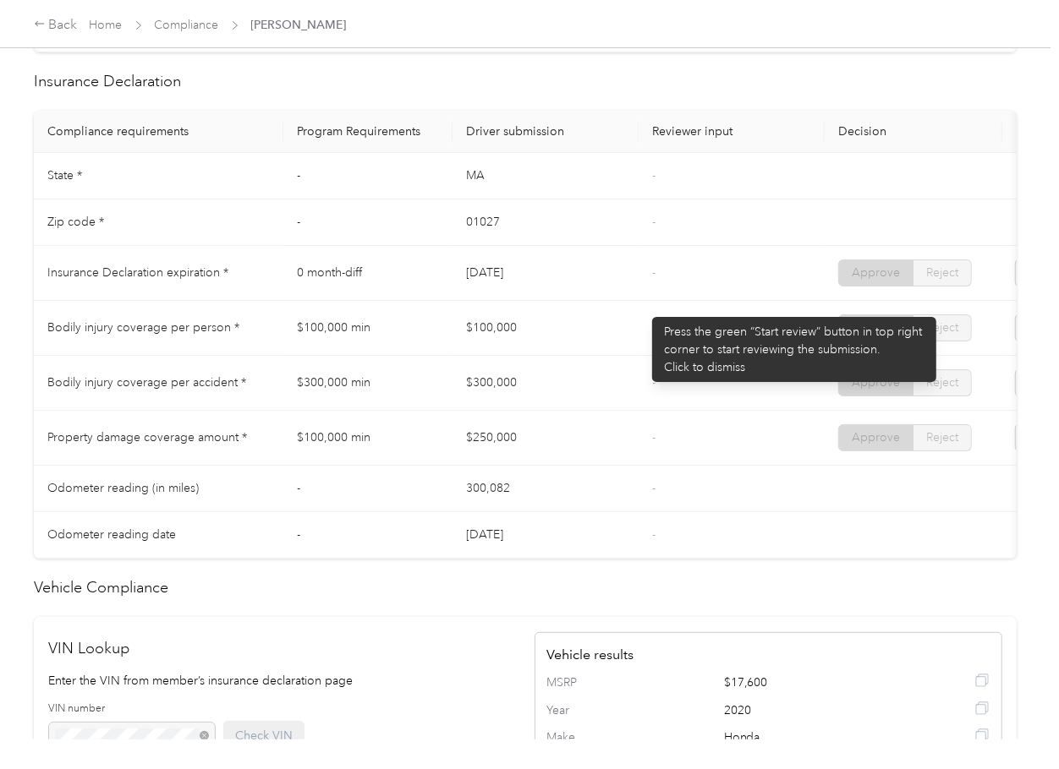
scroll to position [789, 0]
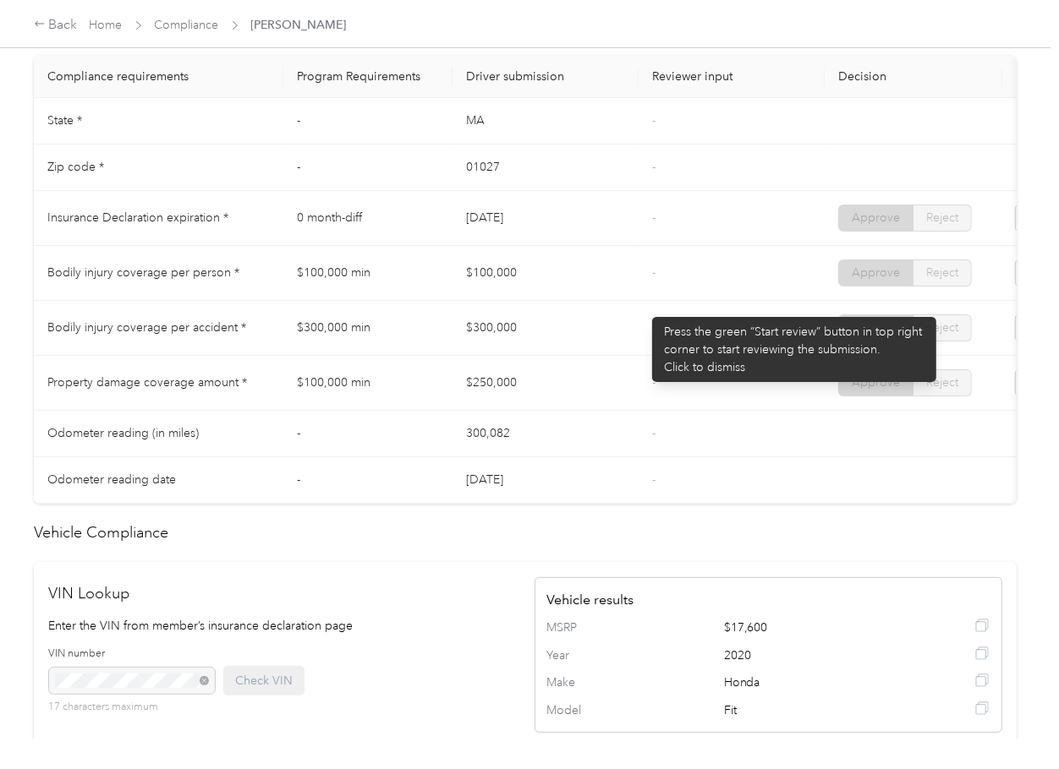
click at [654, 263] on td "-" at bounding box center [731, 273] width 186 height 55
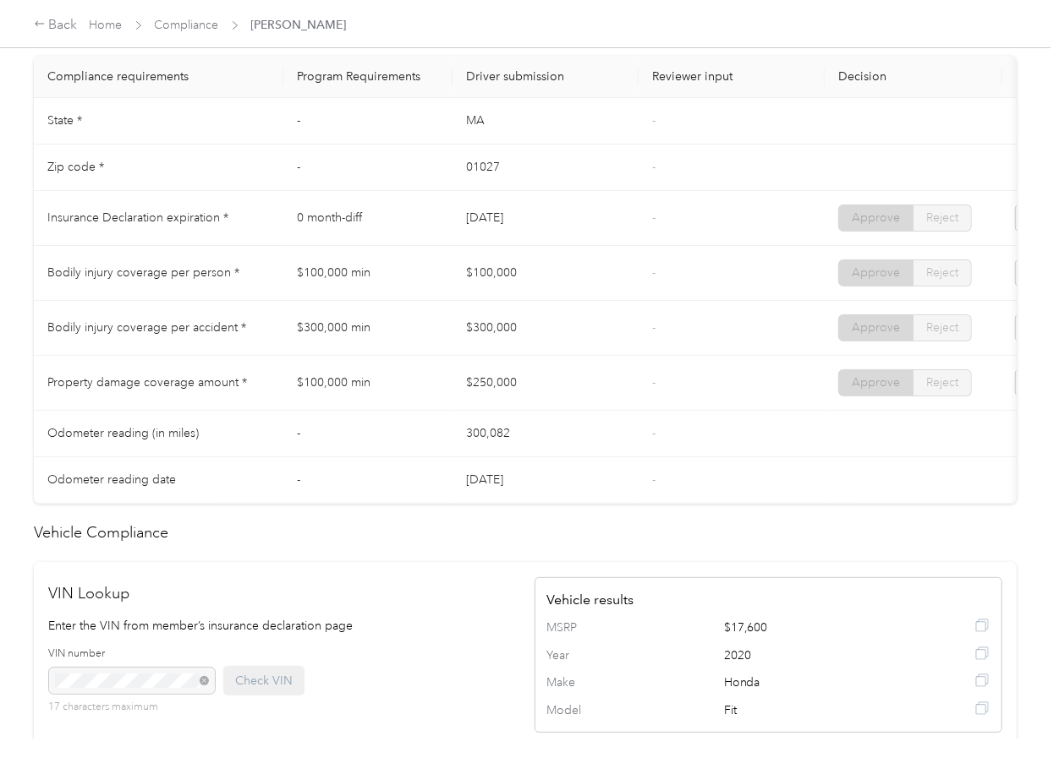
drag, startPoint x: 434, startPoint y: 218, endPoint x: 587, endPoint y: 229, distance: 153.4
click at [587, 229] on tr "Insurance Declaration expiration * 0 month-diff [DATE] - Approve Reject" at bounding box center [630, 218] width 1192 height 55
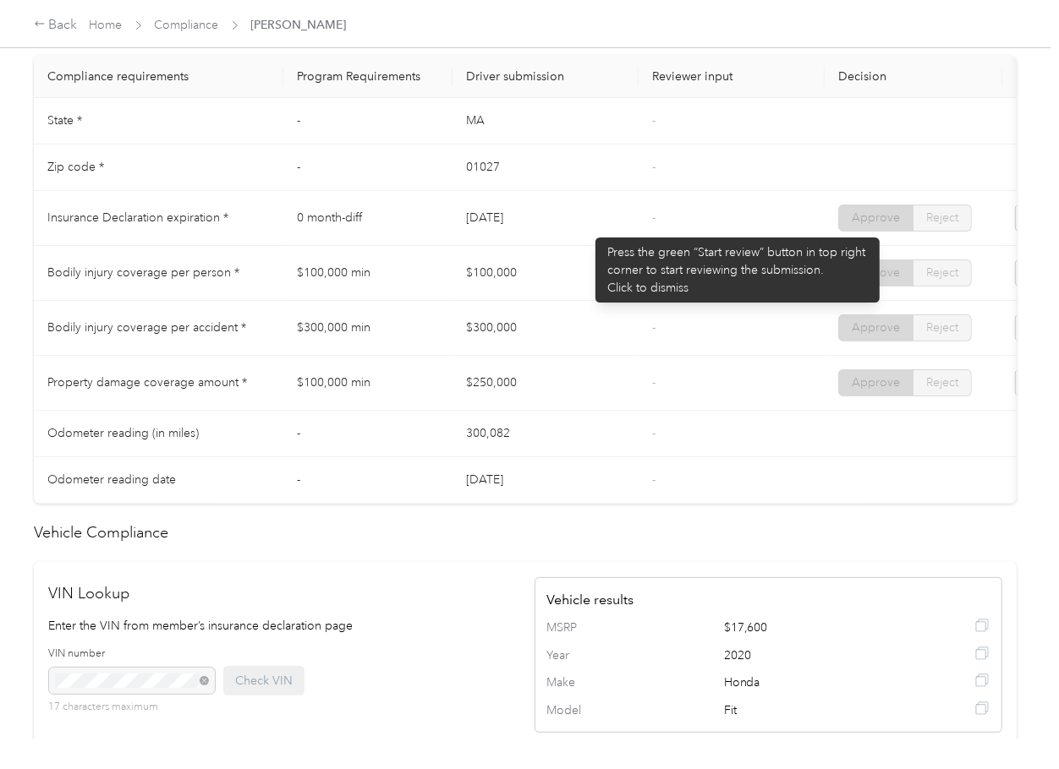
click at [587, 229] on td "[DATE]" at bounding box center [545, 218] width 186 height 55
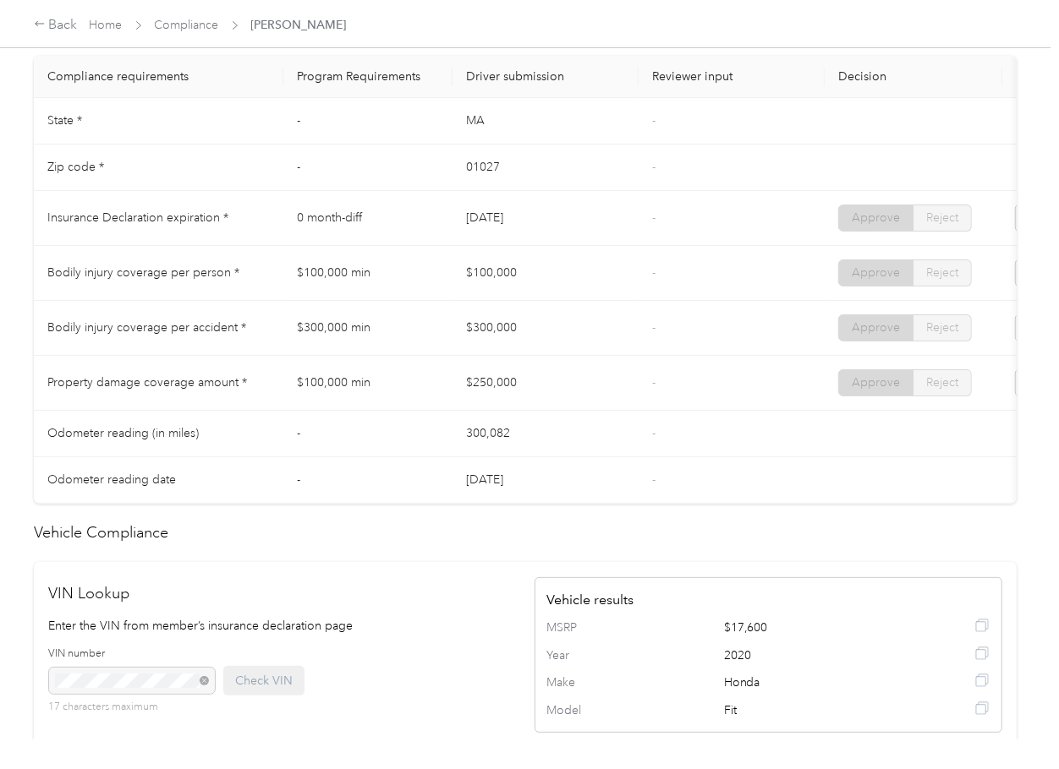
click at [588, 318] on td "$300,000" at bounding box center [545, 328] width 186 height 55
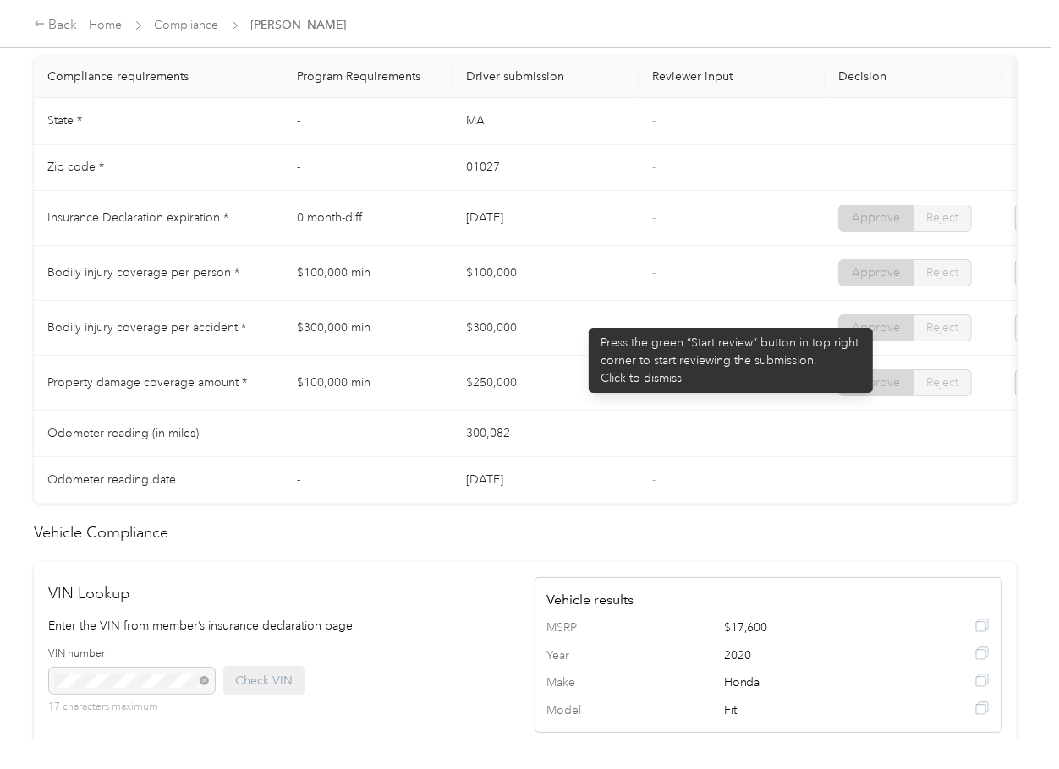
drag, startPoint x: 550, startPoint y: 309, endPoint x: 538, endPoint y: 309, distance: 11.9
click at [538, 301] on td "$100,000" at bounding box center [545, 273] width 186 height 55
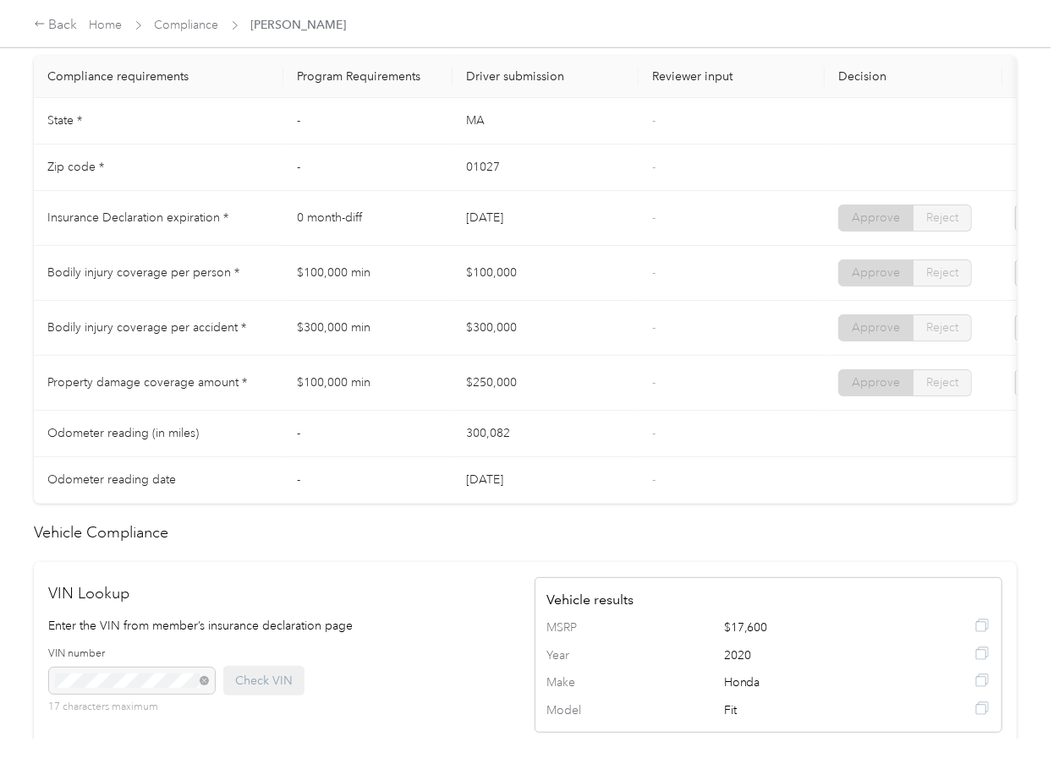
click at [538, 301] on td "$100,000" at bounding box center [545, 273] width 186 height 55
drag, startPoint x: 467, startPoint y: 285, endPoint x: 537, endPoint y: 282, distance: 70.2
click at [537, 282] on td "$100,000" at bounding box center [545, 273] width 186 height 55
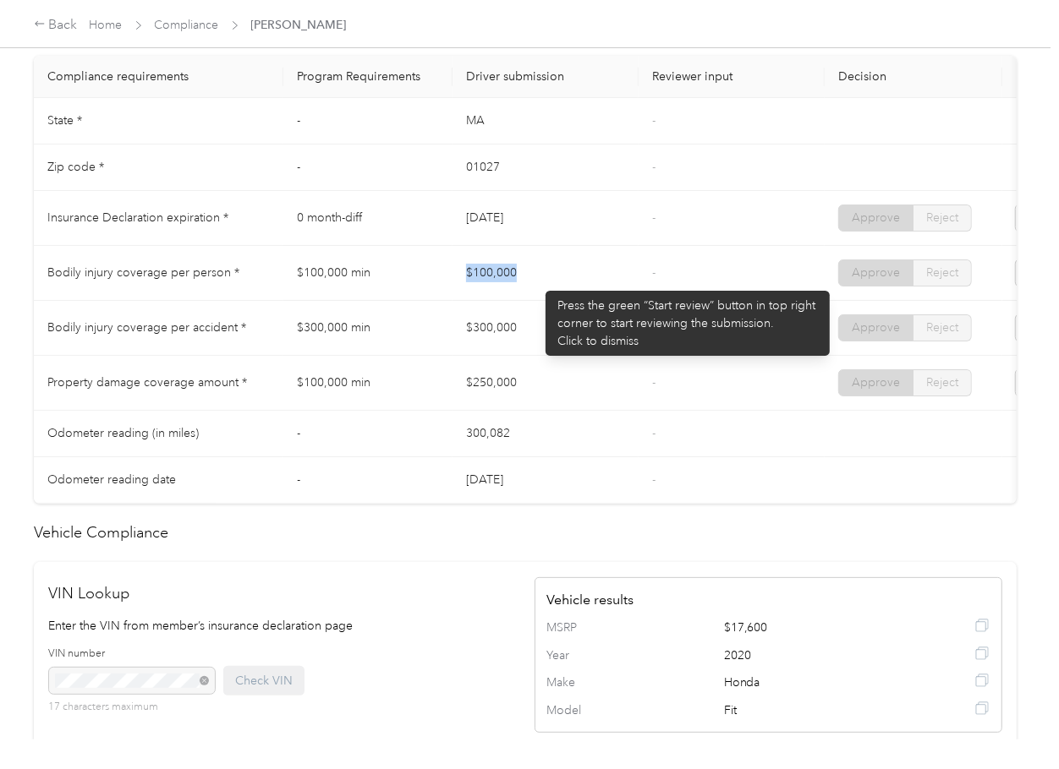
click at [537, 282] on td "$100,000" at bounding box center [545, 273] width 186 height 55
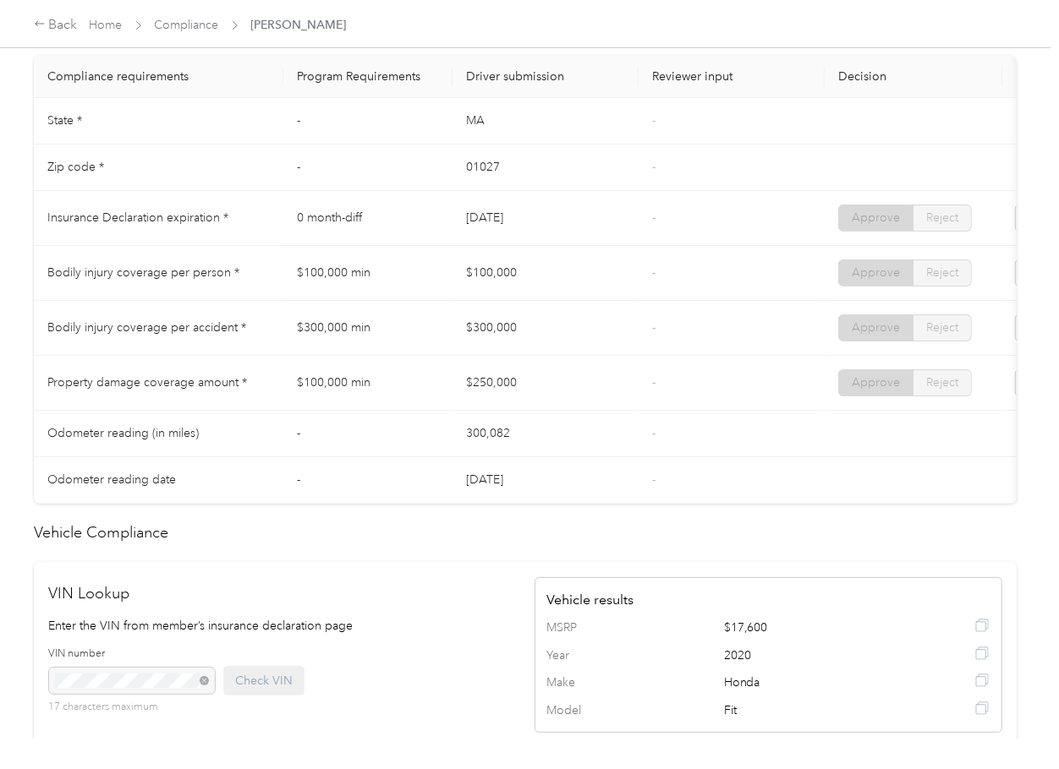
click at [537, 282] on td "$100,000" at bounding box center [545, 273] width 186 height 55
click at [514, 348] on td "$300,000" at bounding box center [545, 328] width 186 height 55
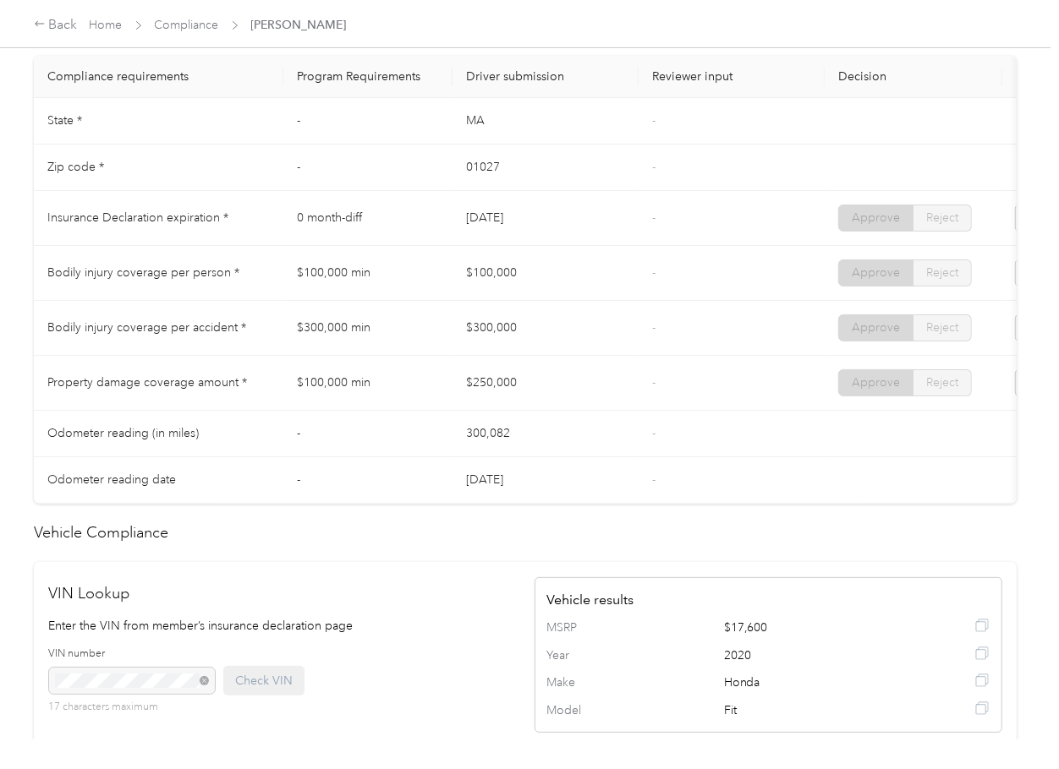
click at [514, 348] on td "$300,000" at bounding box center [545, 328] width 186 height 55
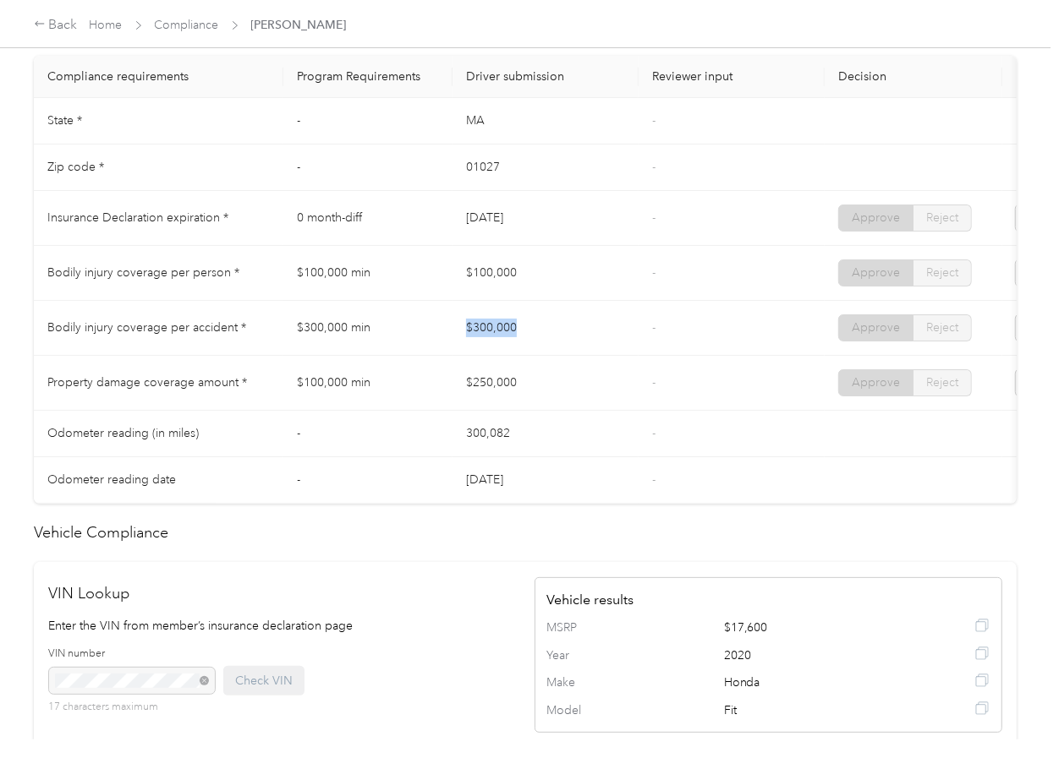
click at [514, 348] on td "$300,000" at bounding box center [545, 328] width 186 height 55
click at [457, 411] on td "$250,000" at bounding box center [545, 383] width 186 height 55
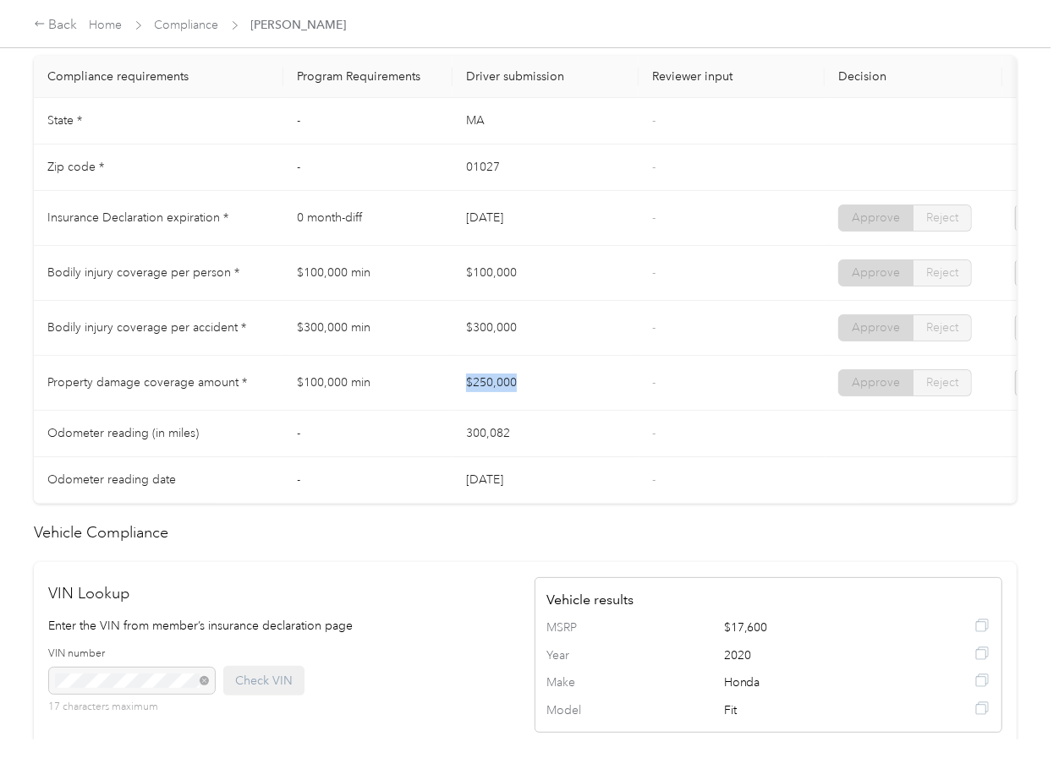
click at [457, 411] on td "$250,000" at bounding box center [545, 383] width 186 height 55
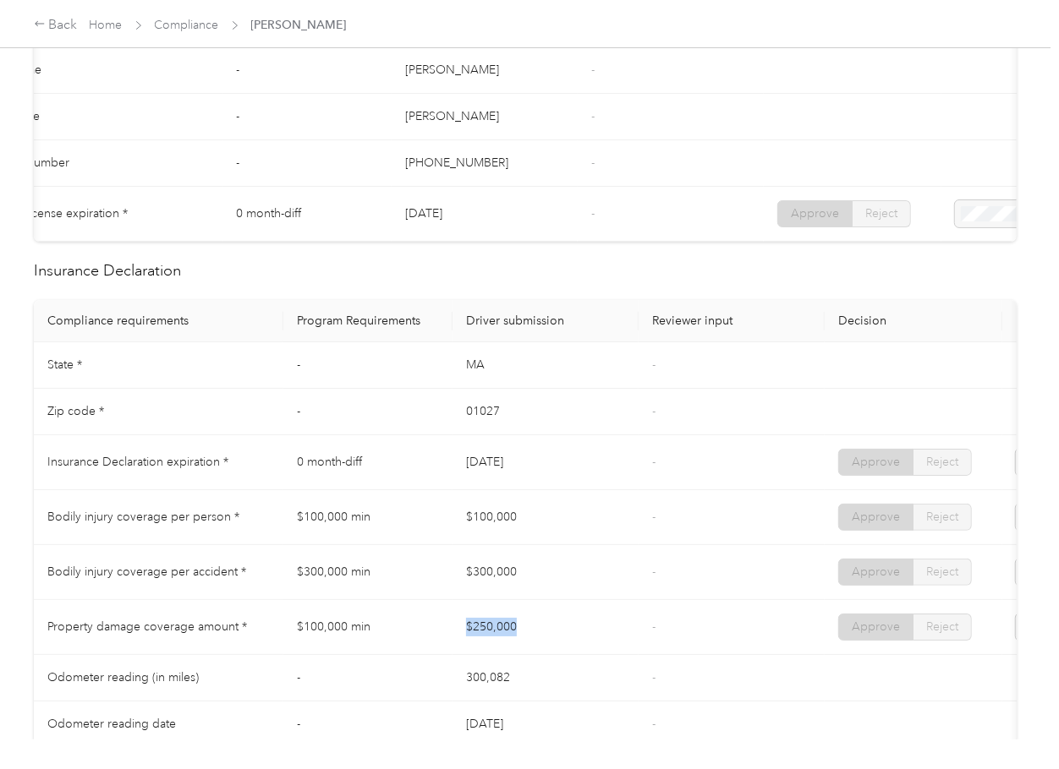
scroll to position [0, 0]
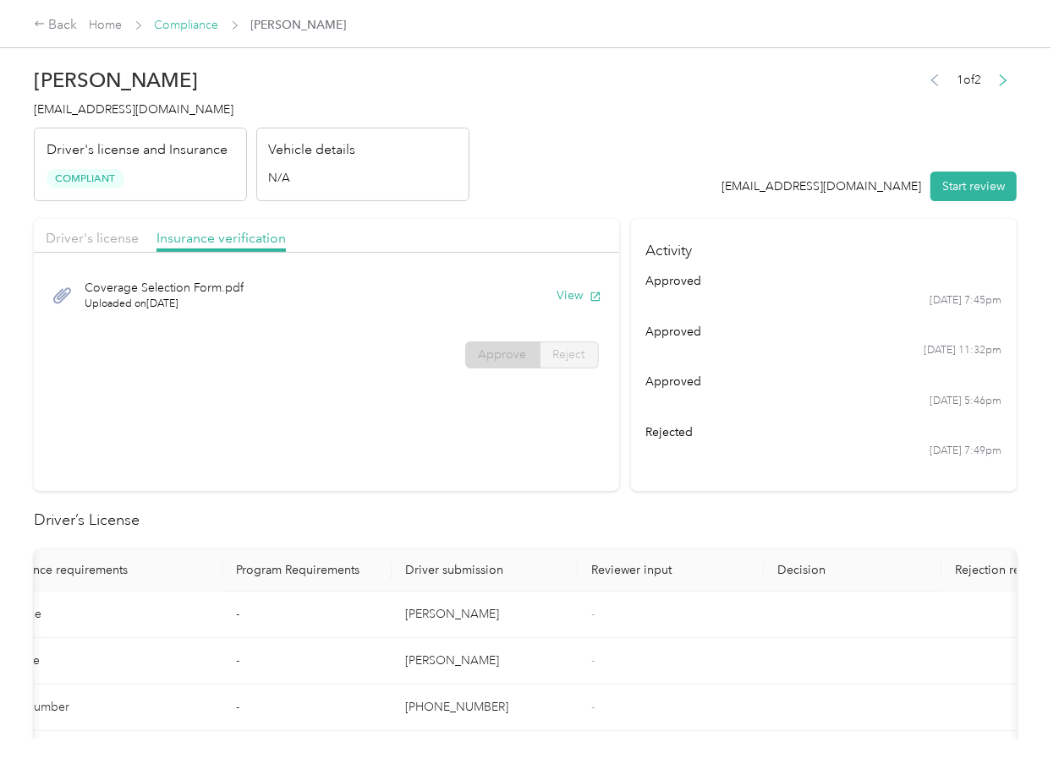
click at [200, 27] on link "Compliance" at bounding box center [187, 25] width 64 height 14
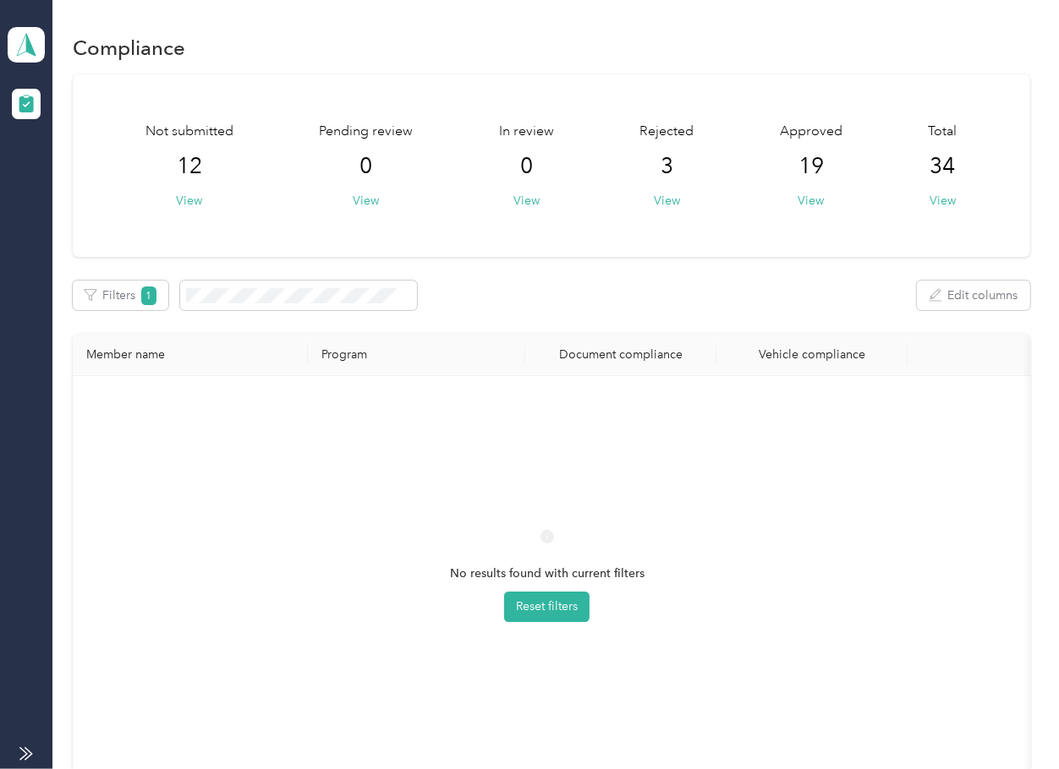
click at [446, 474] on div "No results found with current filters Reset filters" at bounding box center [546, 591] width 921 height 402
click at [632, 302] on div "Filters 1 Edit columns" at bounding box center [551, 296] width 956 height 30
click at [25, 52] on icon at bounding box center [26, 45] width 25 height 24
click at [57, 169] on div "Log out" at bounding box center [54, 177] width 65 height 18
